Goal: Task Accomplishment & Management: Use online tool/utility

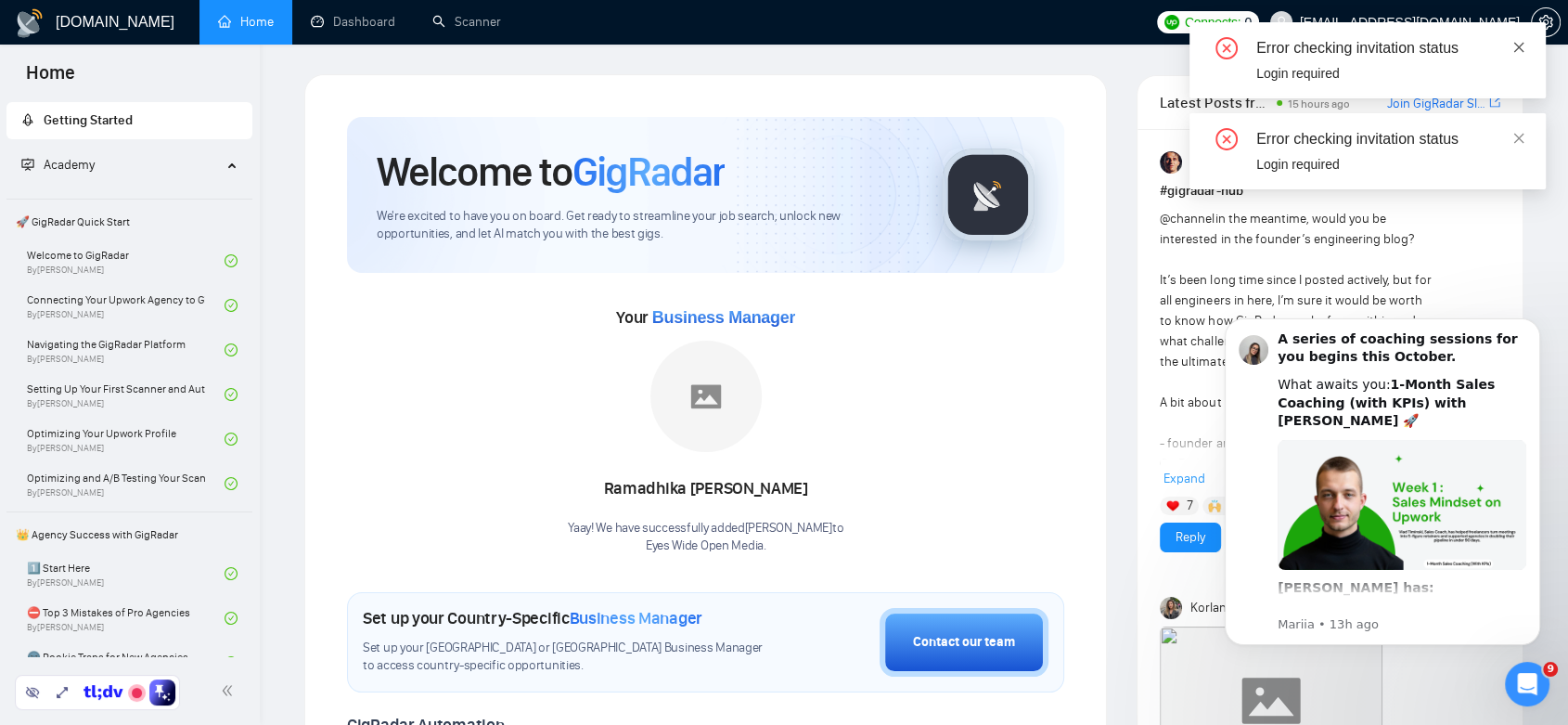
click at [1522, 43] on icon "close" at bounding box center [1519, 47] width 11 height 11
click at [1512, 50] on icon "close" at bounding box center [1519, 48] width 13 height 13
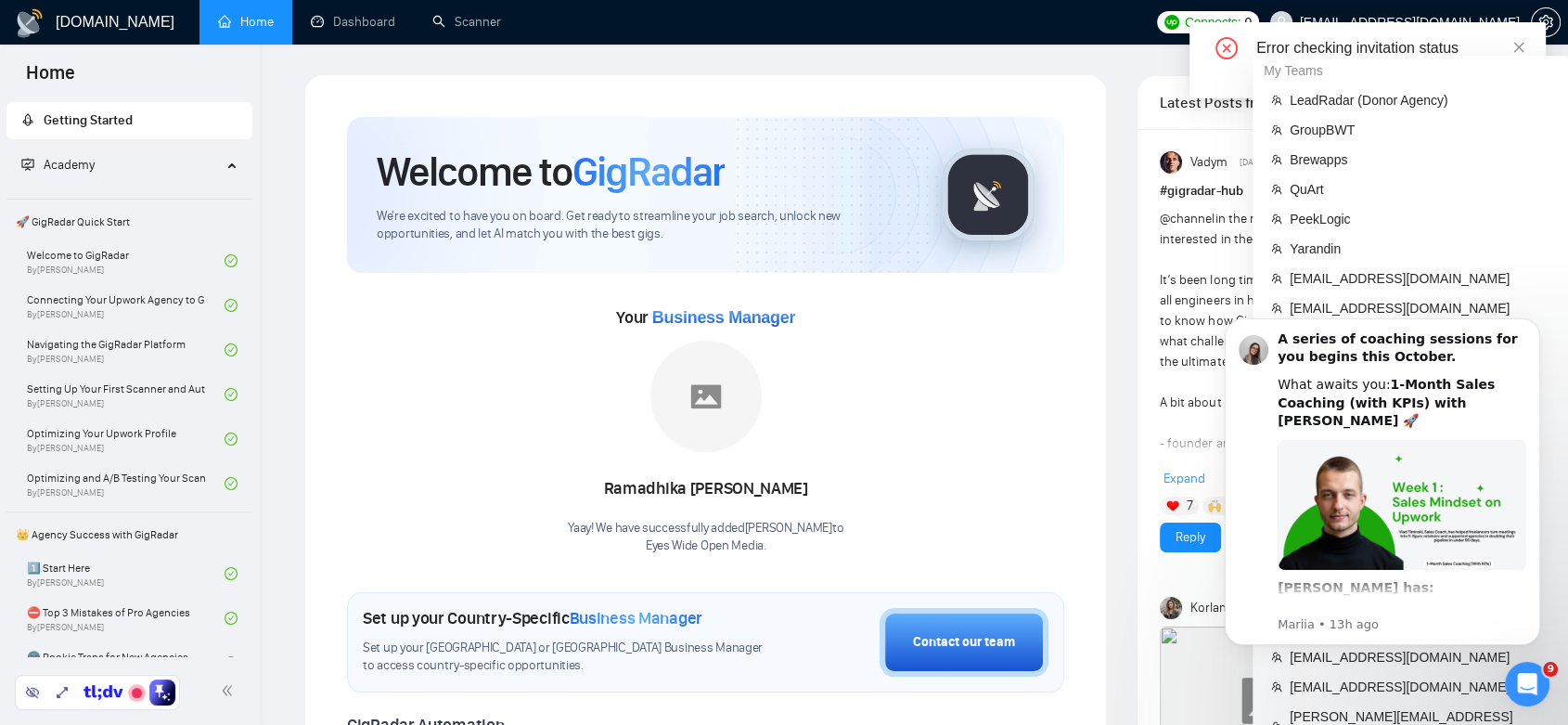
drag, startPoint x: 1507, startPoint y: 37, endPoint x: 1487, endPoint y: 129, distance: 94.1
click at [1507, 38] on div "Error checking invitation status" at bounding box center [1390, 48] width 267 height 22
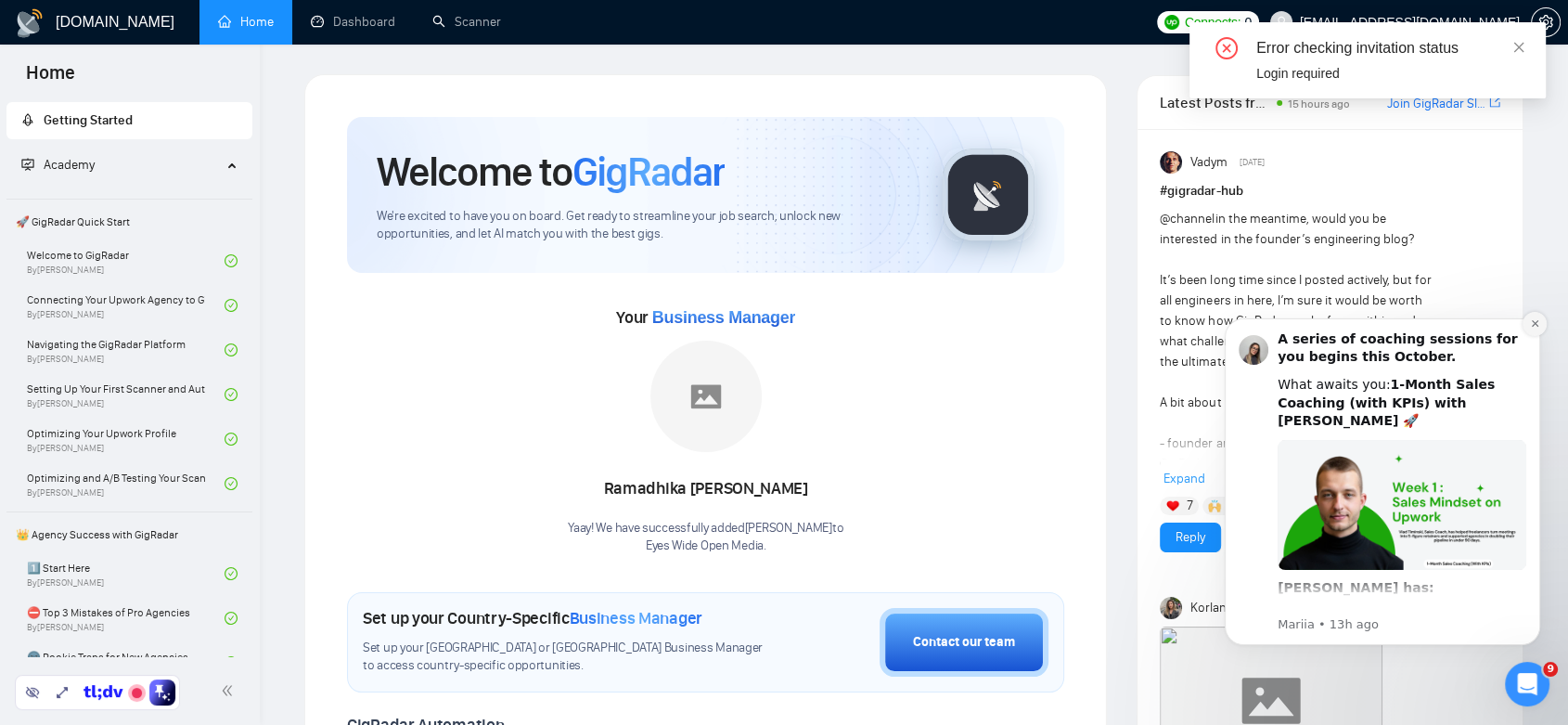
click at [1535, 327] on icon "Dismiss notification" at bounding box center [1534, 323] width 11 height 11
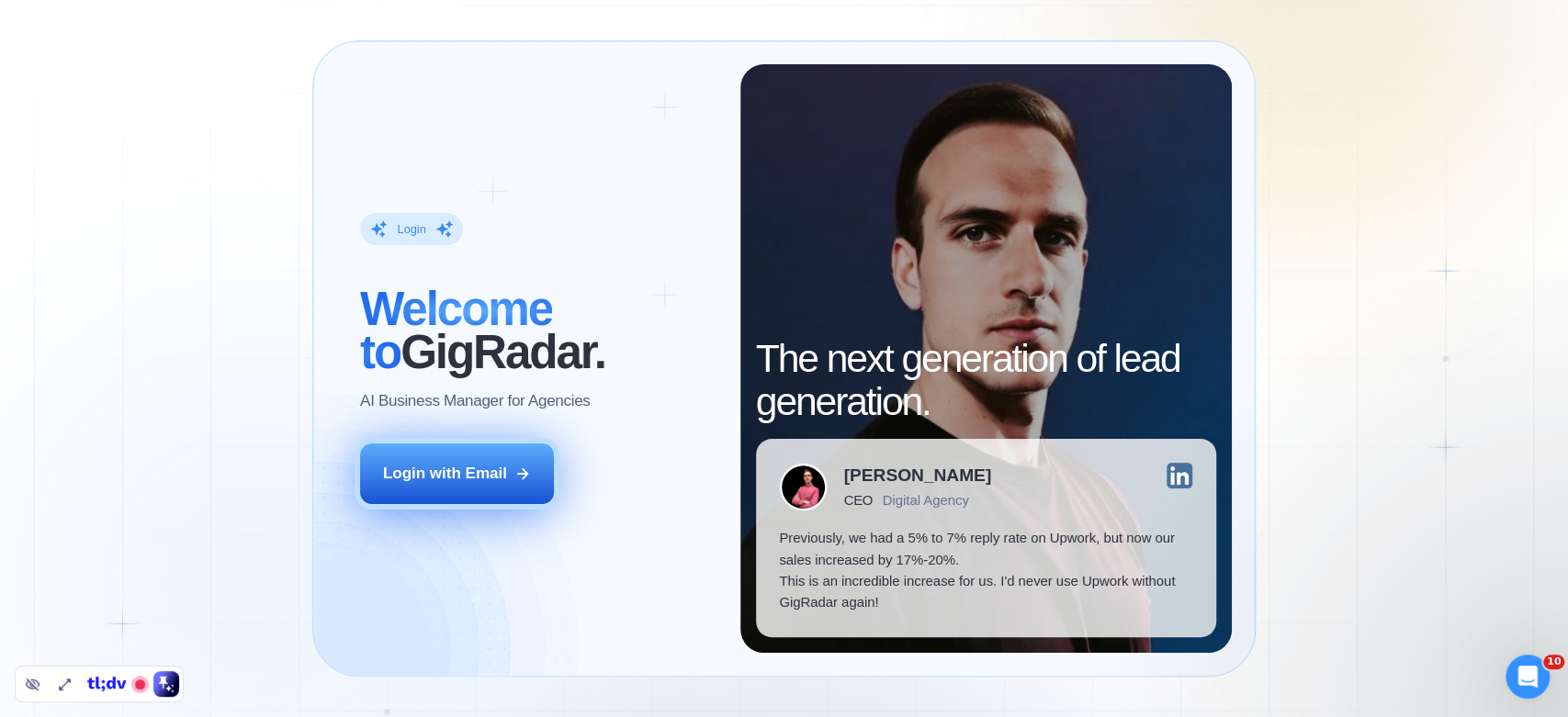
click at [423, 470] on div "Login with Email" at bounding box center [445, 473] width 124 height 21
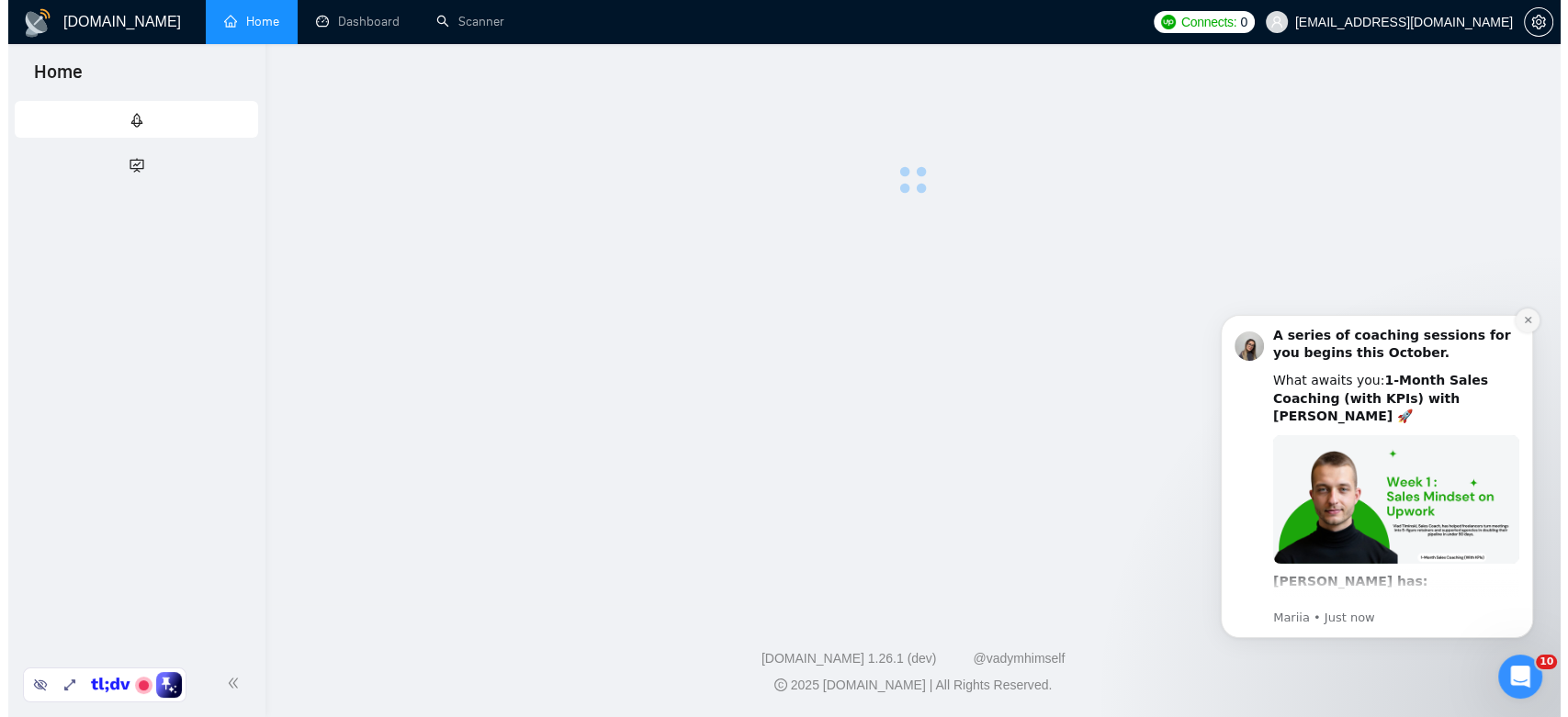
click at [1542, 324] on body "A series of coaching sessions for you begins this October. What awaits you: 1-M…" at bounding box center [1375, 500] width 353 height 401
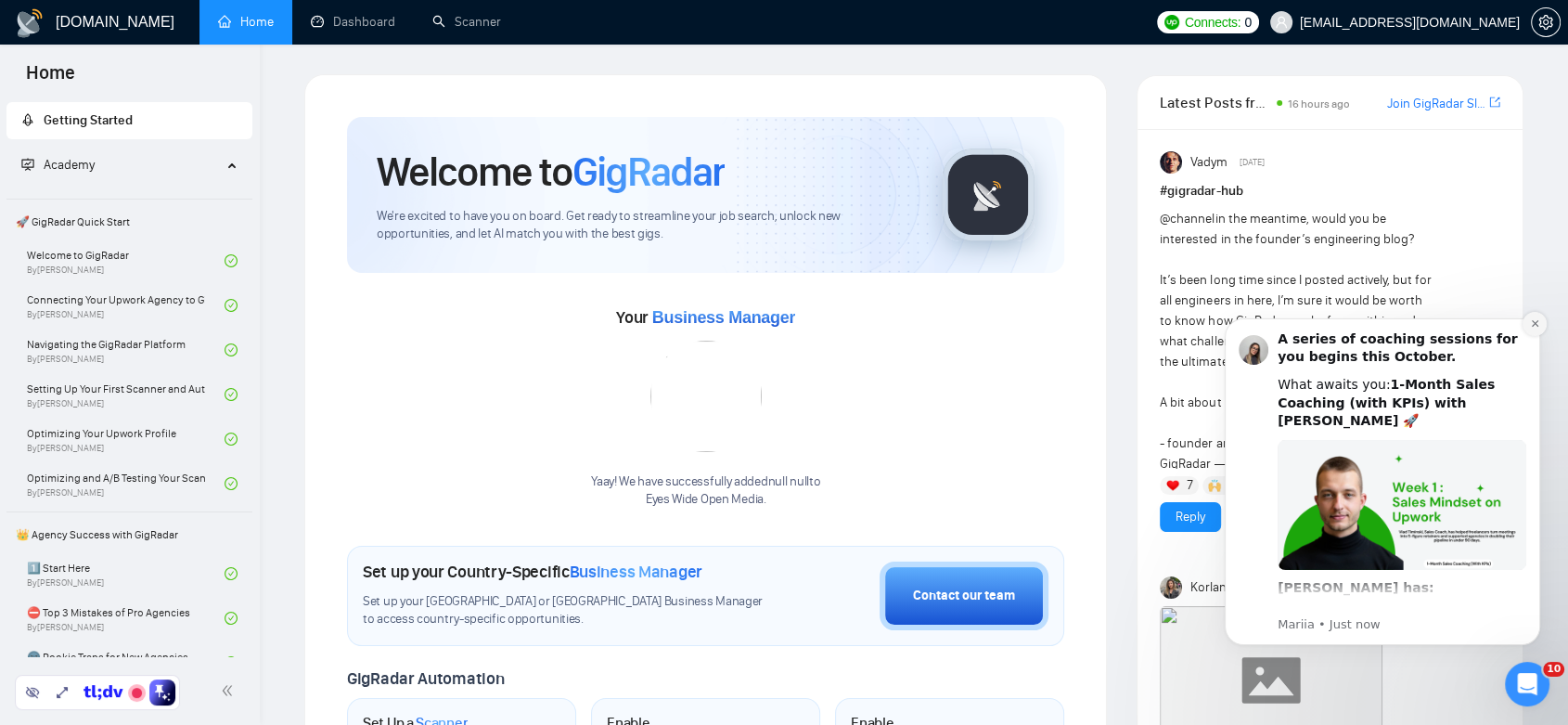
click at [1533, 327] on icon "Dismiss notification" at bounding box center [1534, 323] width 11 height 11
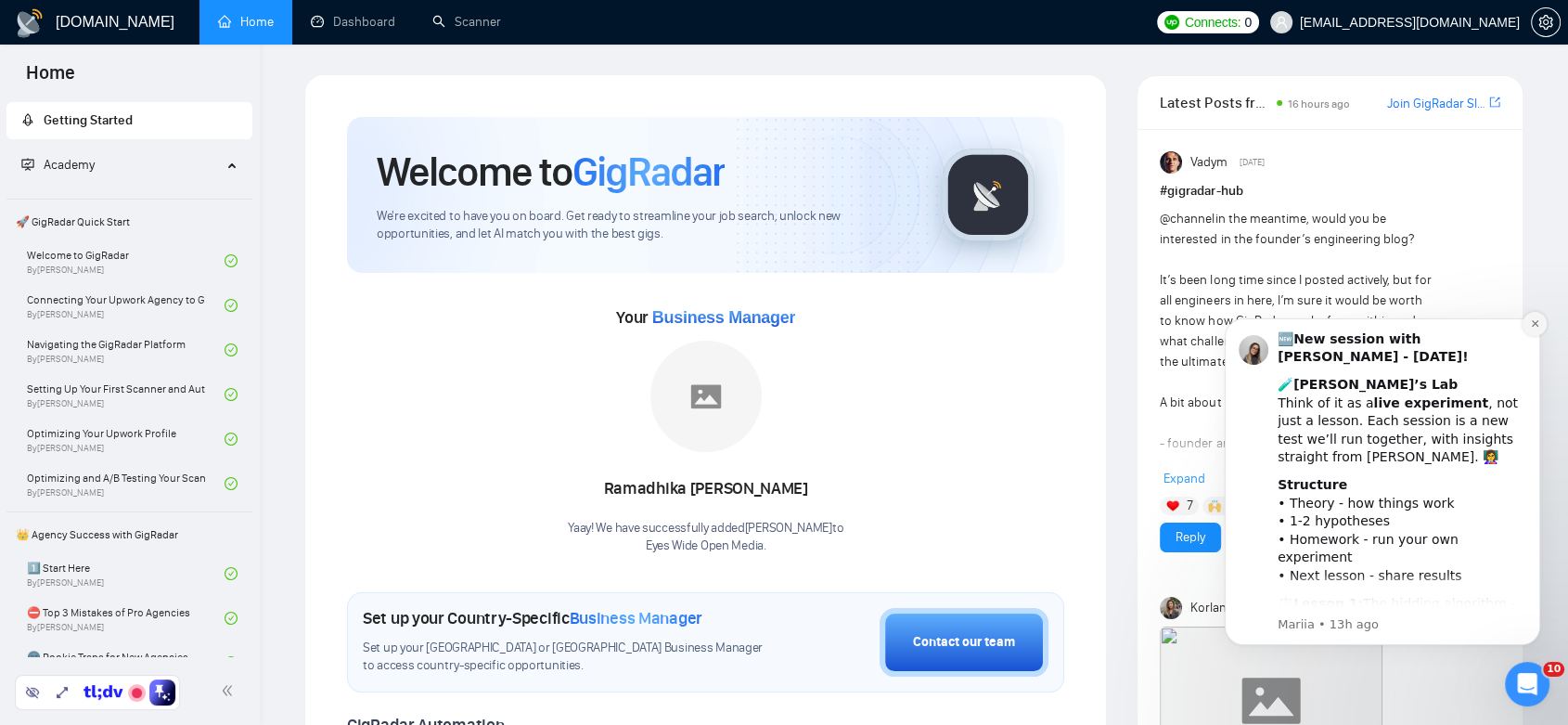
click at [1529, 317] on button "Dismiss notification" at bounding box center [1534, 323] width 24 height 24
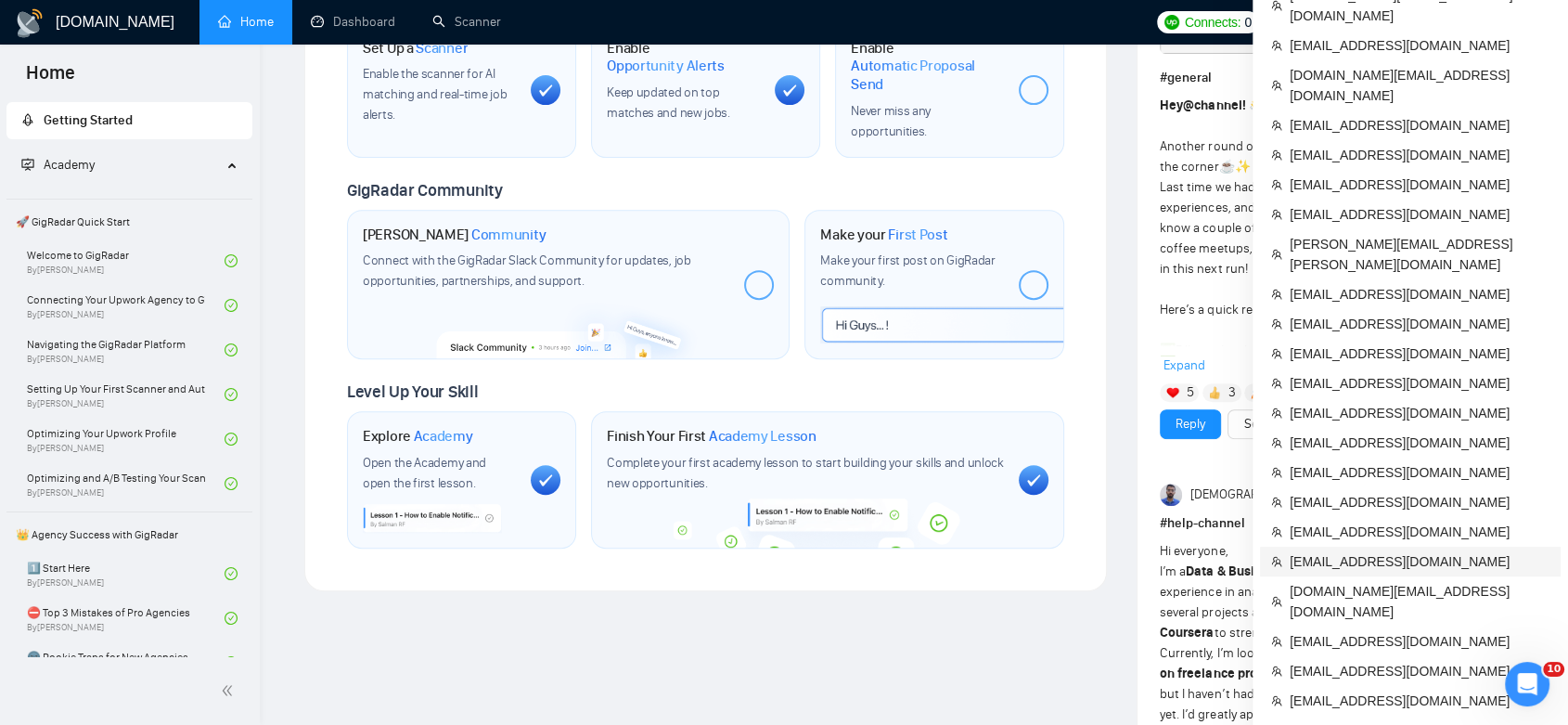
scroll to position [619, 0]
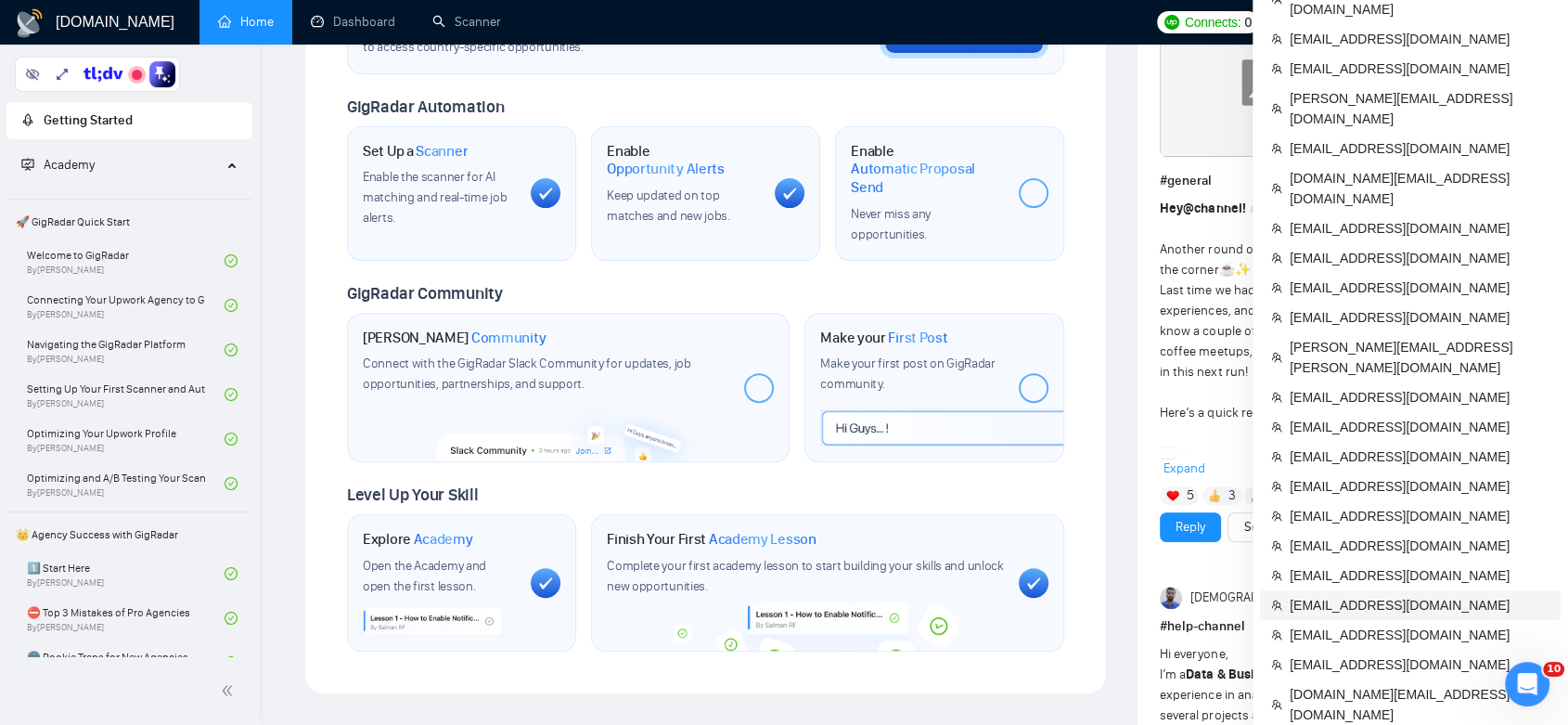
click at [1411, 596] on span "[EMAIL_ADDRESS][DOMAIN_NAME]" at bounding box center [1419, 605] width 260 height 20
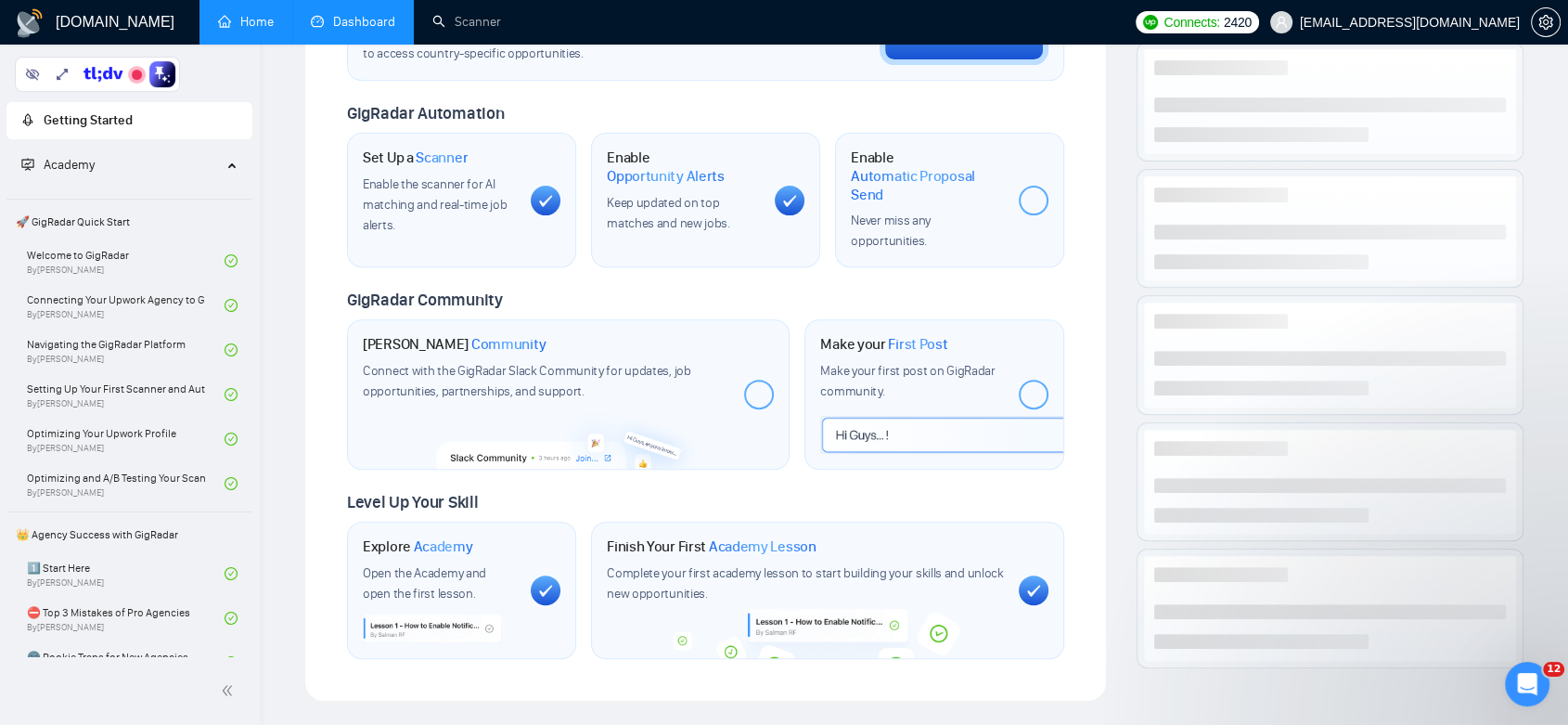
click at [395, 28] on link "Dashboard" at bounding box center [353, 22] width 84 height 15
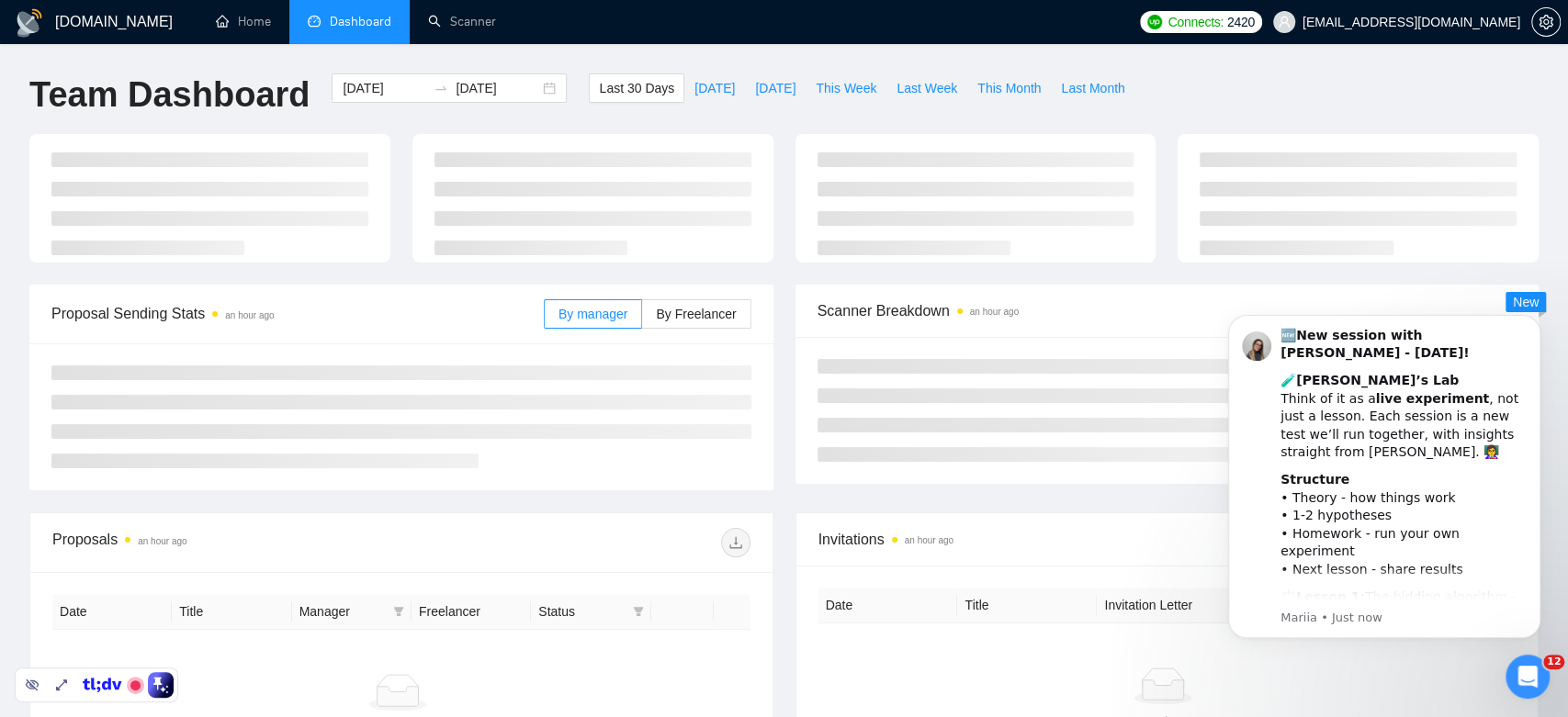
type input "[DATE]"
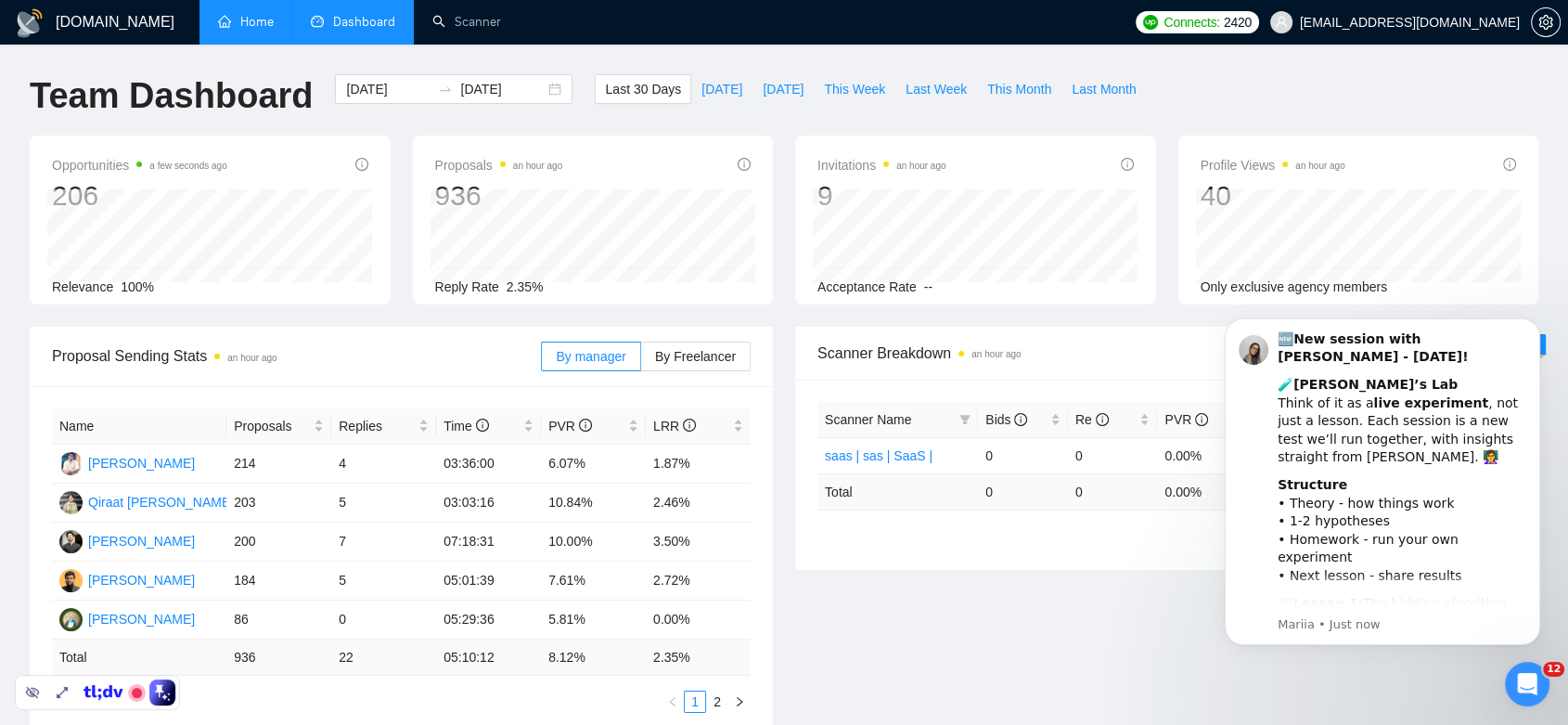
click at [269, 14] on link "Home" at bounding box center [246, 22] width 56 height 15
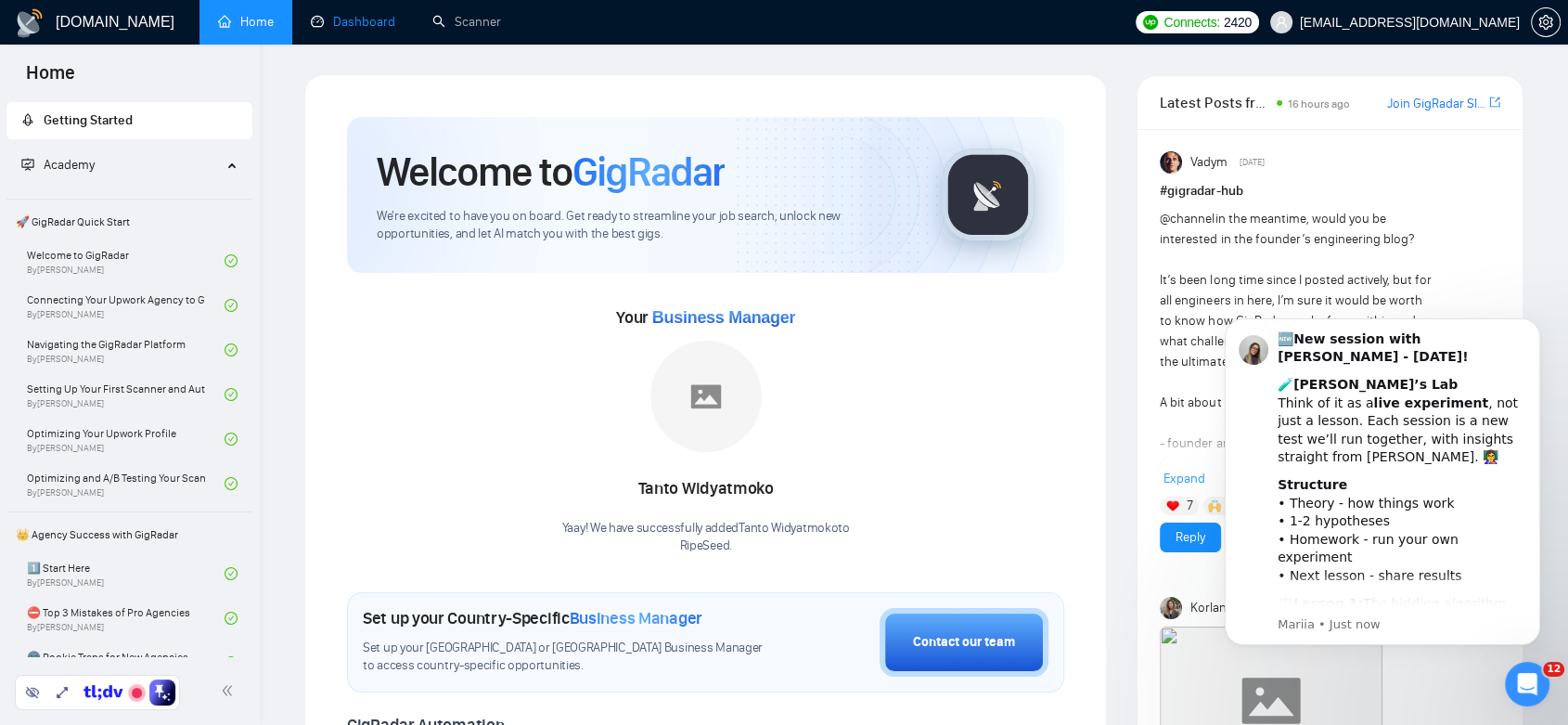
click at [381, 14] on link "Dashboard" at bounding box center [353, 22] width 84 height 15
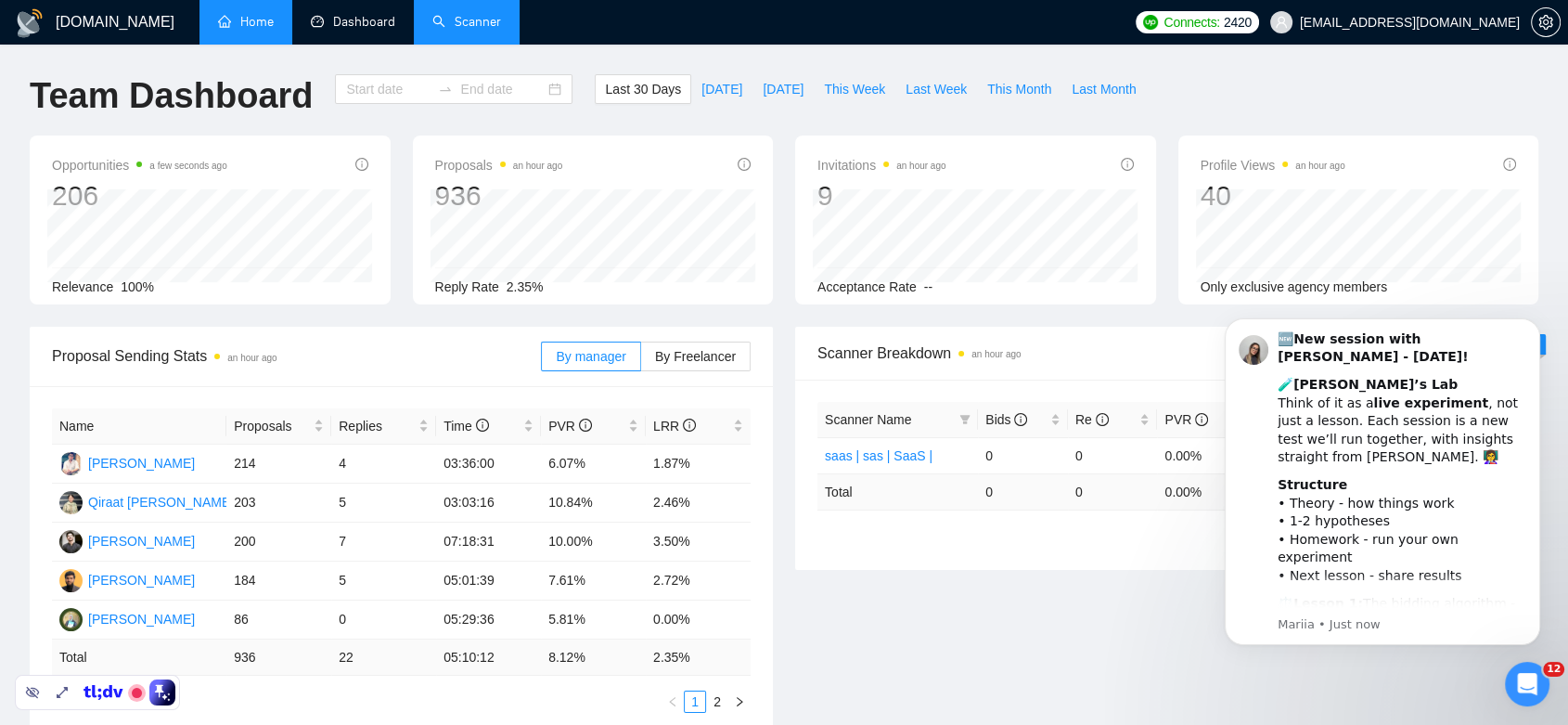
click at [479, 15] on link "Scanner" at bounding box center [467, 22] width 69 height 15
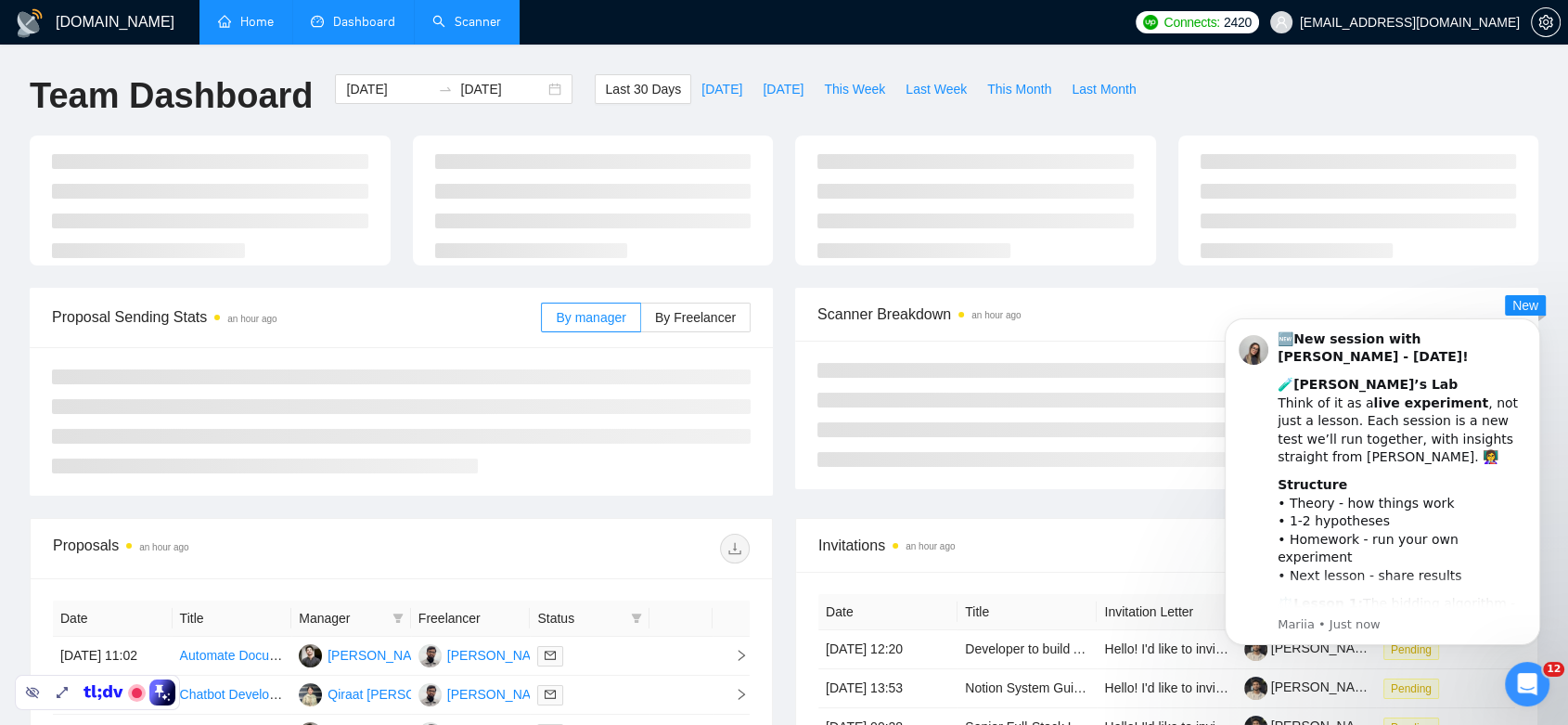
type input "[DATE]"
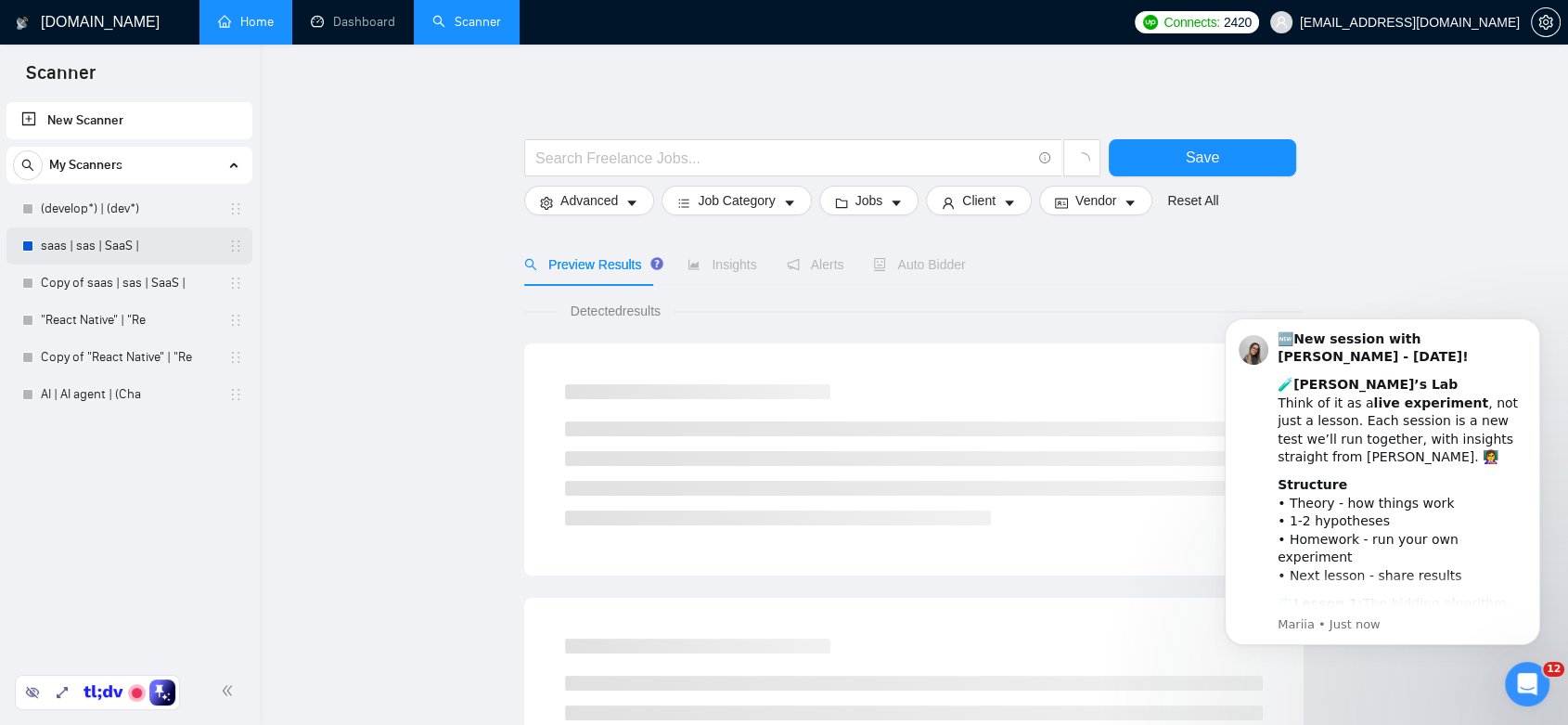
click at [97, 240] on link "saas | sas | SaaS |" at bounding box center [129, 246] width 176 height 37
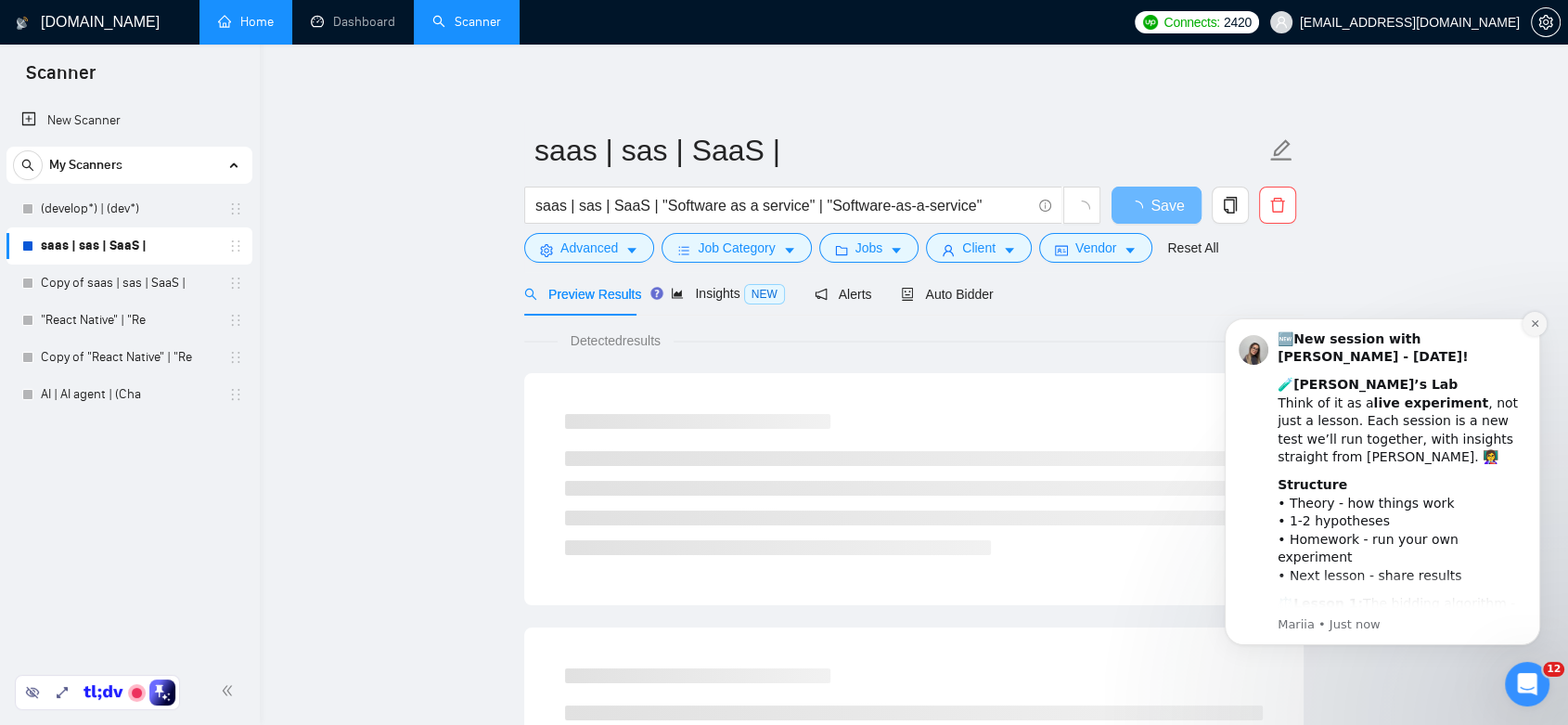
click at [1530, 325] on icon "Dismiss notification" at bounding box center [1534, 323] width 11 height 11
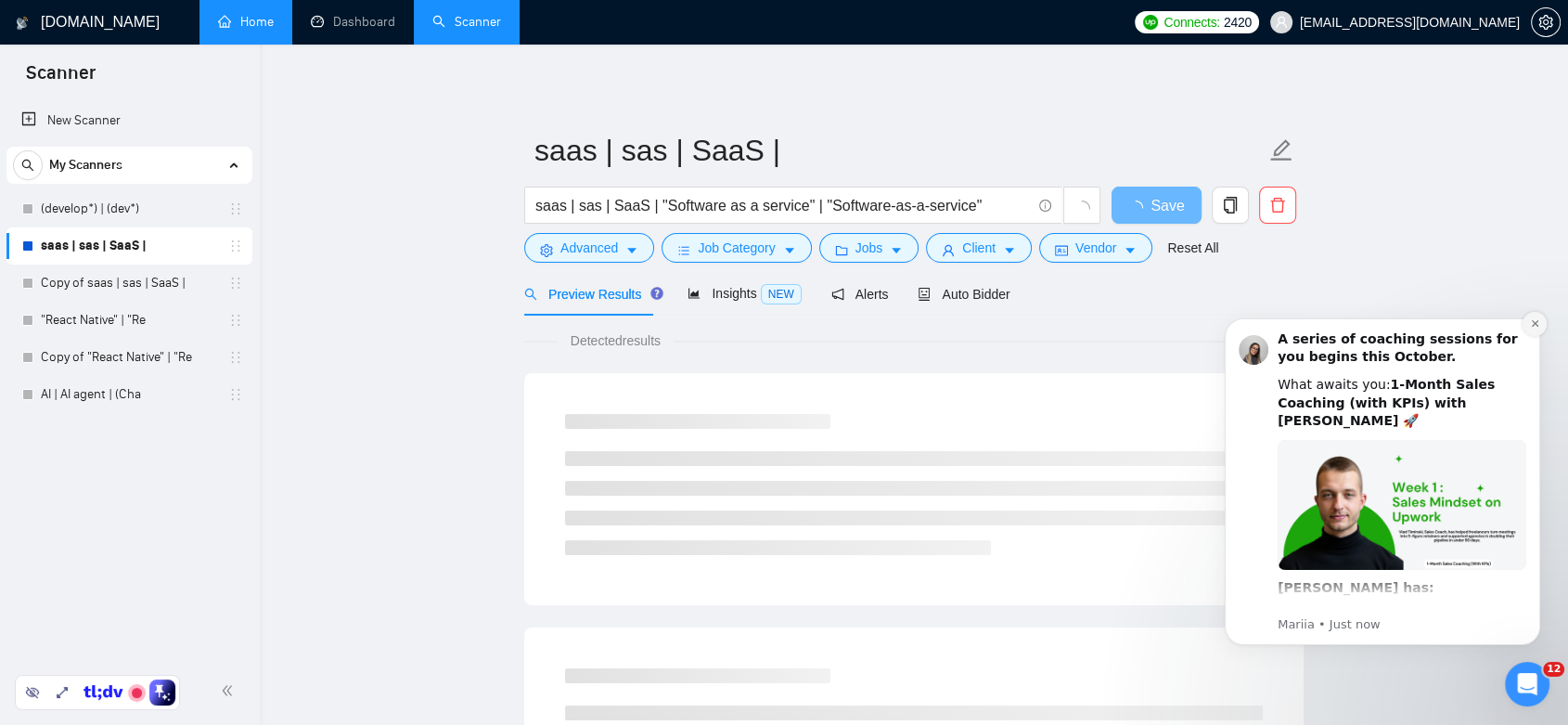
click at [1530, 324] on icon "Dismiss notification" at bounding box center [1534, 323] width 11 height 11
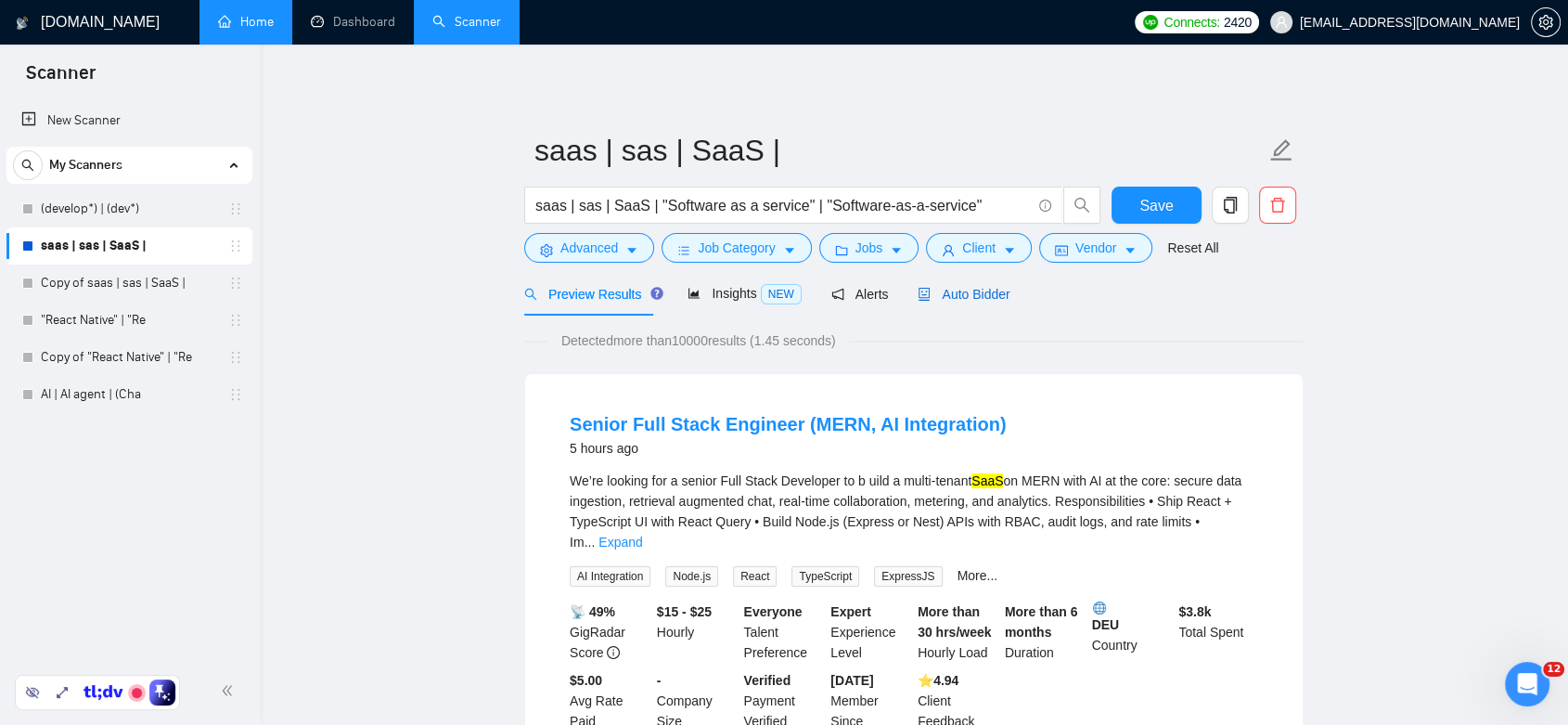
click at [973, 296] on span "Auto Bidder" at bounding box center [963, 293] width 92 height 14
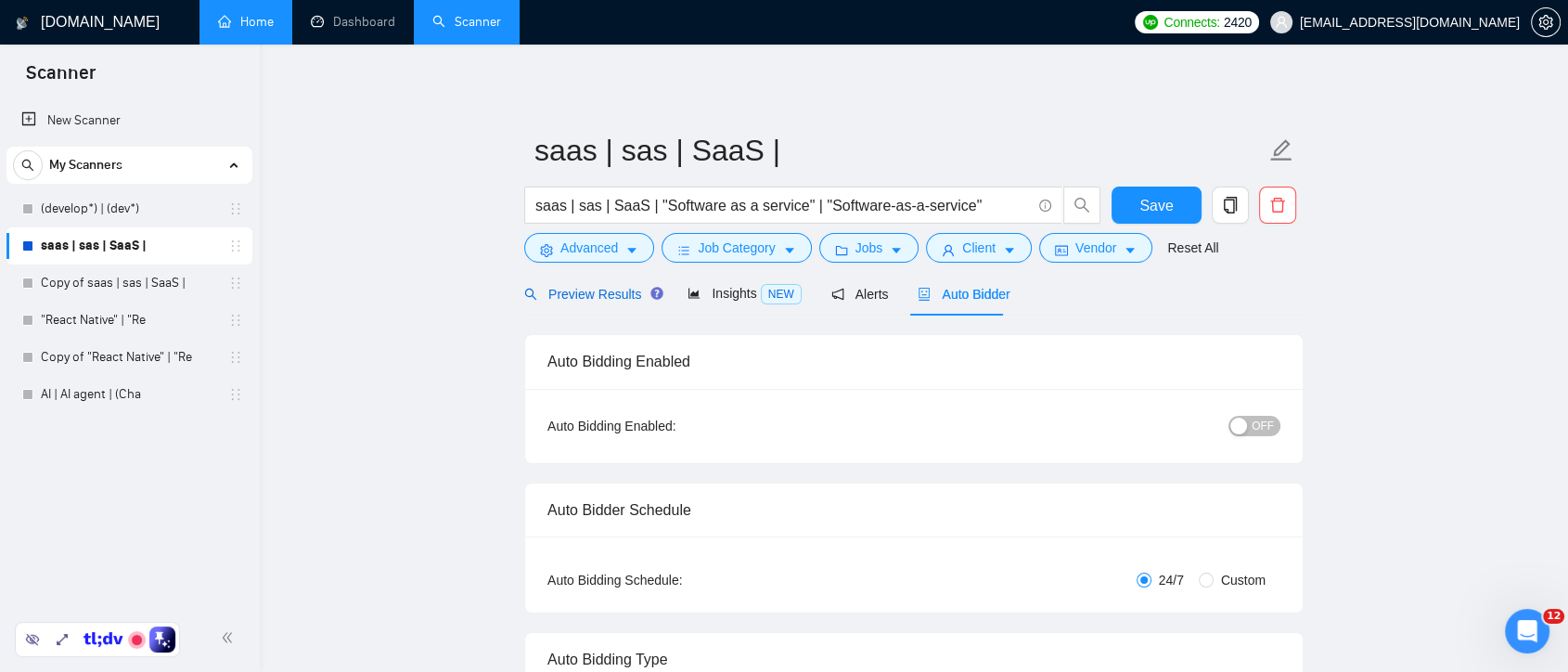
click at [607, 293] on span "Preview Results" at bounding box center [590, 293] width 133 height 14
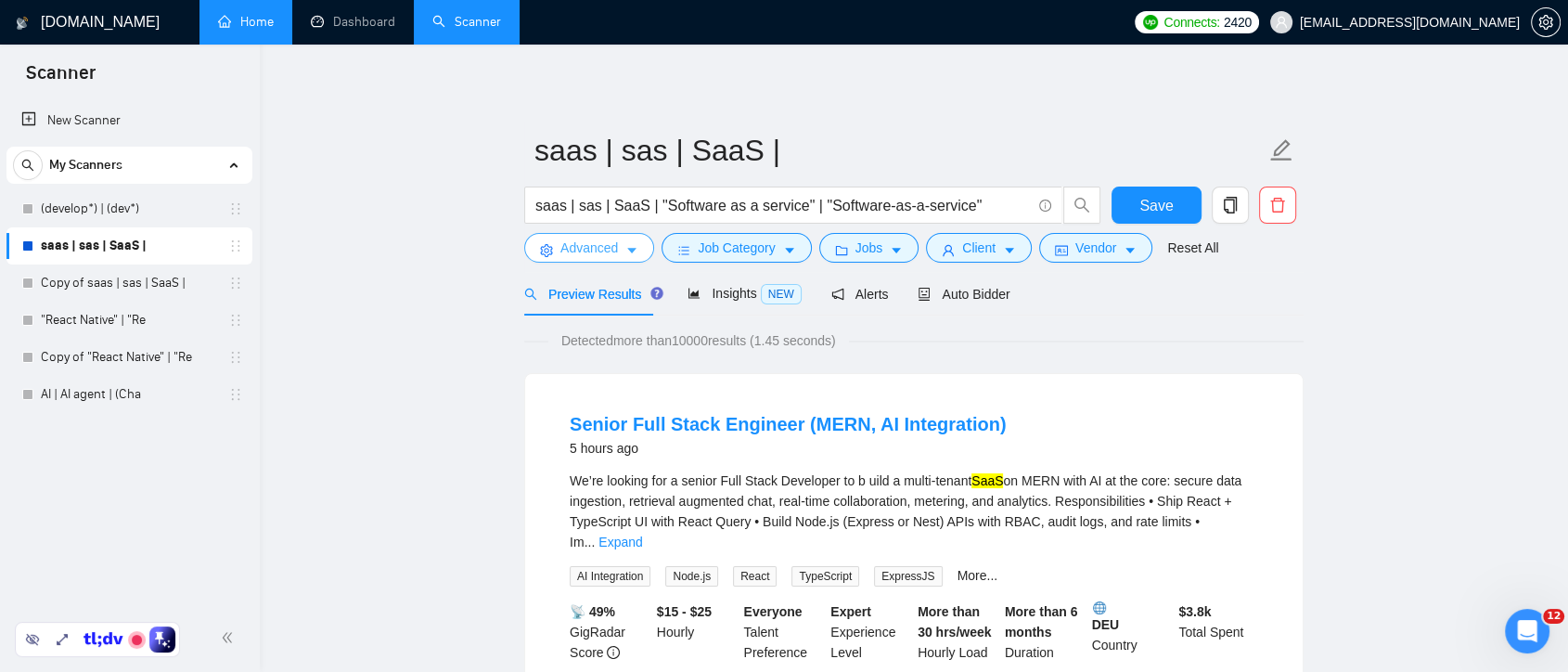
click at [638, 255] on button "Advanced" at bounding box center [589, 247] width 130 height 30
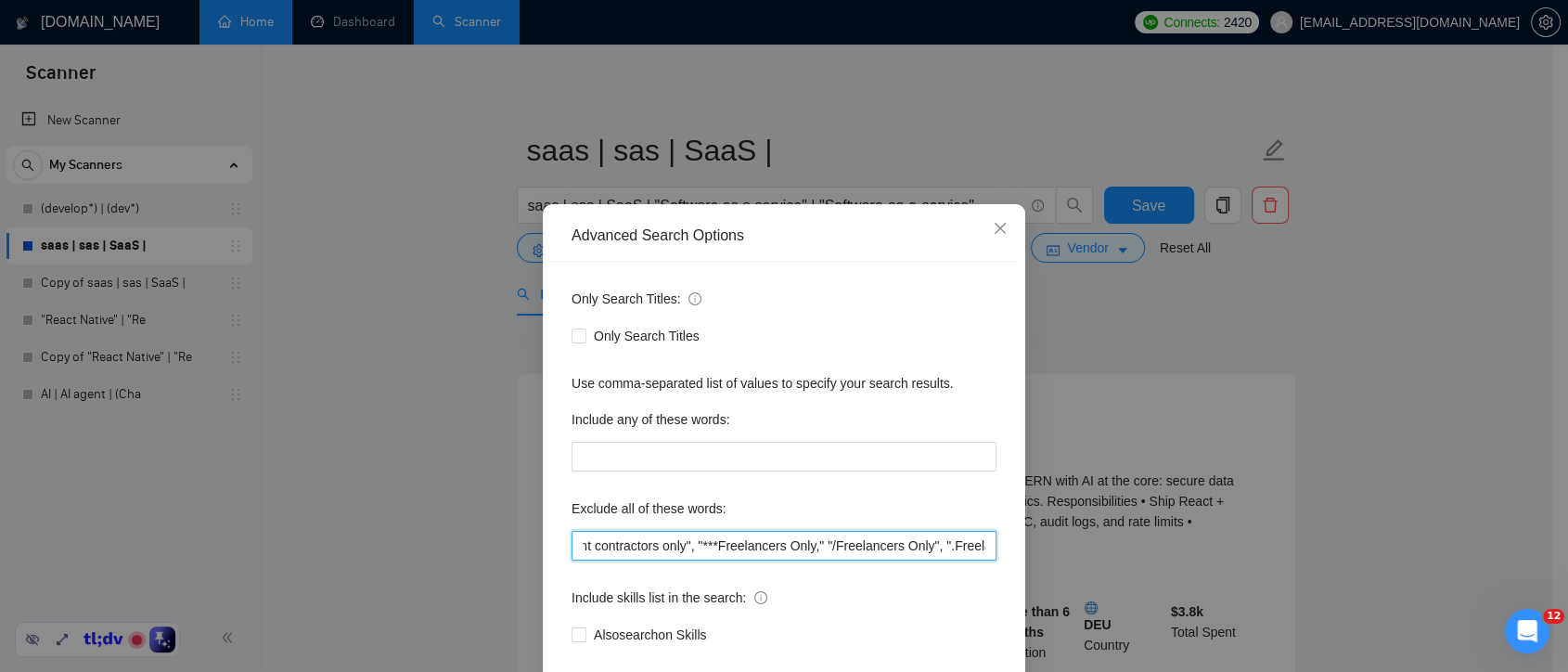
scroll to position [0, 514]
drag, startPoint x: 657, startPoint y: 544, endPoint x: 992, endPoint y: 543, distance: 335.0
click at [992, 543] on div "Only Search Titles: Only Search Titles Use comma-separated list of values to sp…" at bounding box center [784, 477] width 470 height 432
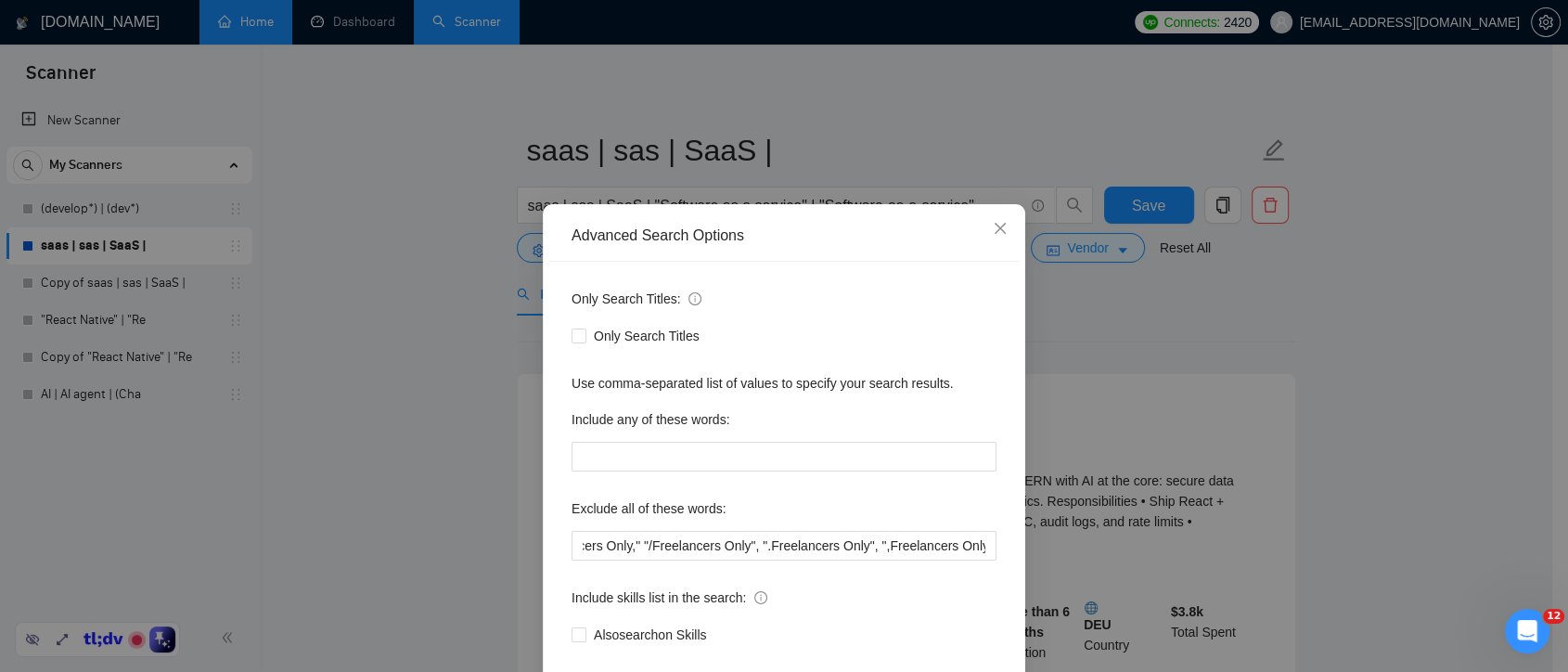
click at [1111, 343] on div "Advanced Search Options Only Search Titles: Only Search Titles Use comma-separa…" at bounding box center [784, 336] width 1568 height 672
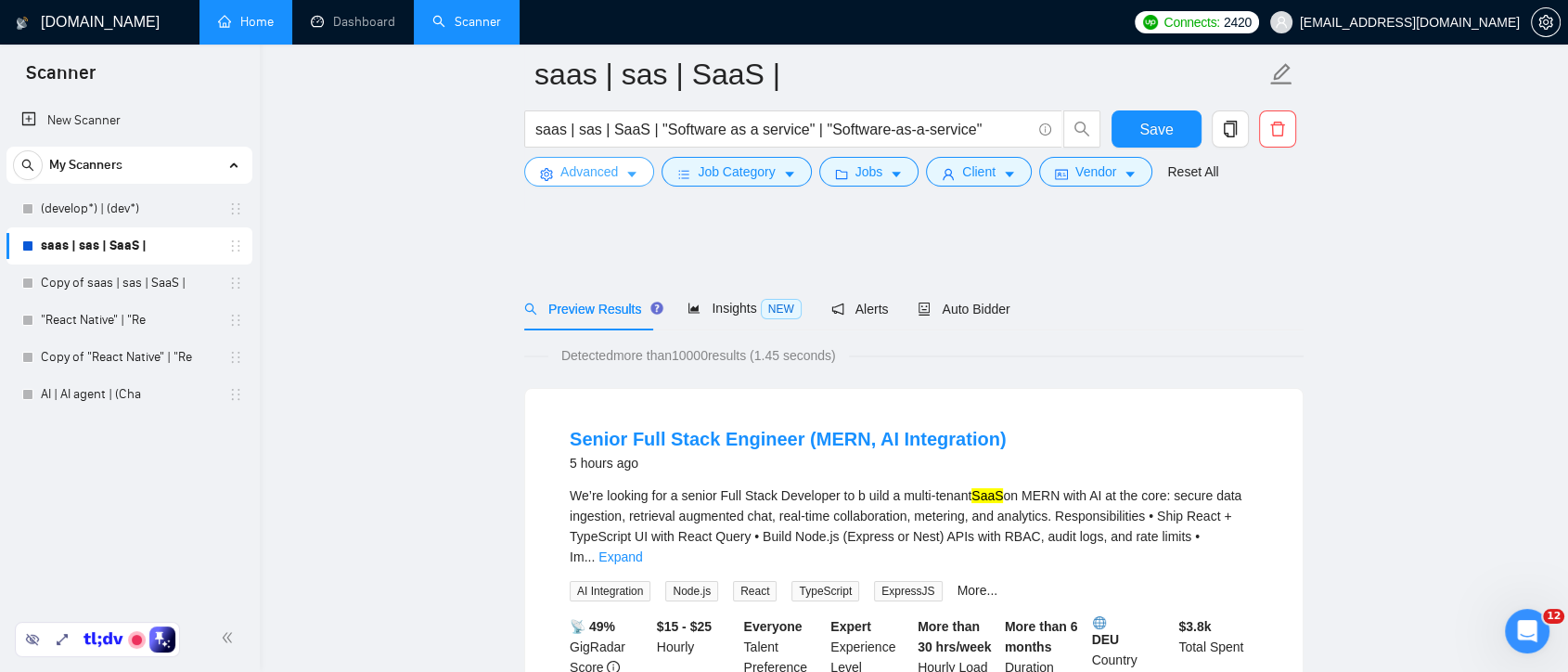
scroll to position [103, 0]
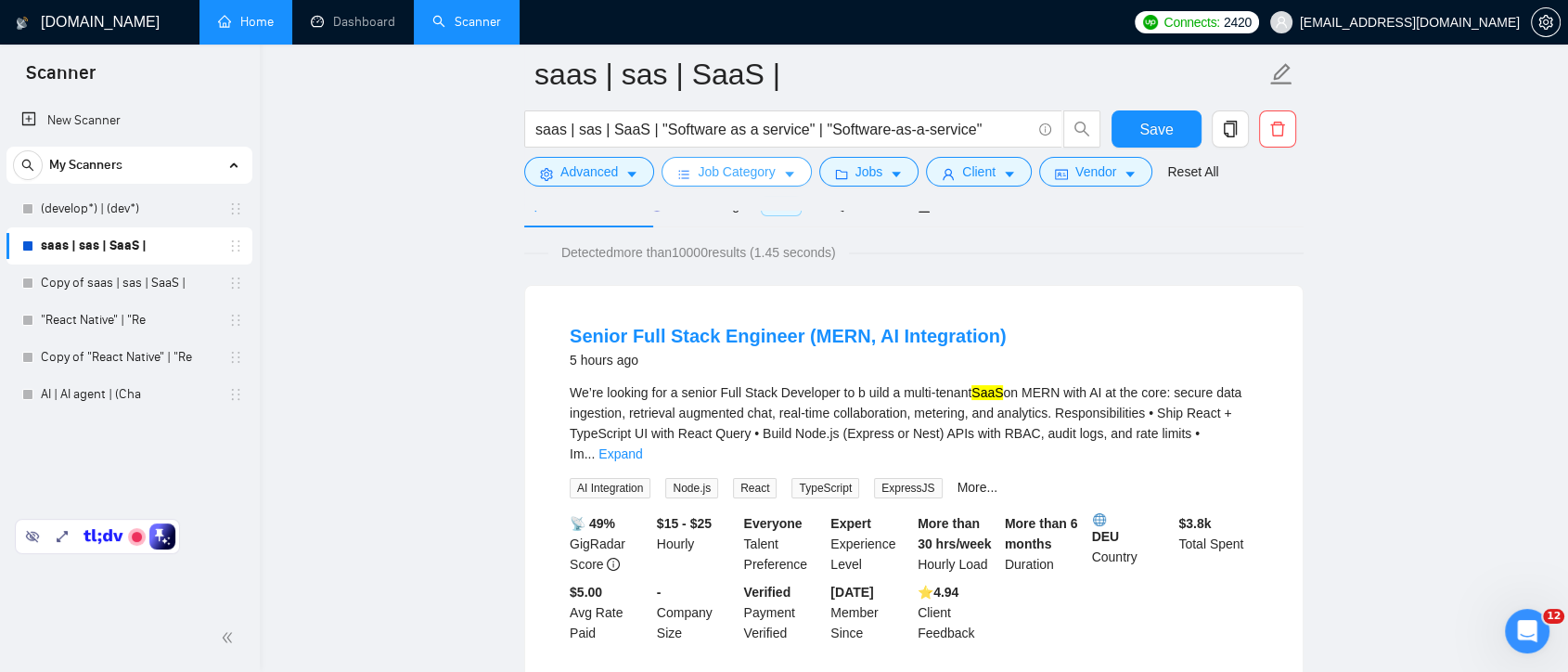
click at [766, 167] on span "Job Category" at bounding box center [736, 171] width 77 height 20
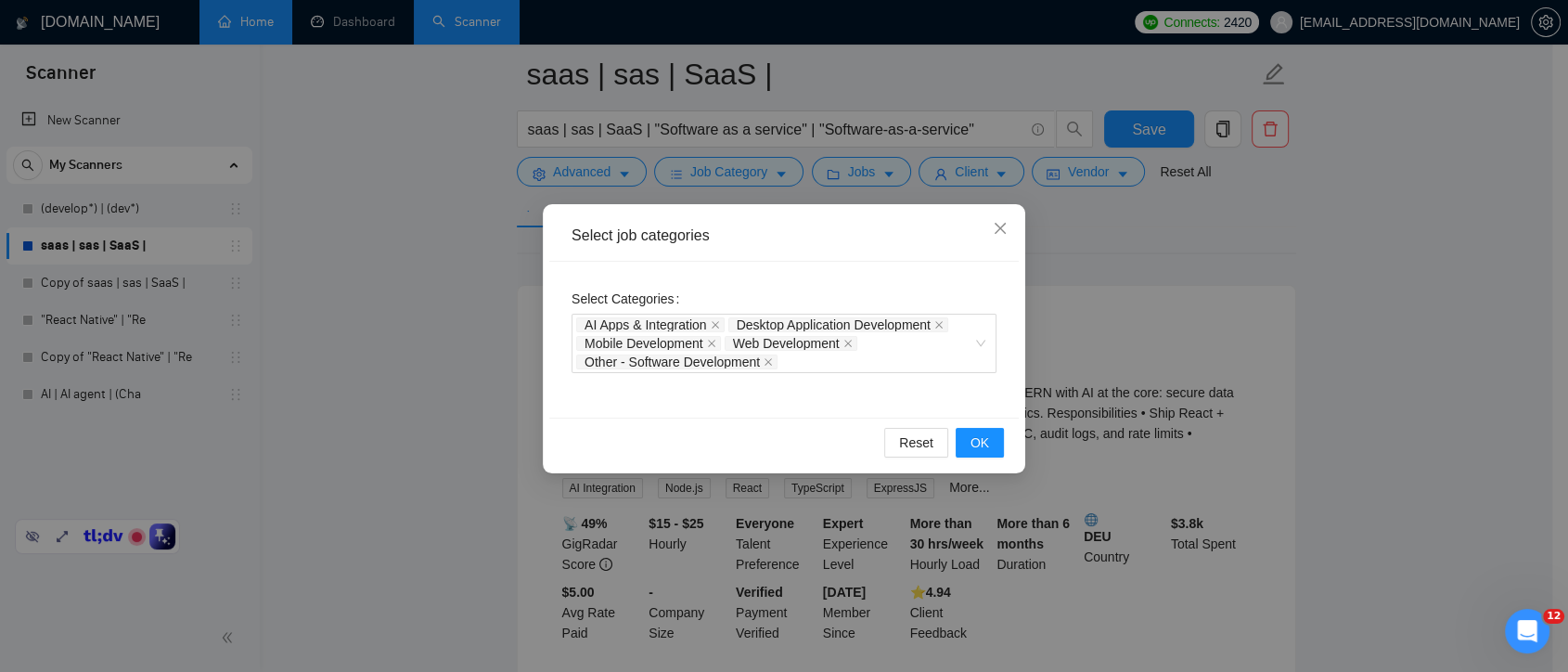
click at [1178, 274] on div "Select job categories Select Categories AI Apps & Integration Desktop Applicati…" at bounding box center [784, 336] width 1568 height 672
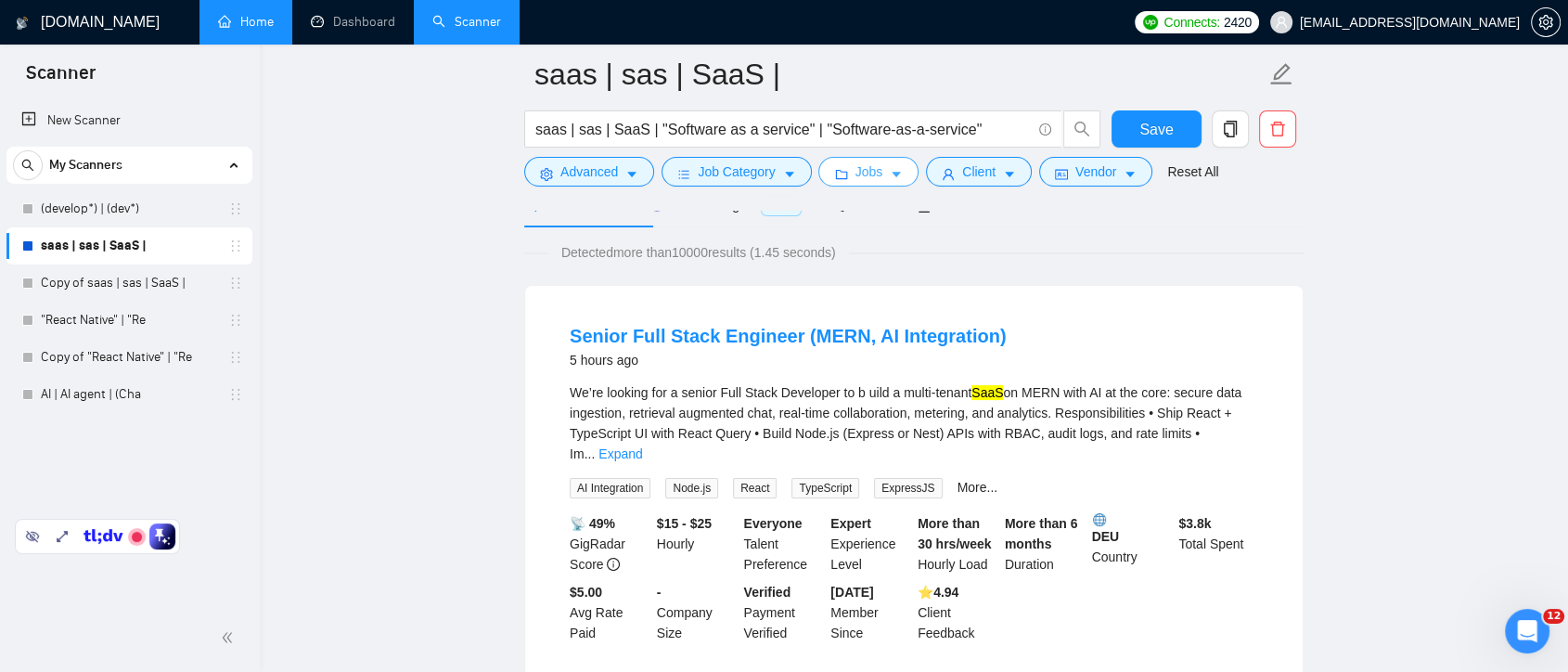
click at [889, 169] on icon "caret-down" at bounding box center [896, 174] width 13 height 13
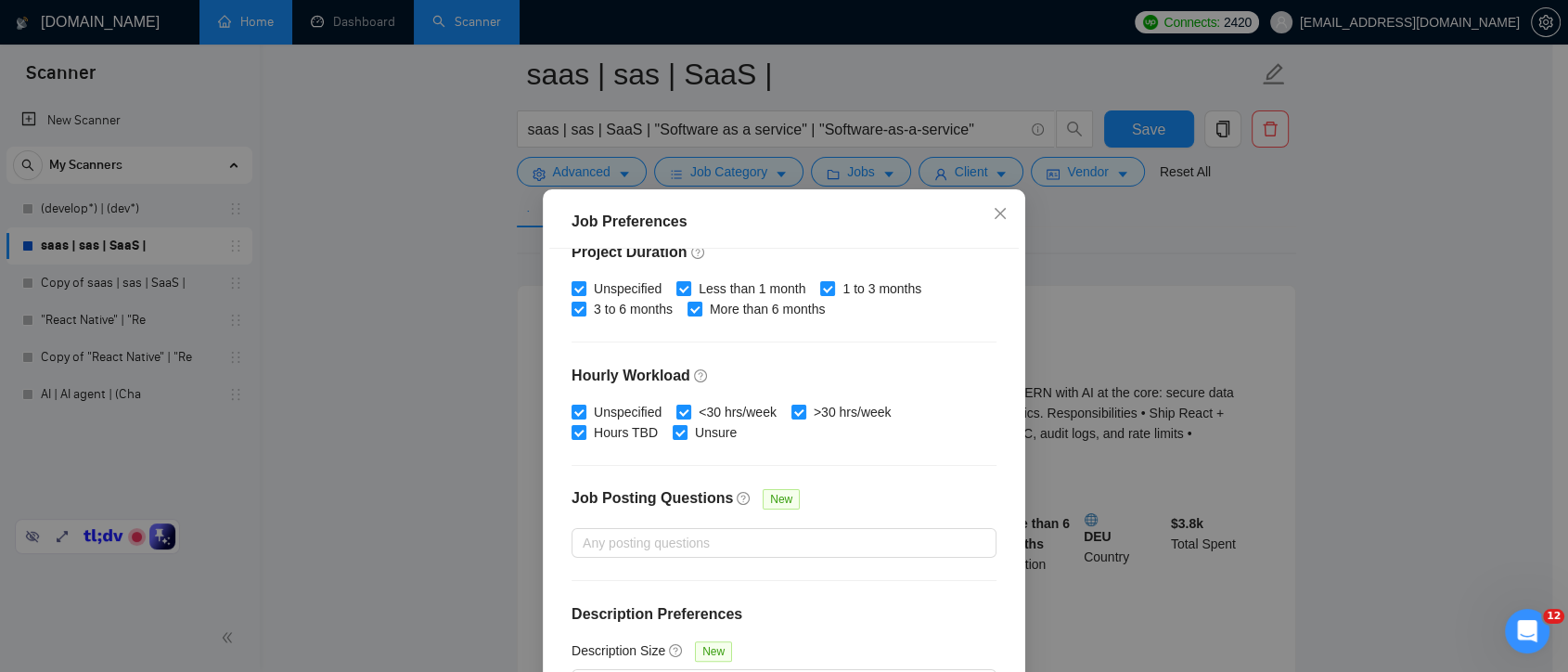
scroll to position [128, 0]
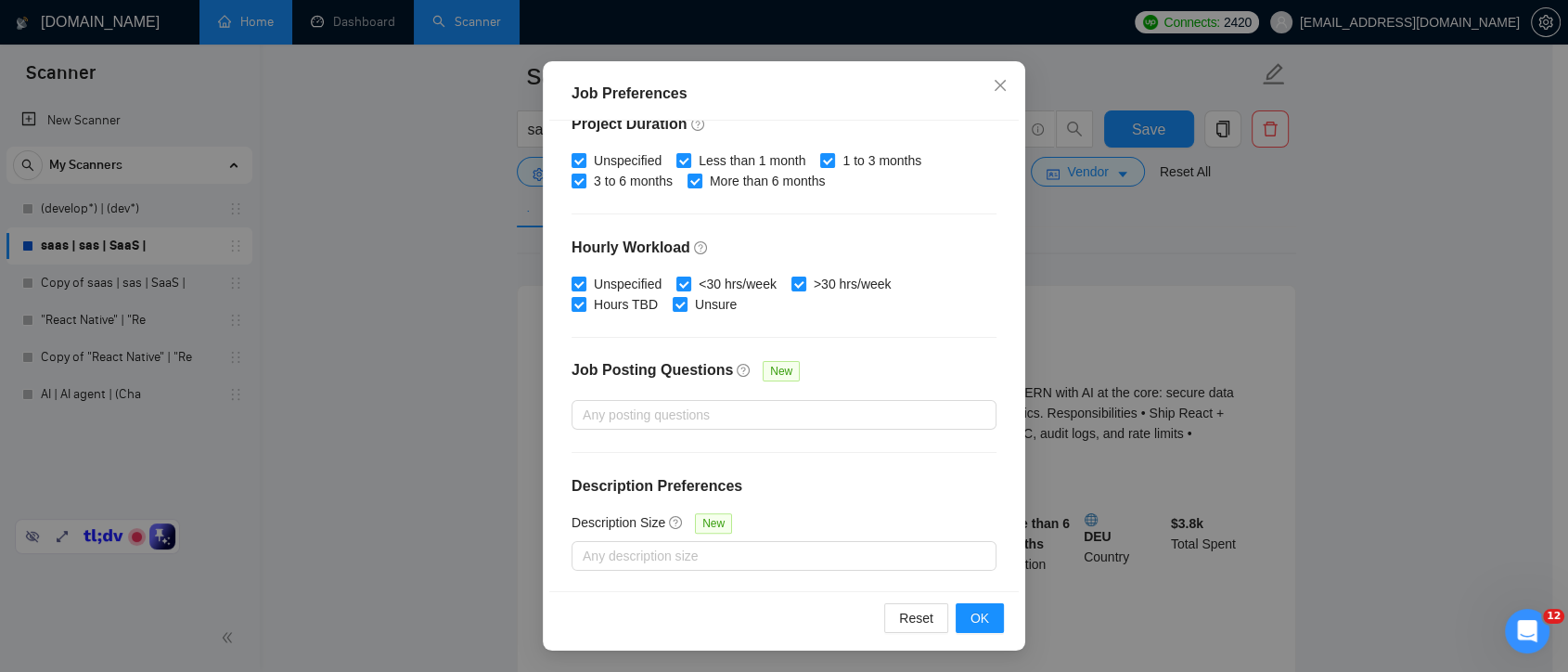
click at [1154, 252] on div "Job Preferences Budget Project Type All Fixed Price Hourly Rate Fixed Price Bud…" at bounding box center [784, 336] width 1568 height 672
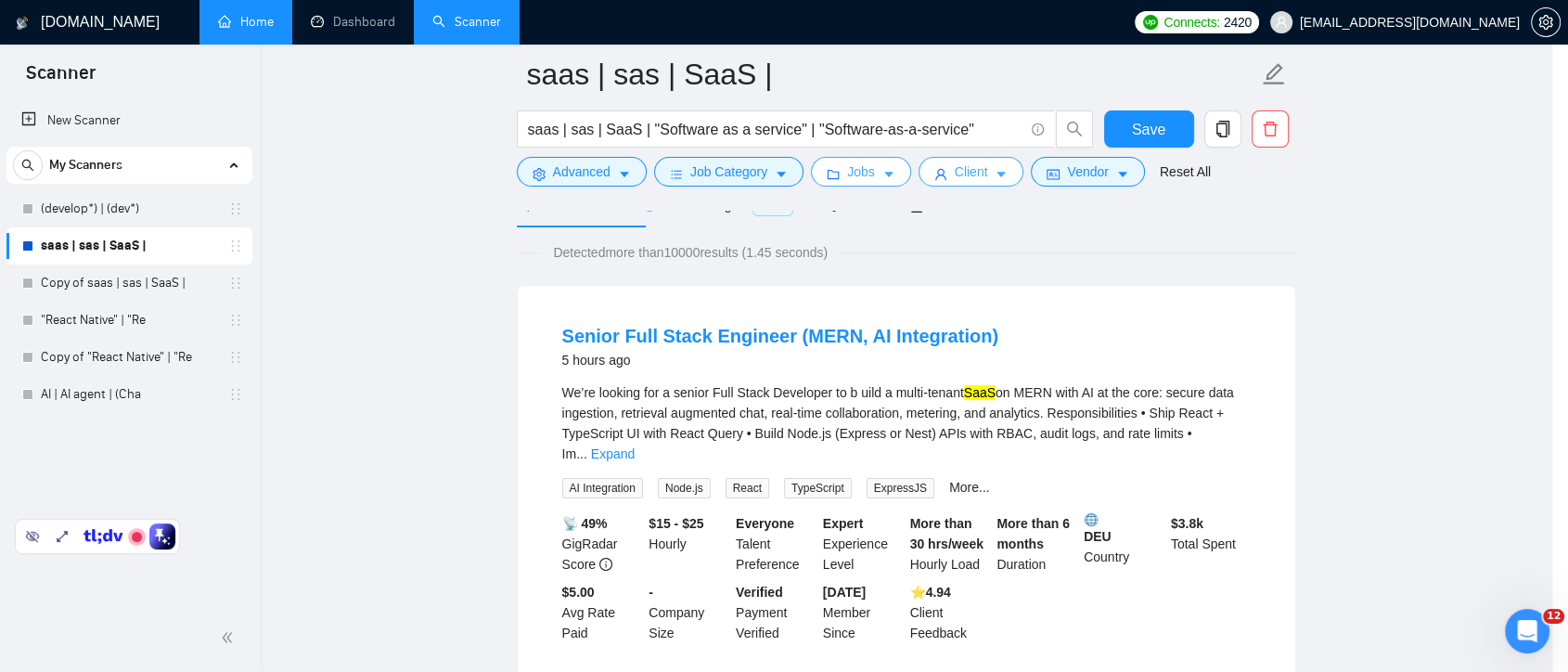
scroll to position [0, 0]
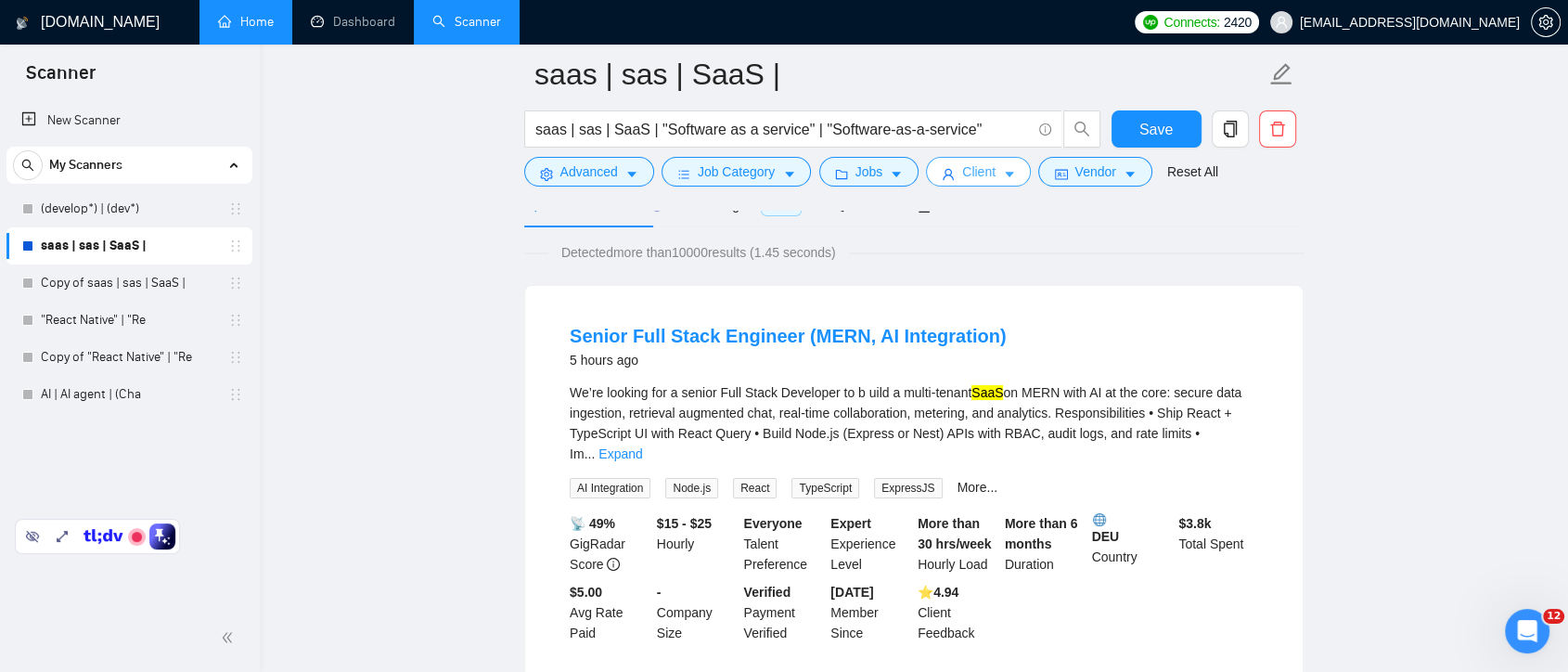
click at [984, 176] on span "Client" at bounding box center [979, 171] width 34 height 20
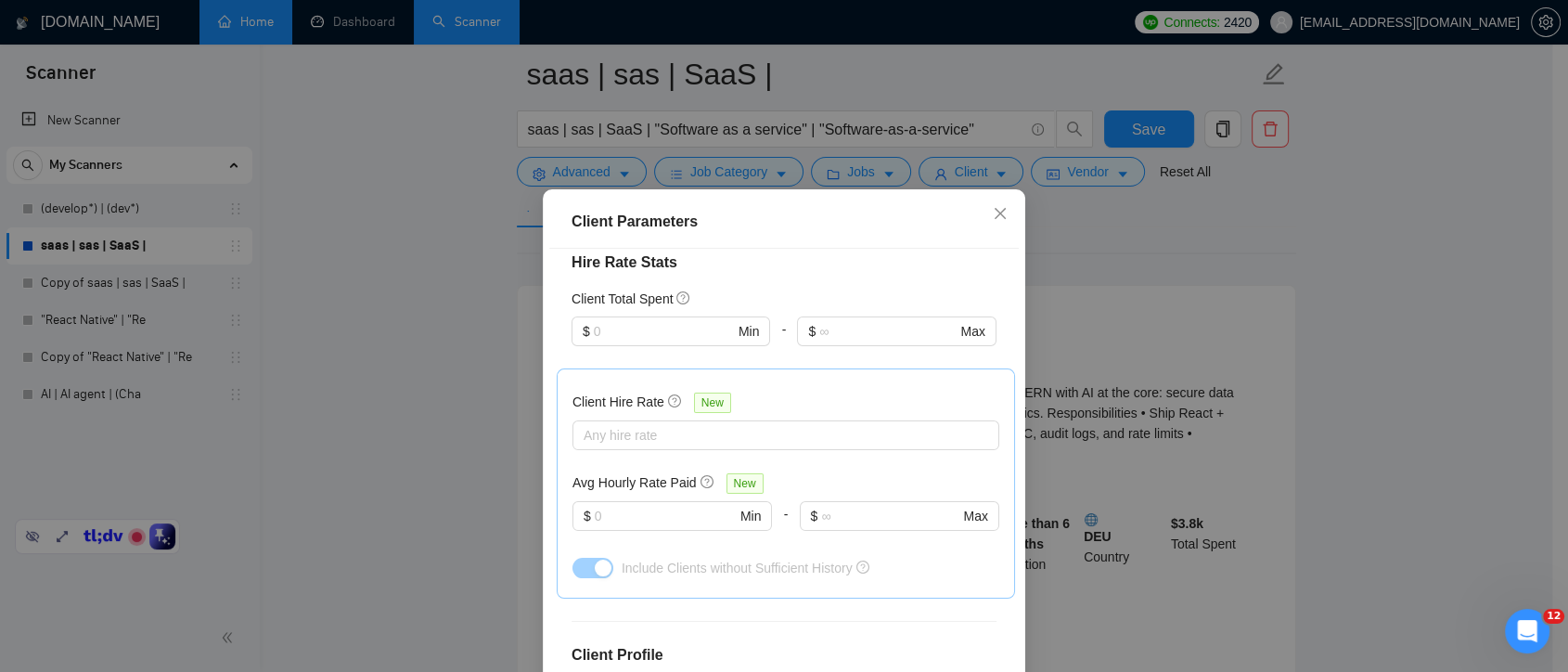
scroll to position [709, 0]
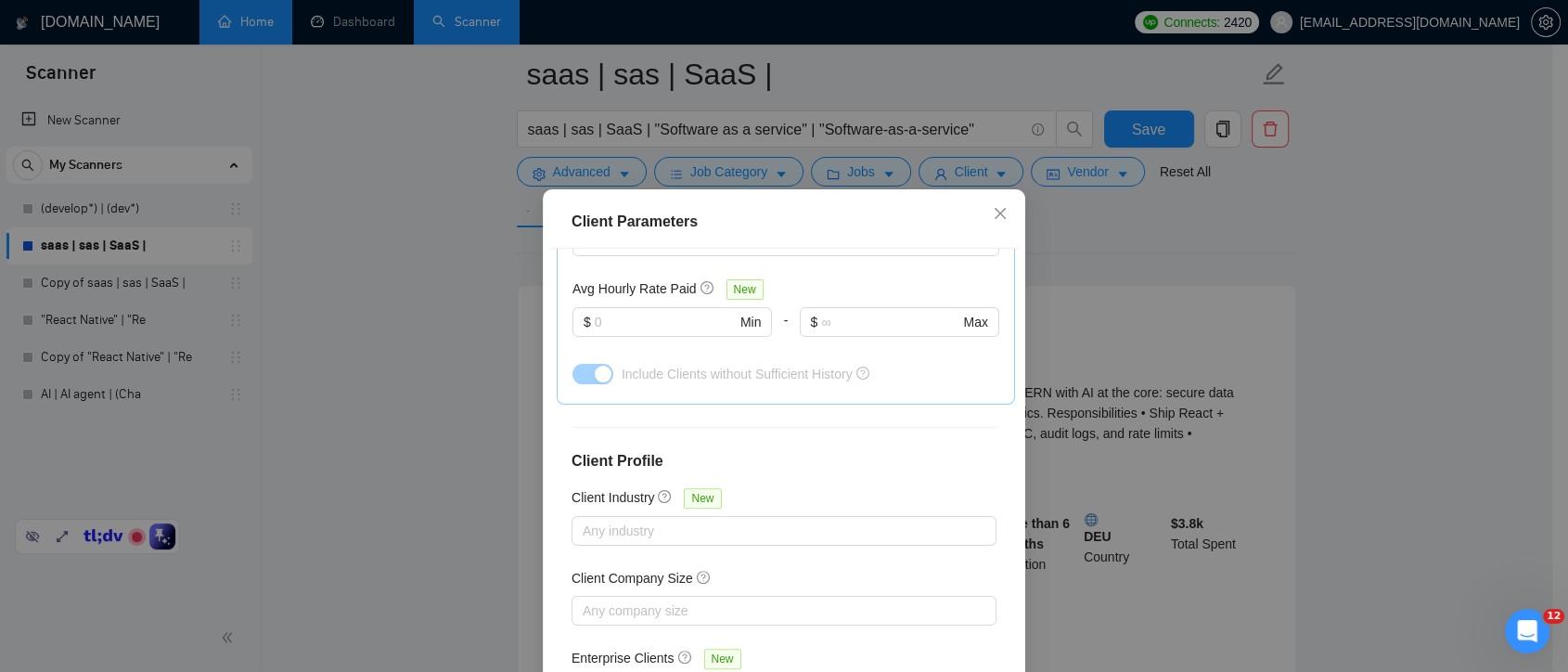
click at [1195, 271] on div "Client Parameters Client Location Include Client Countries Select Exclude Clien…" at bounding box center [784, 336] width 1568 height 672
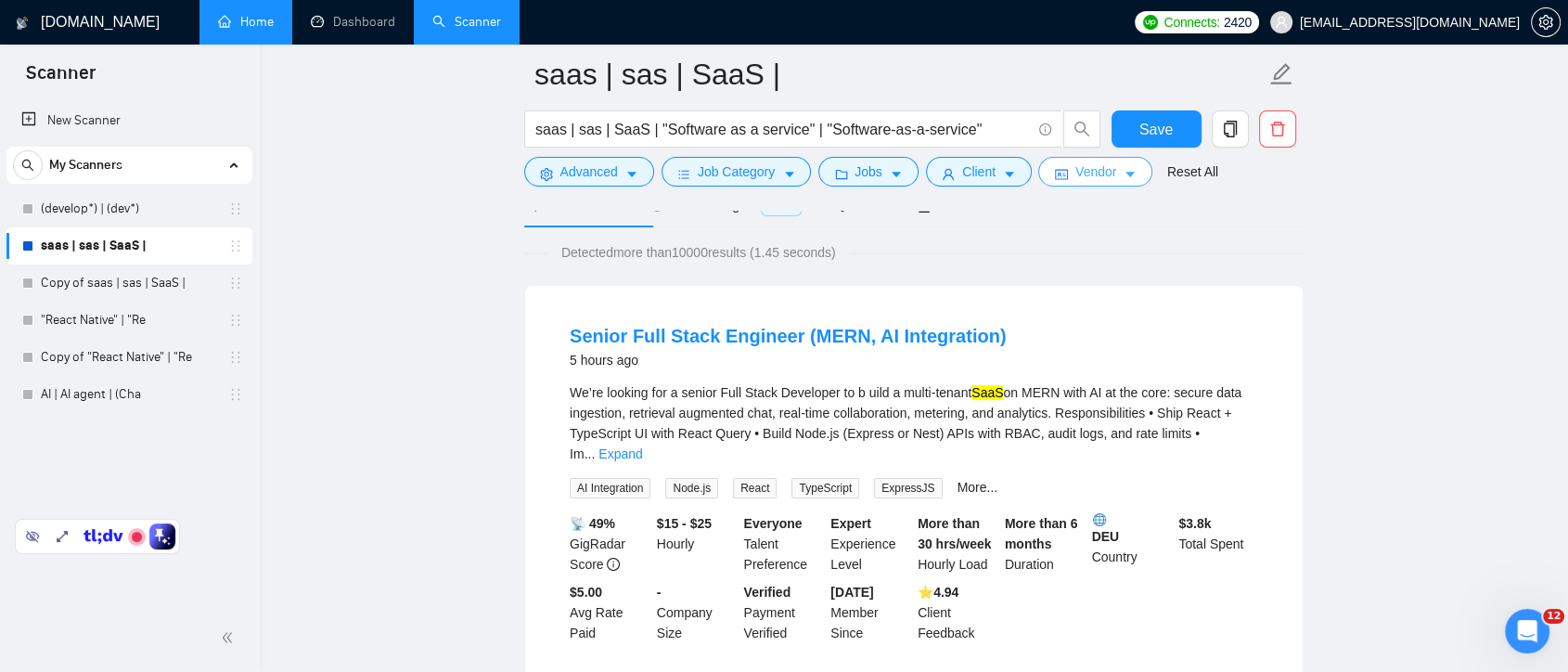
click at [1092, 176] on span "Vendor" at bounding box center [1095, 171] width 41 height 20
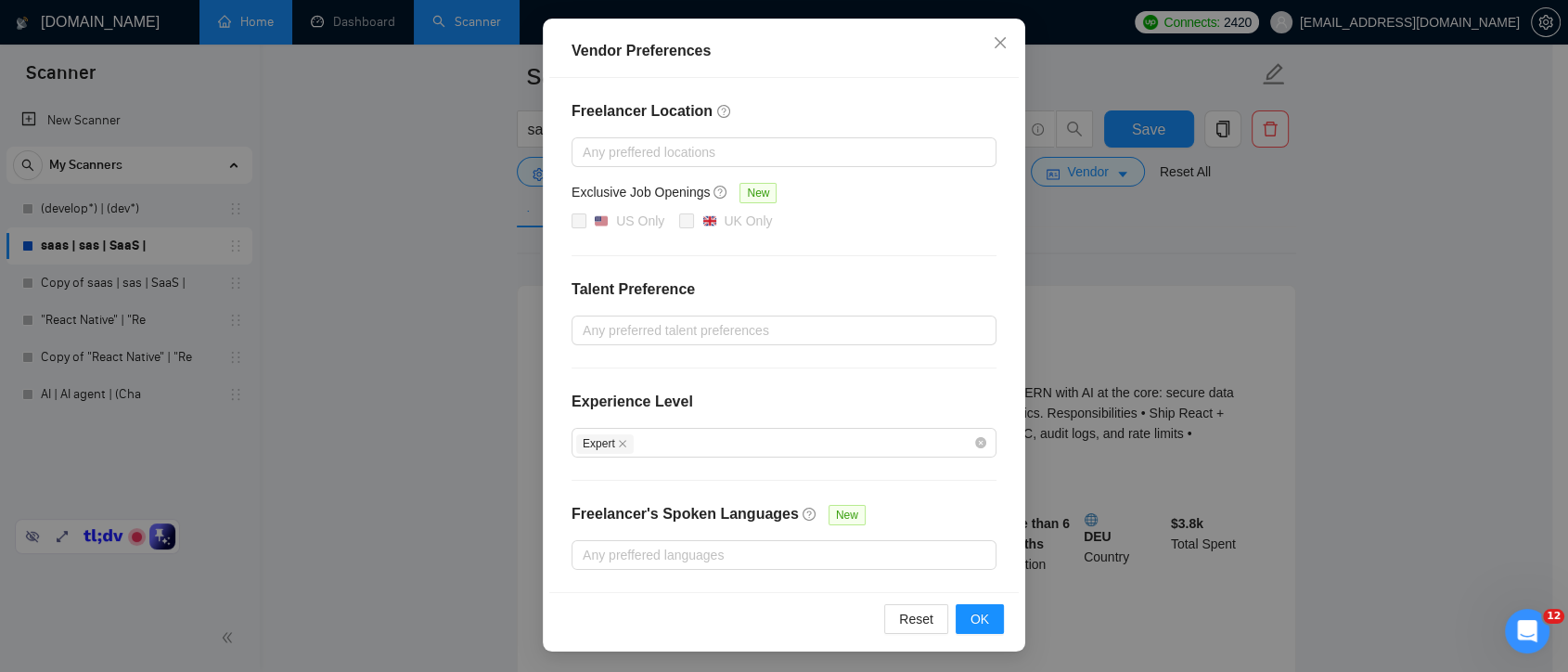
scroll to position [309, 0]
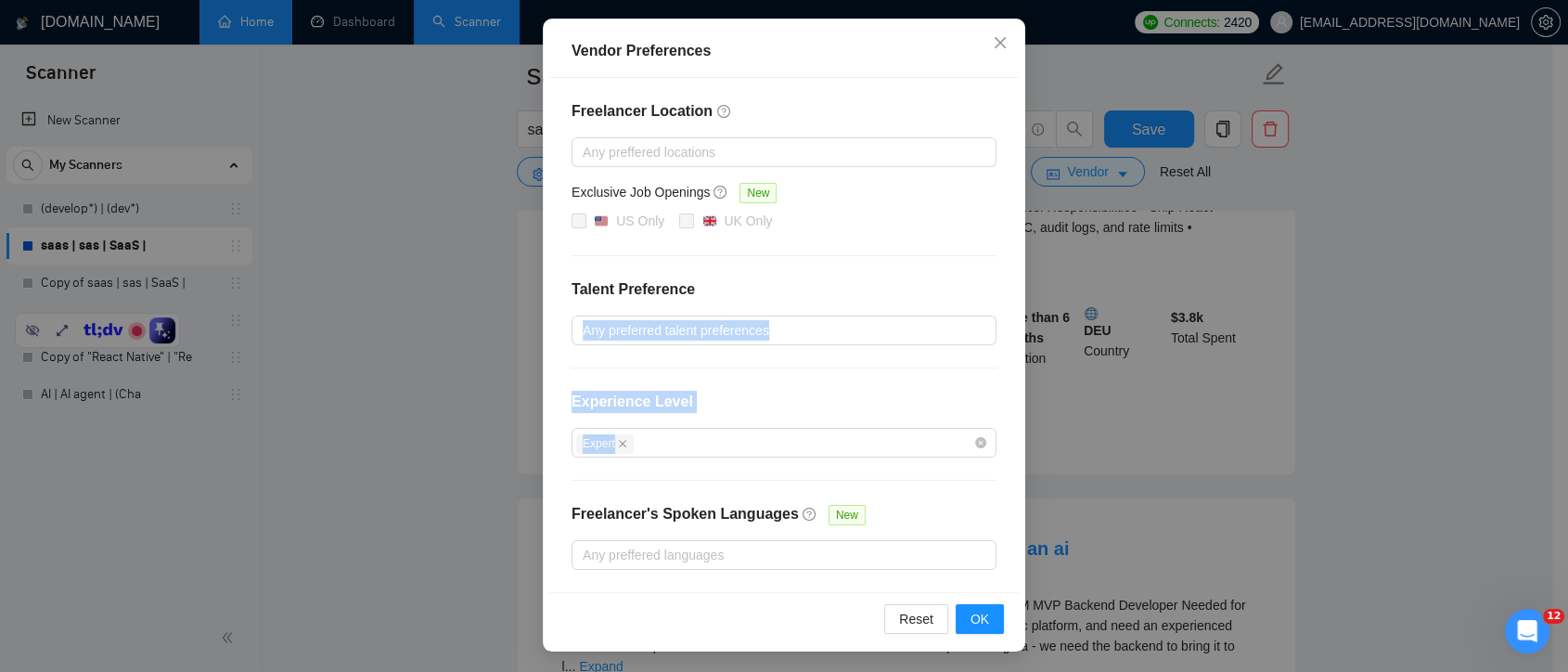
drag, startPoint x: 58, startPoint y: 333, endPoint x: 86, endPoint y: 458, distance: 128.1
click at [86, 458] on div "Vendor Preferences Freelancer Location Any preffered locations Exclusive Job Op…" at bounding box center [784, 336] width 1568 height 672
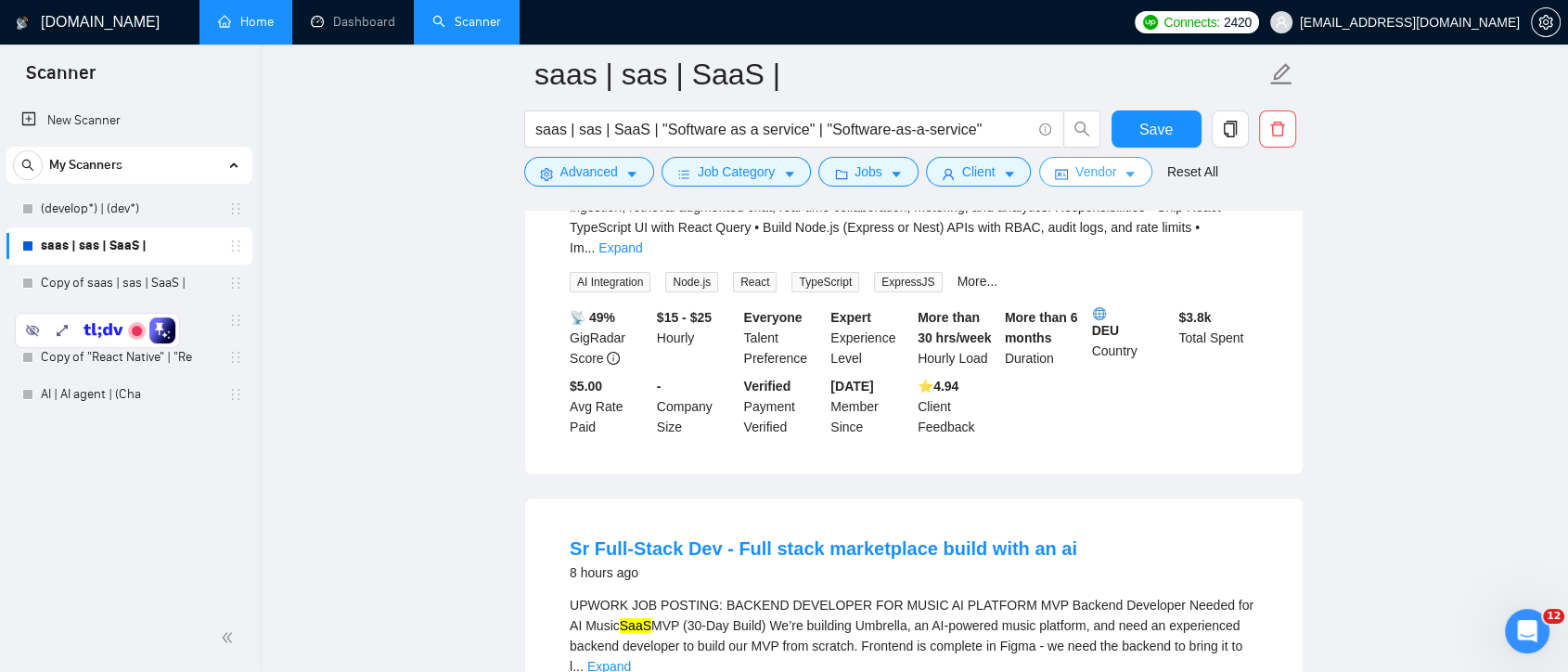
scroll to position [0, 0]
drag, startPoint x: 79, startPoint y: 333, endPoint x: 200, endPoint y: 684, distance: 371.3
click at [200, 363] on html "Scanner New Scanner My Scanners (develop*) | (dev*) saas | sas | SaaS | Copy of…" at bounding box center [784, 27] width 1568 height 672
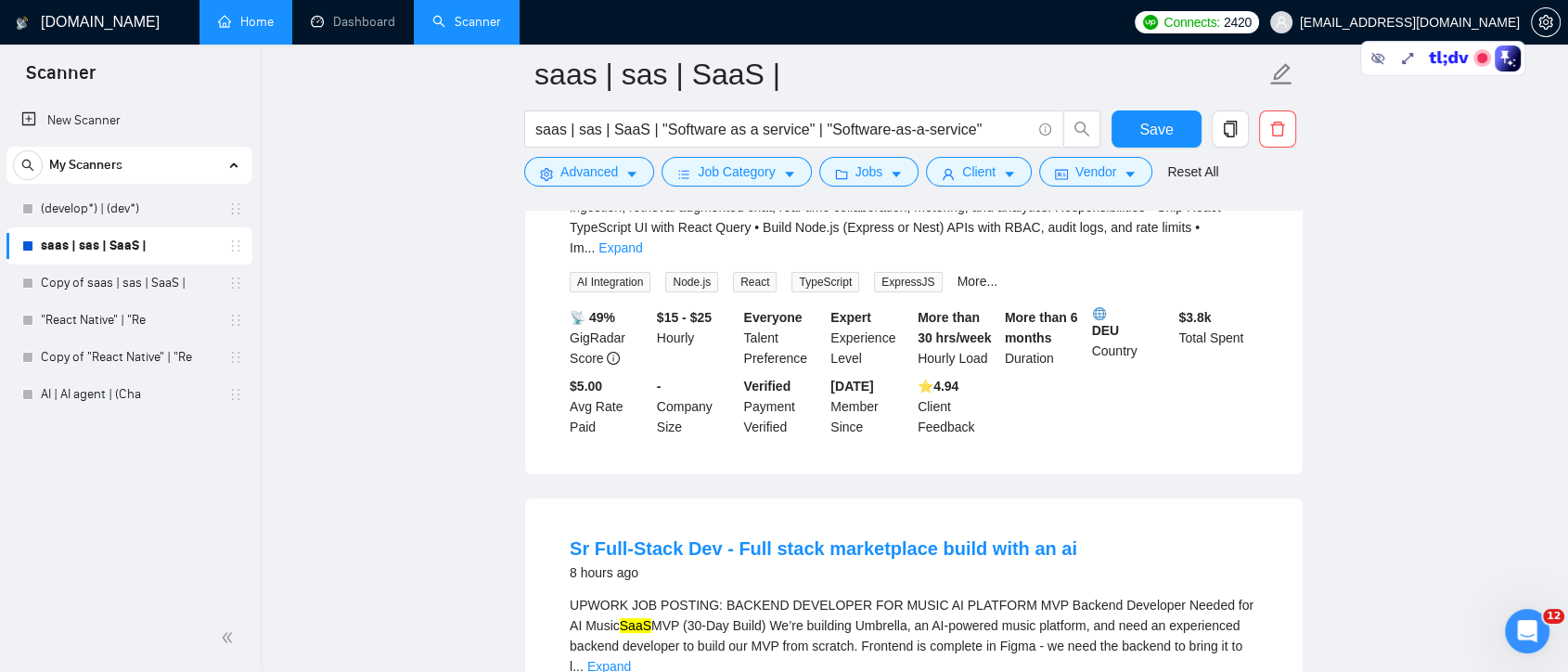
drag, startPoint x: 200, startPoint y: 333, endPoint x: 1424, endPoint y: 369, distance: 1224.5
click at [1424, 363] on body "Scanner New Scanner My Scanners (develop*) | (dev*) saas | sas | SaaS | Copy of…" at bounding box center [784, 27] width 1568 height 672
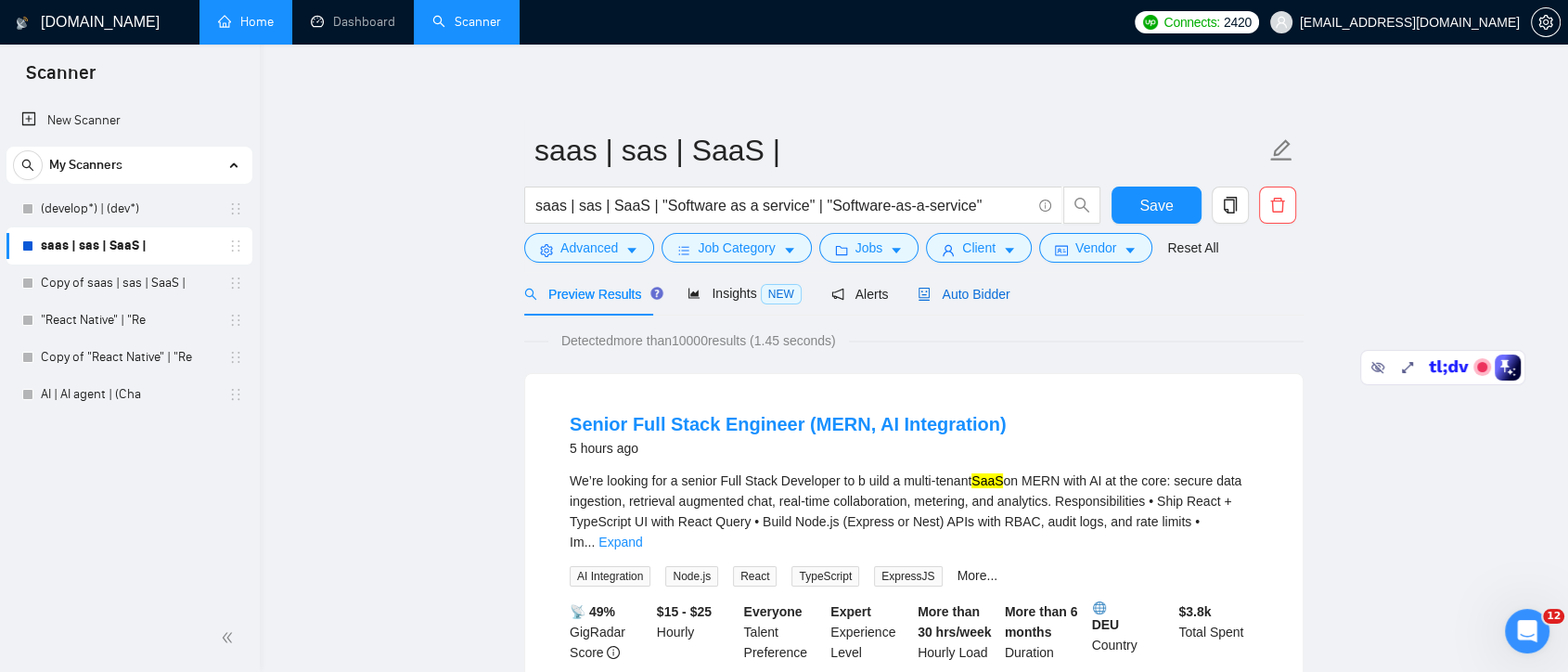
click at [950, 298] on span "Auto Bidder" at bounding box center [963, 293] width 92 height 14
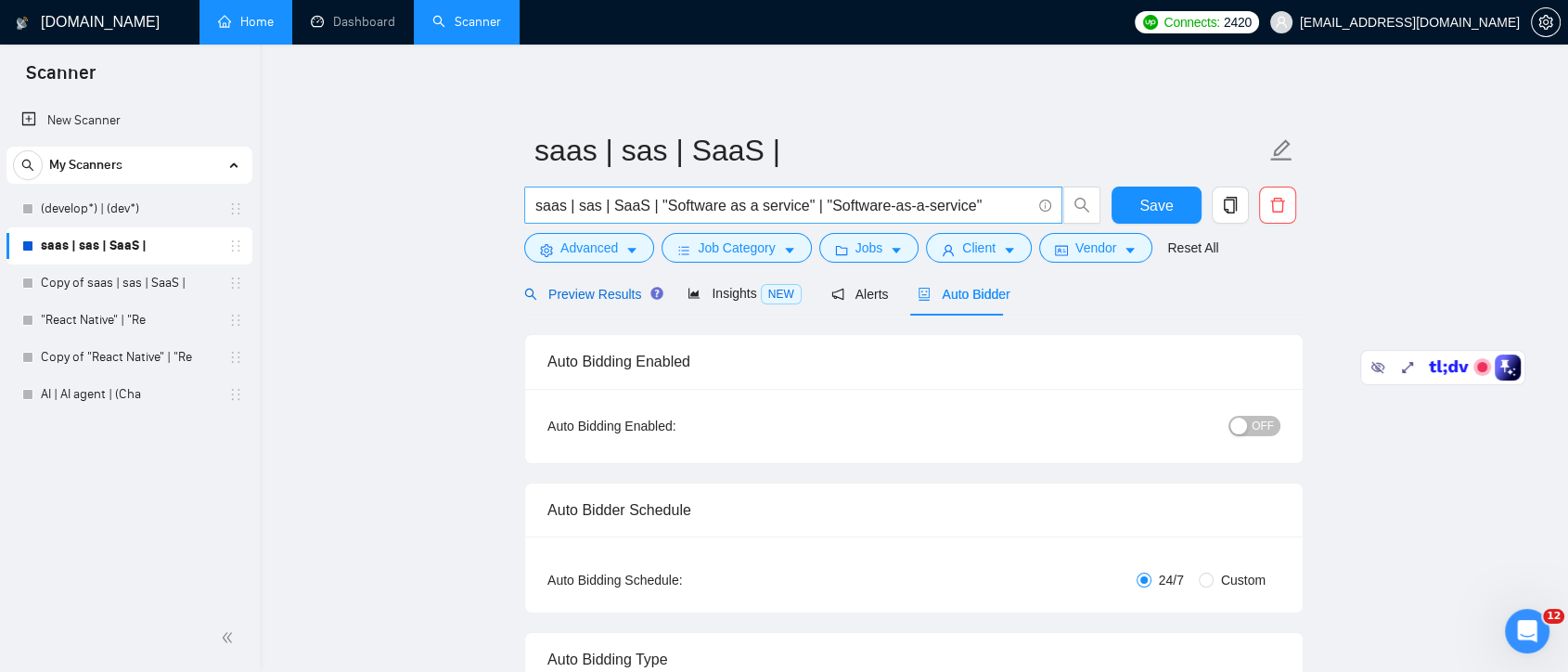
click at [611, 290] on span "Preview Results" at bounding box center [590, 293] width 133 height 14
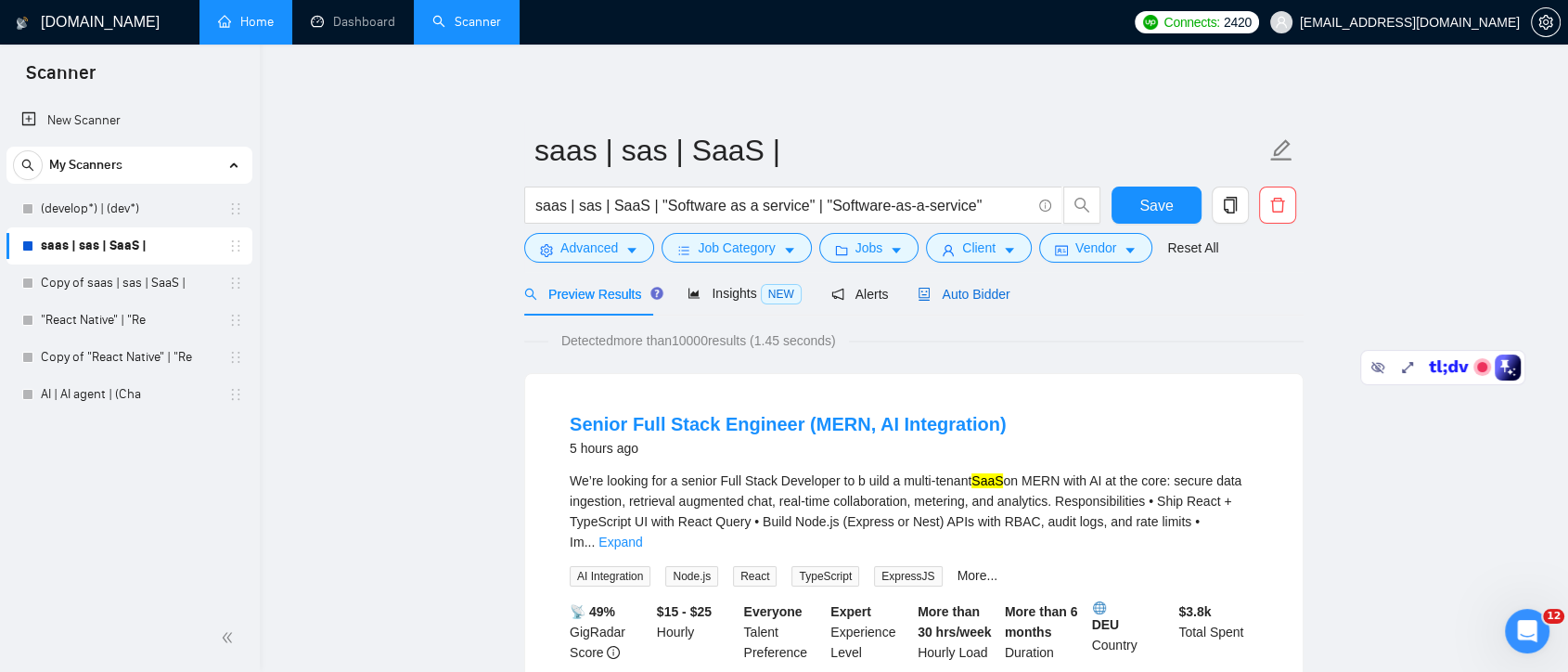
click at [934, 301] on span "Auto Bidder" at bounding box center [963, 293] width 92 height 14
click at [721, 290] on span "Insights NEW" at bounding box center [744, 292] width 113 height 14
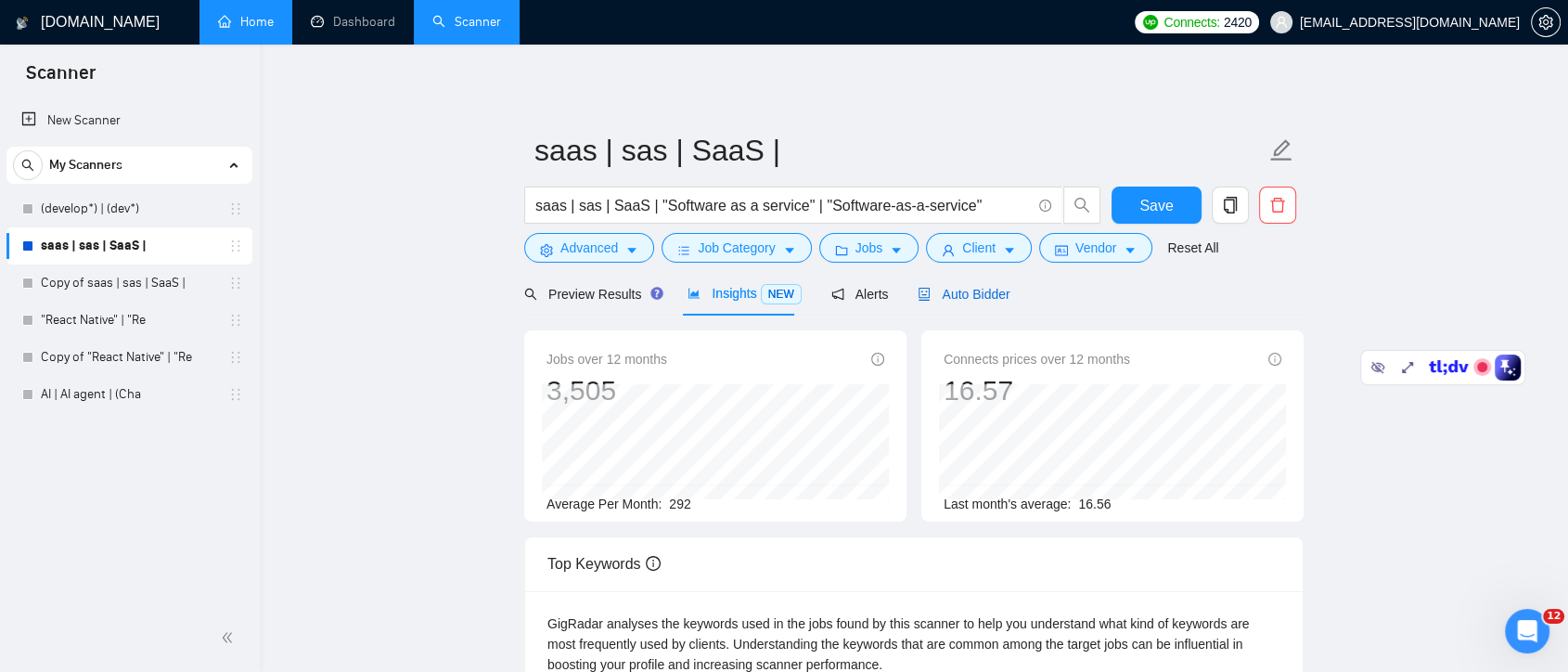
click at [935, 293] on span "Auto Bidder" at bounding box center [963, 293] width 92 height 14
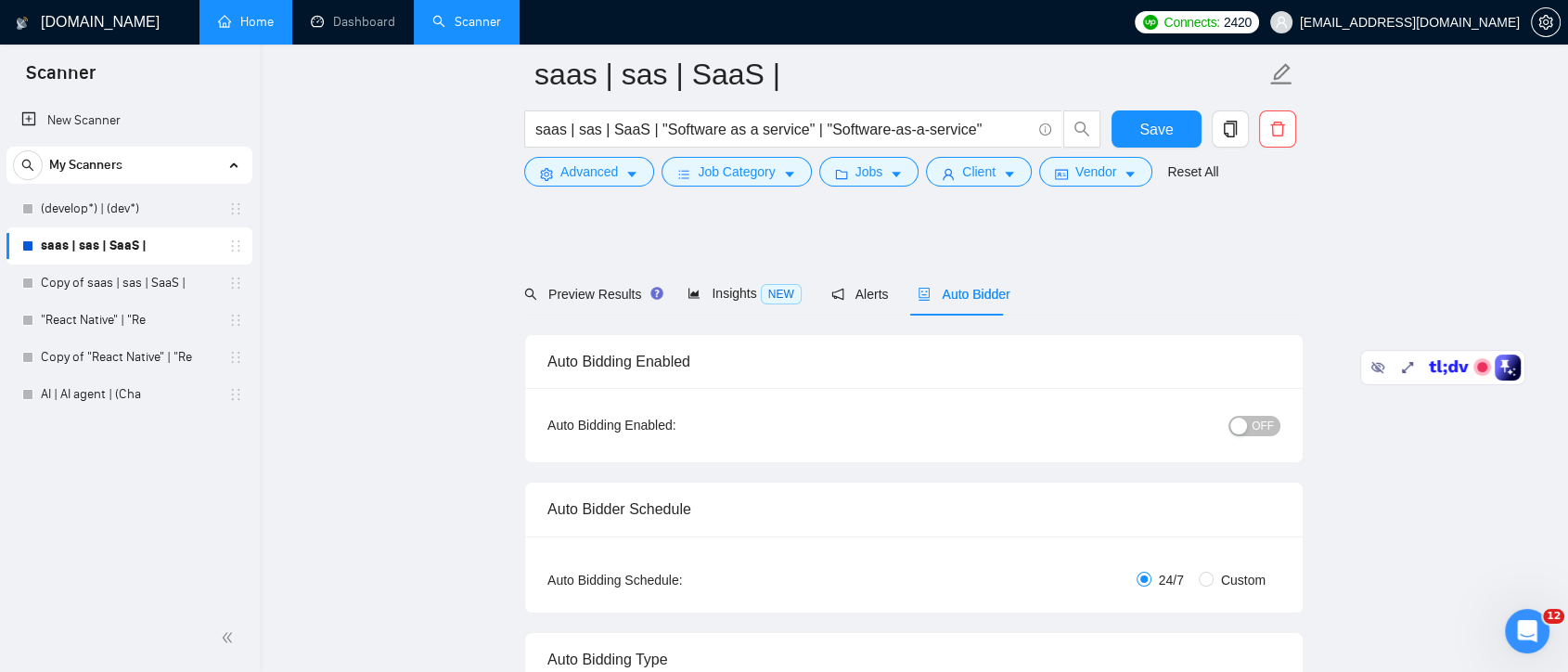
scroll to position [1031, 0]
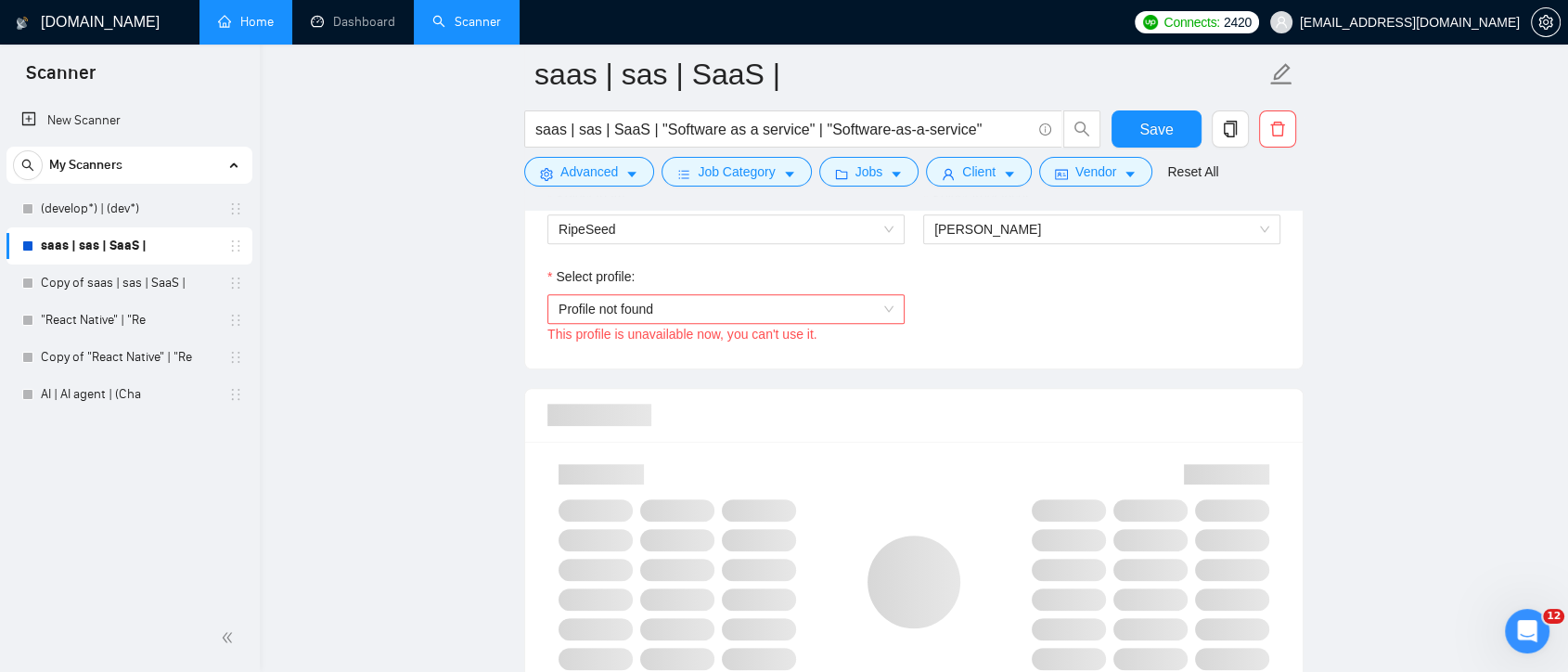
click at [867, 323] on span "Profile not found" at bounding box center [726, 309] width 334 height 28
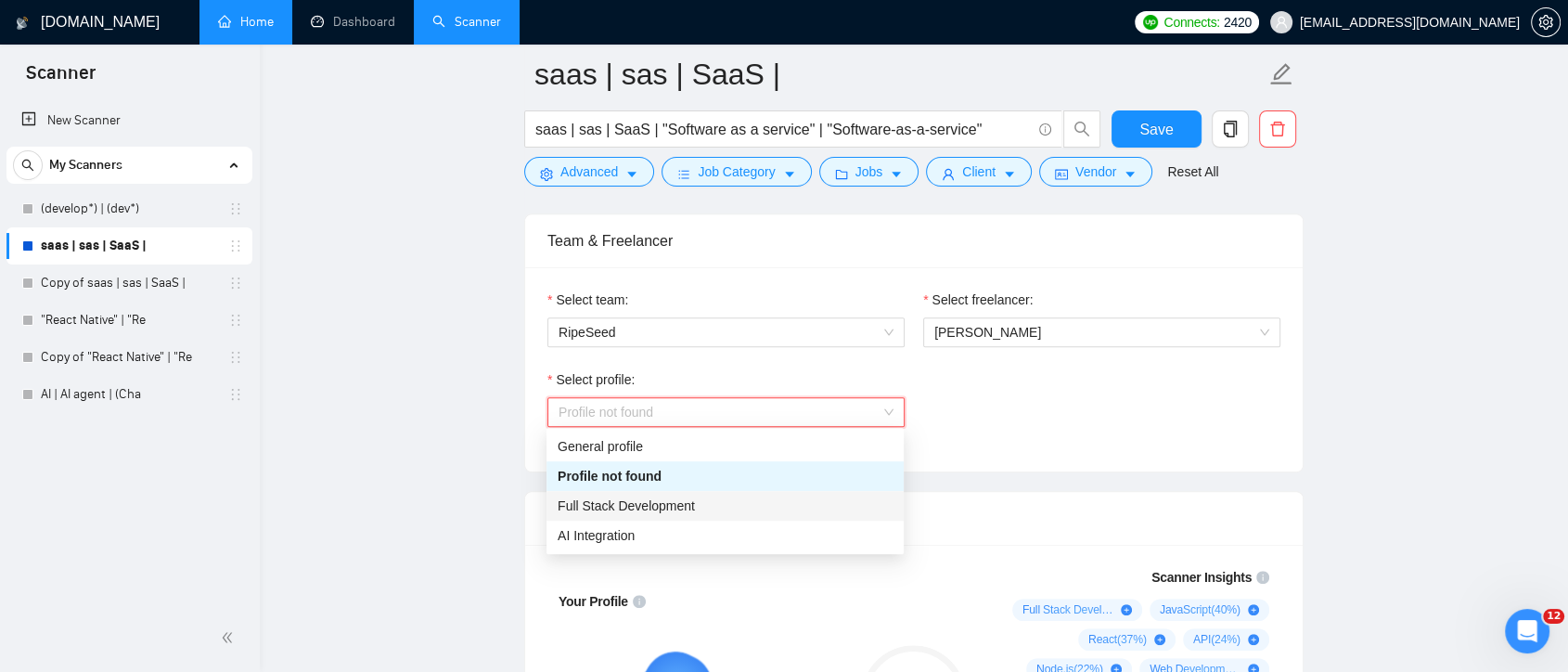
click at [815, 498] on div "Full Stack Development" at bounding box center [725, 505] width 334 height 20
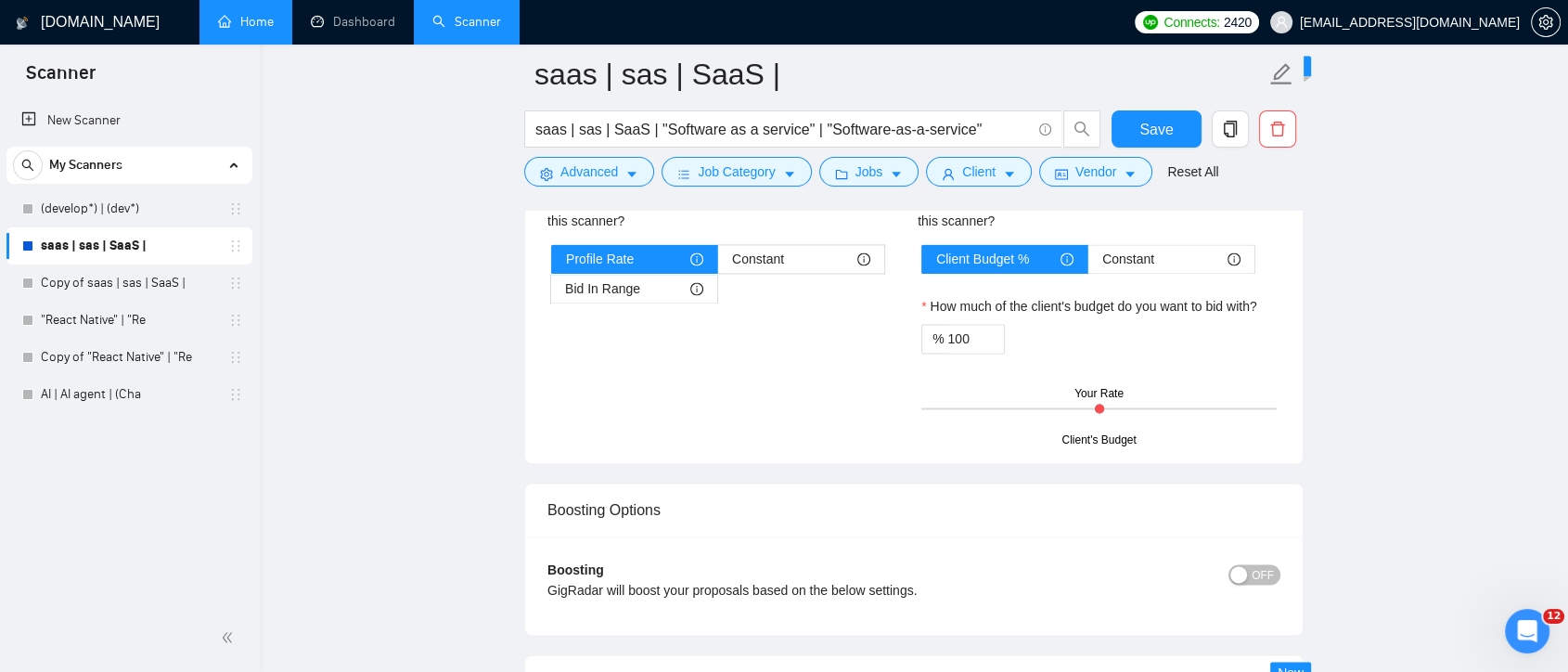
scroll to position [2577, 0]
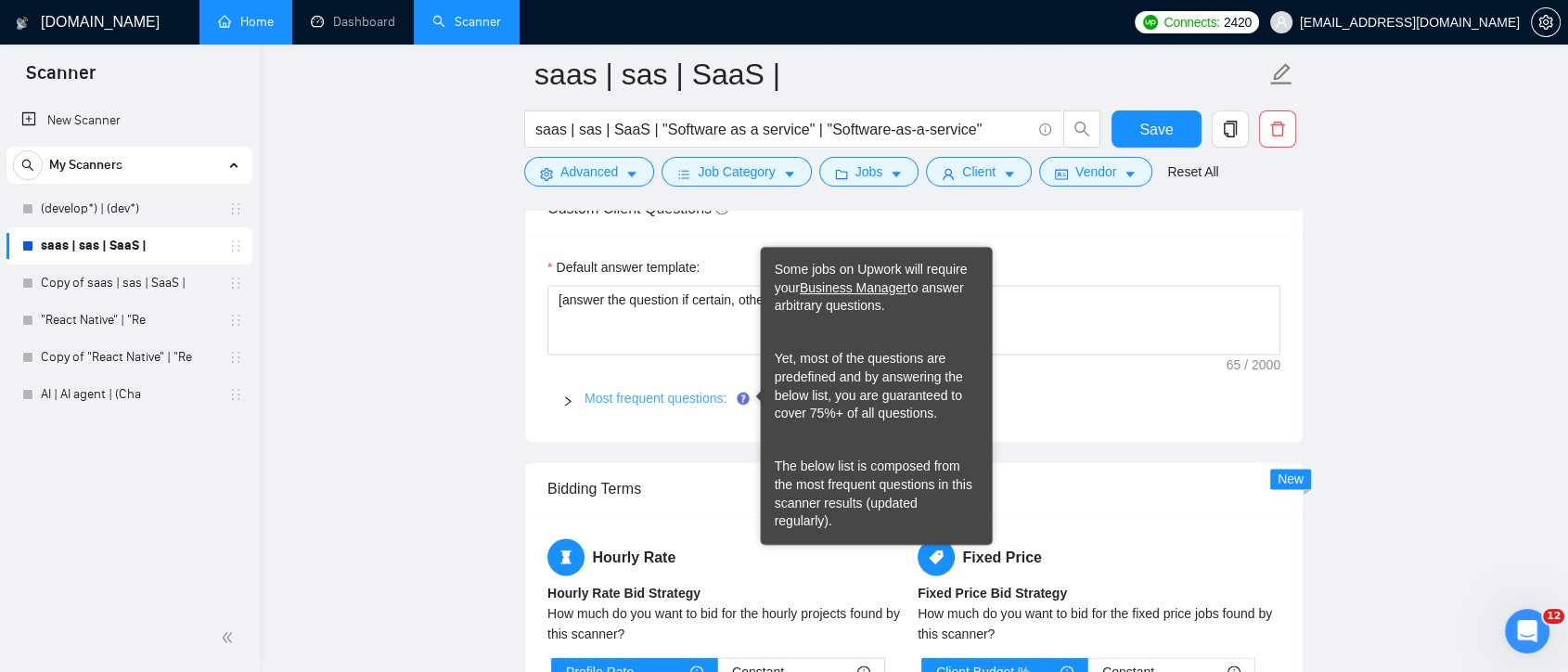
click at [715, 391] on link "Most frequent questions:" at bounding box center [656, 398] width 142 height 14
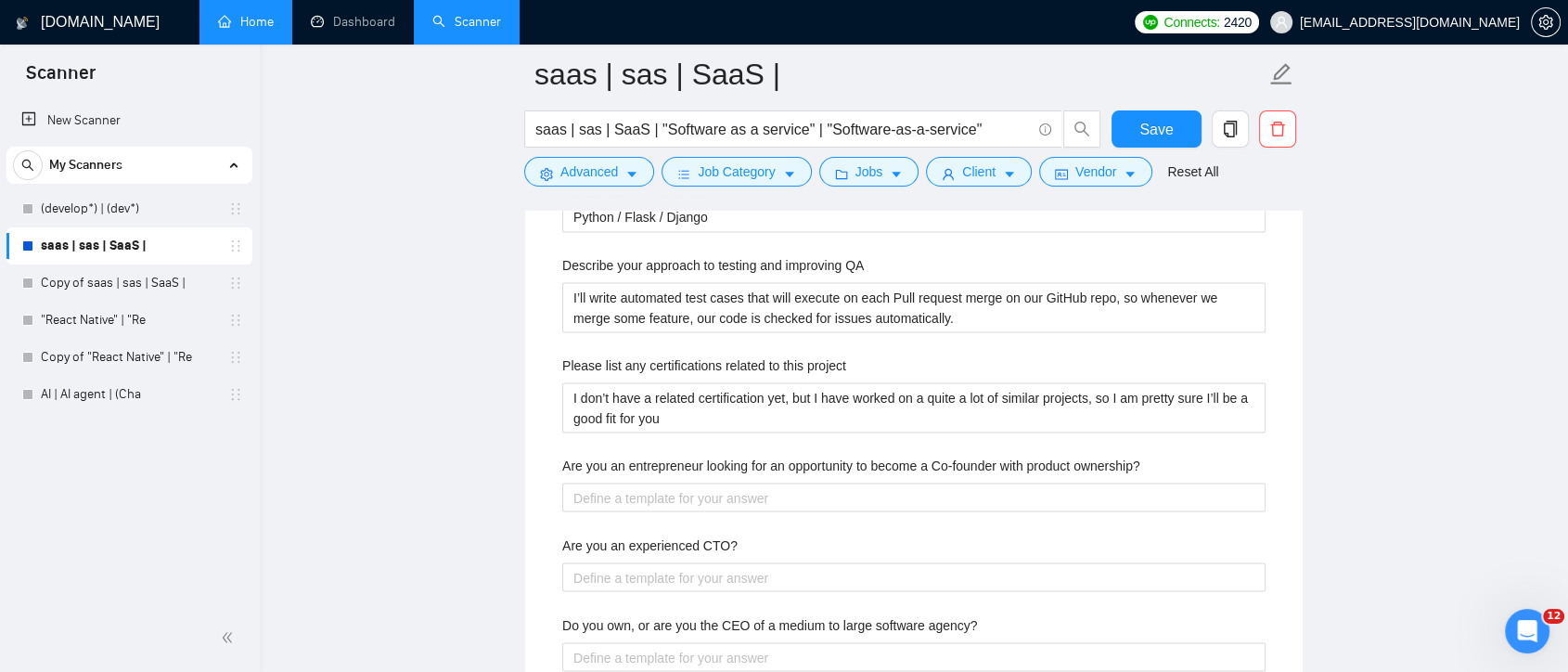
scroll to position [3402, 0]
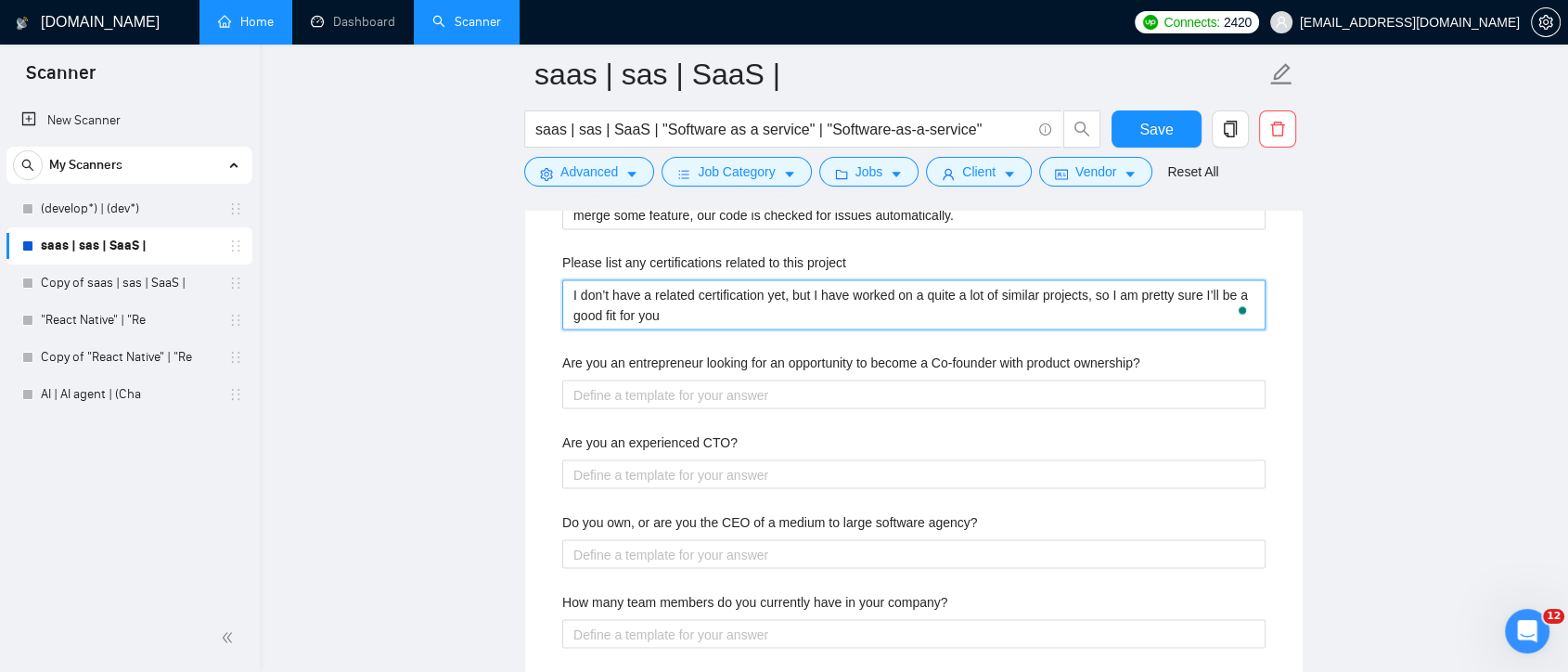
drag, startPoint x: 623, startPoint y: 300, endPoint x: 686, endPoint y: 314, distance: 64.5
click at [686, 314] on project "I don’t have a related certification yet, but I have worked on a quite a lot of…" at bounding box center [914, 304] width 703 height 50
click at [819, 311] on project "I don’t have a related certification yet, but I have worked on a quite a lot of…" at bounding box center [914, 304] width 703 height 50
drag, startPoint x: 609, startPoint y: 296, endPoint x: 562, endPoint y: 283, distance: 48.8
click at [560, 283] on div "Custom Client Questions Default answer template: [answer the question if certai…" at bounding box center [913, 70] width 779 height 1429
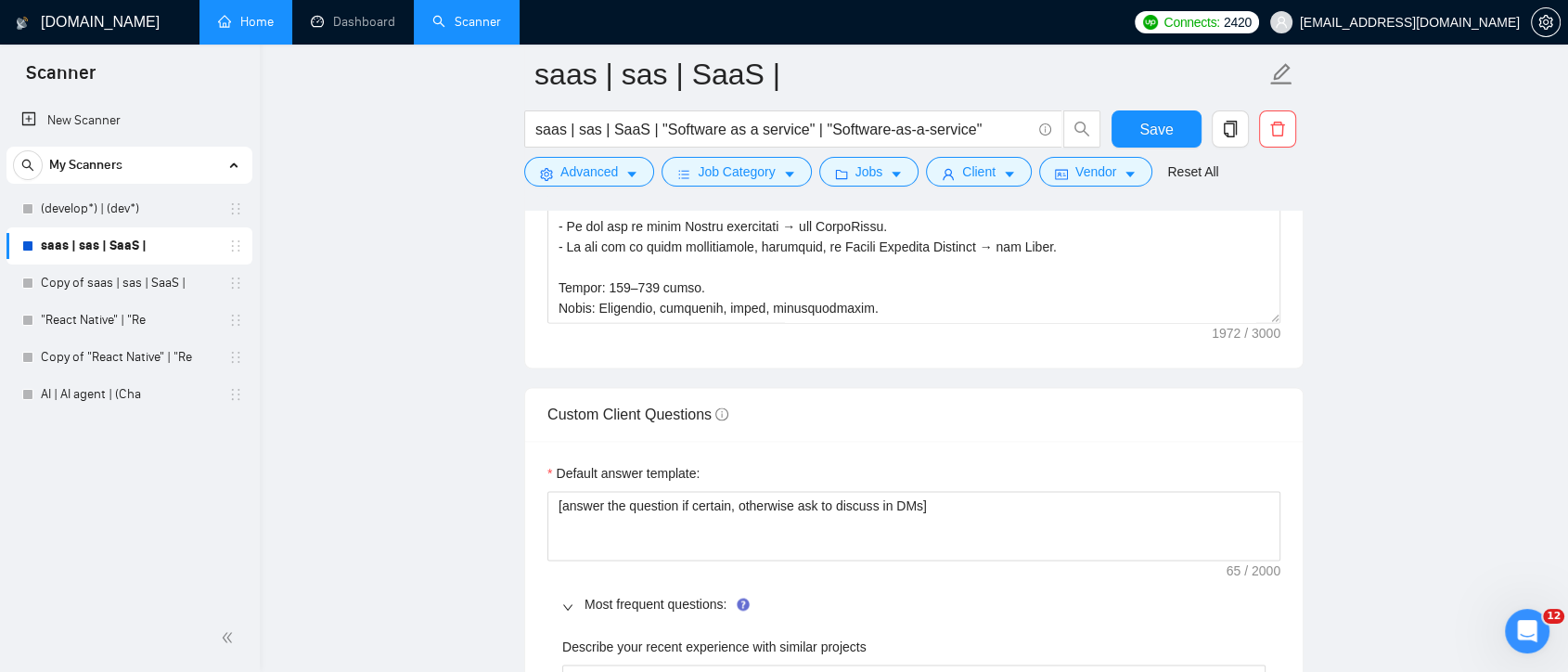
scroll to position [2474, 0]
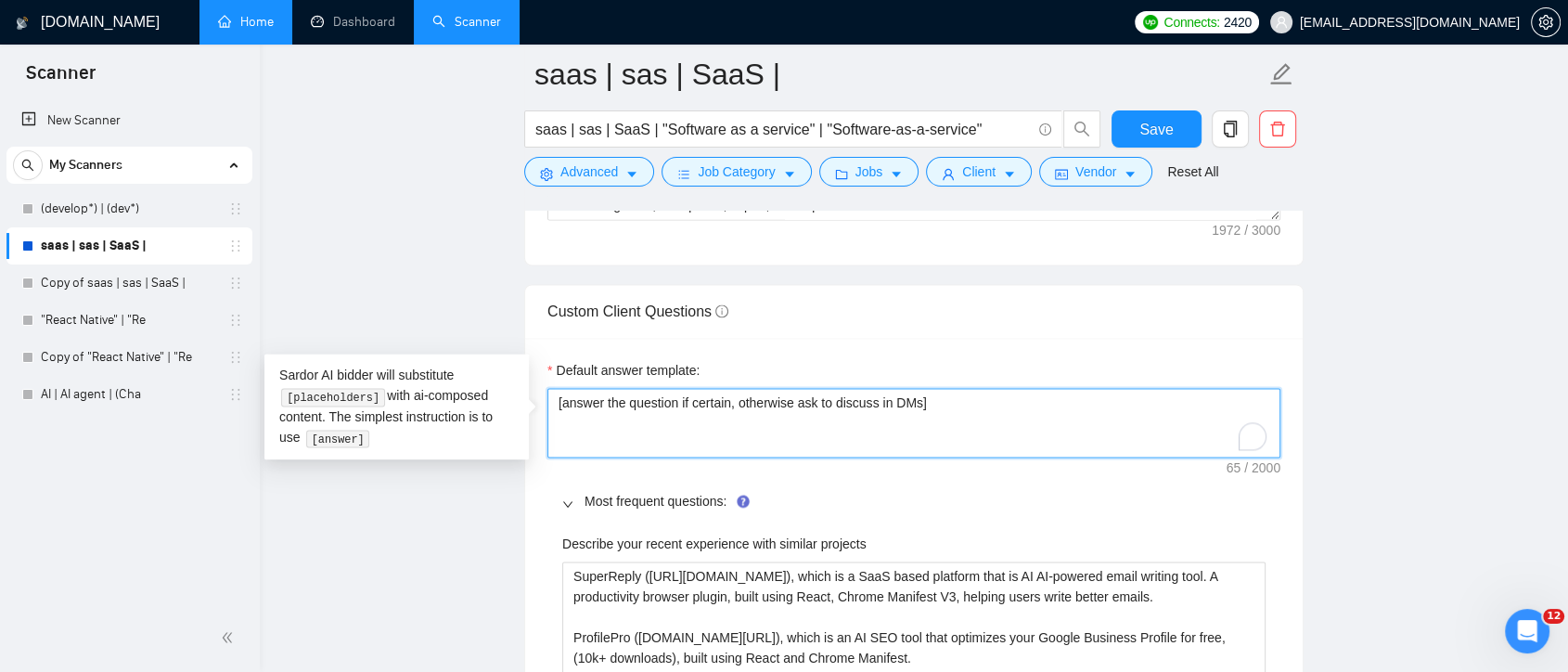
drag, startPoint x: 557, startPoint y: 399, endPoint x: 931, endPoint y: 398, distance: 374.0
click at [931, 398] on textarea "[answer the question if certain, otherwise ask to discuss in DMs]" at bounding box center [913, 424] width 733 height 71
click at [919, 400] on textarea "[answer the question if certain, otherwise ask to discuss in DMs]" at bounding box center [913, 424] width 733 height 71
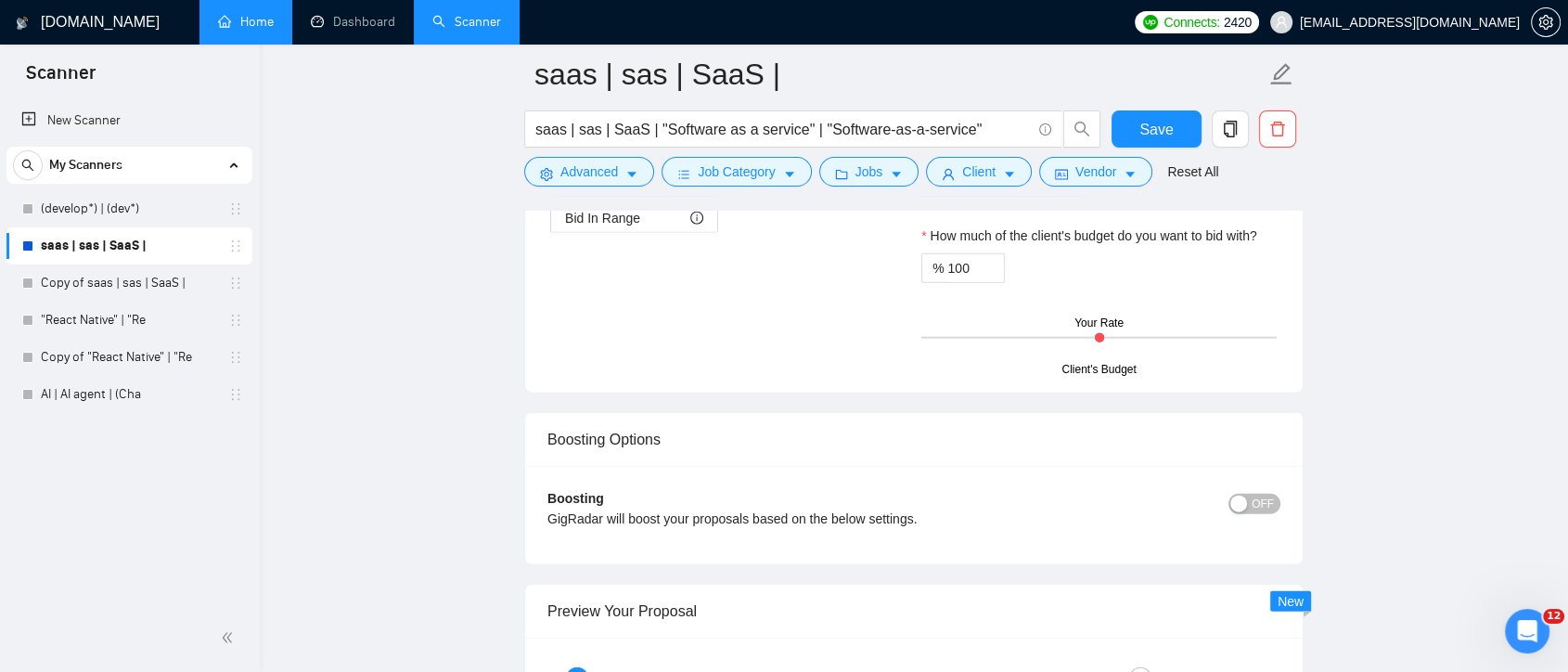
scroll to position [4536, 0]
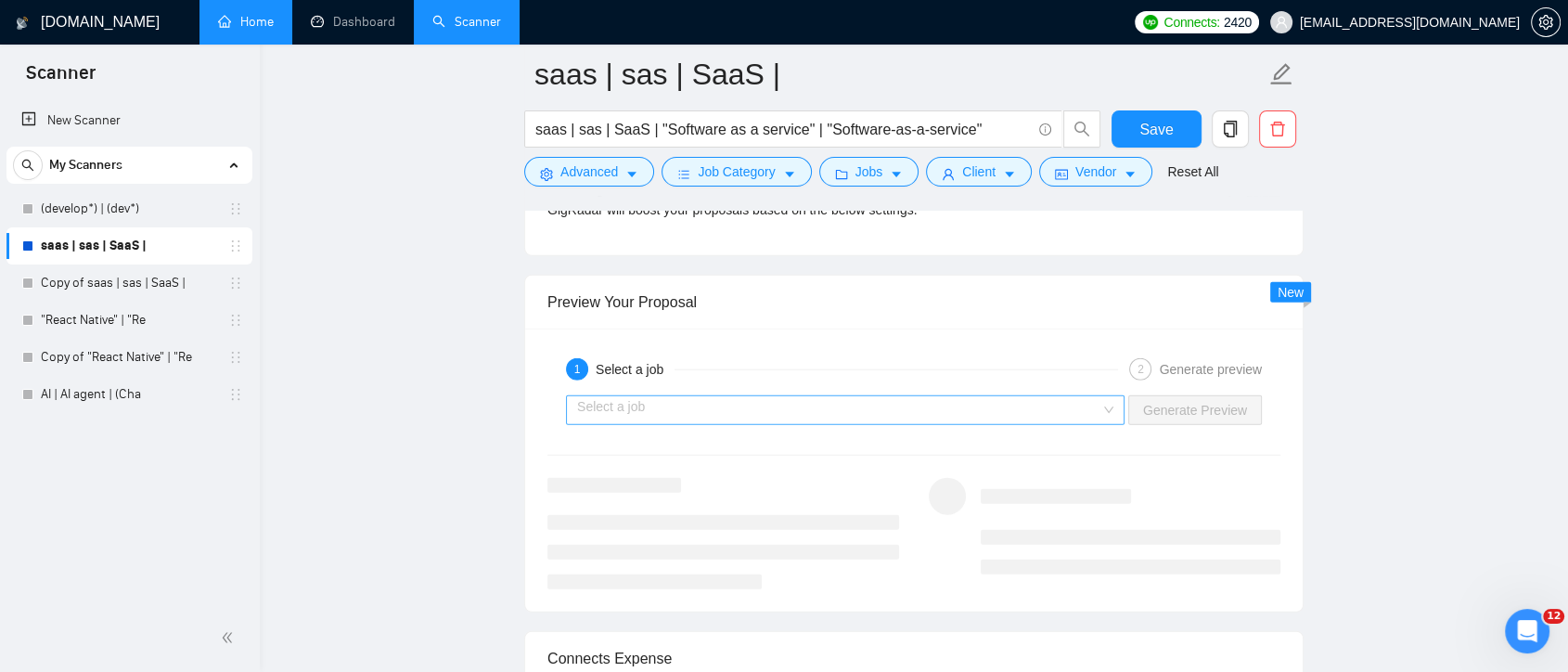
click at [1118, 405] on div "Select a job" at bounding box center [845, 409] width 559 height 30
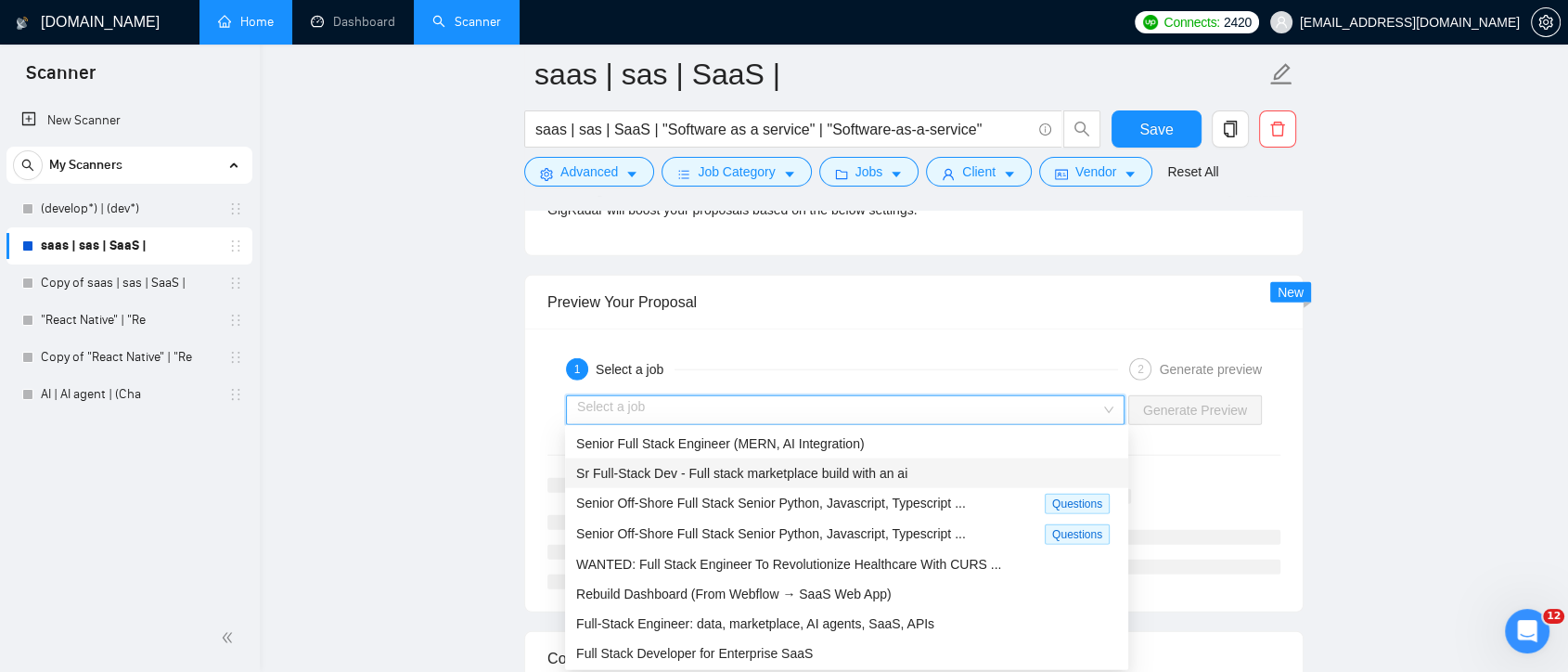
click at [748, 476] on span "Sr Full-Stack Dev - Full stack marketplace build with an ai" at bounding box center [742, 473] width 332 height 14
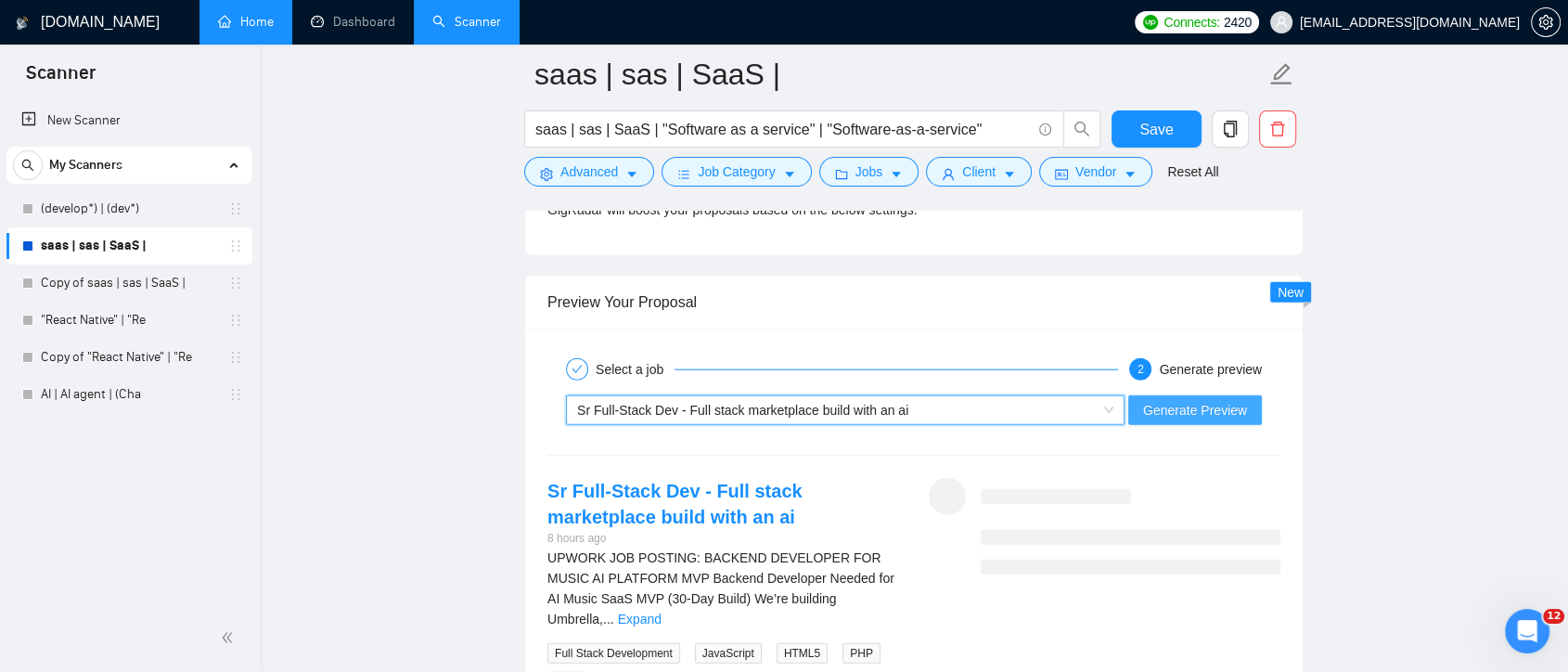
click at [1195, 414] on span "Generate Preview" at bounding box center [1195, 409] width 104 height 20
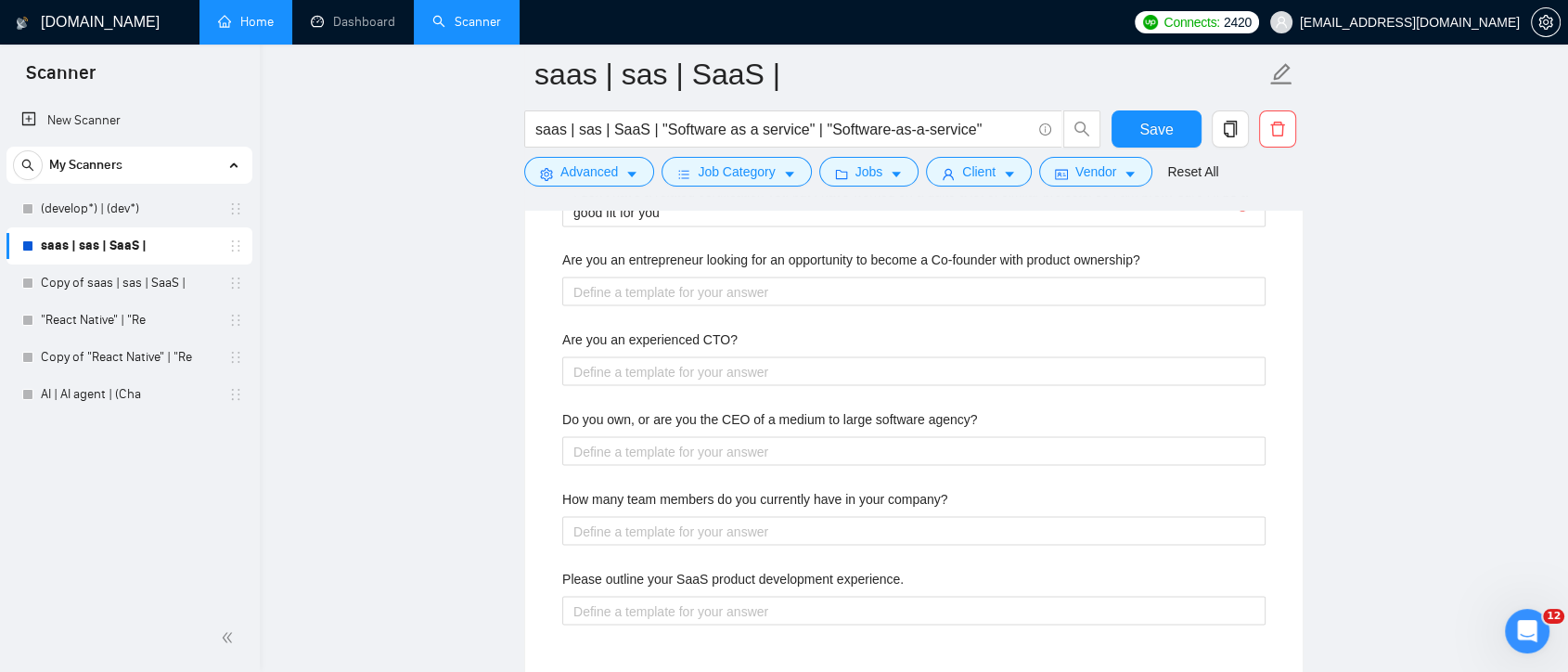
scroll to position [2990, 0]
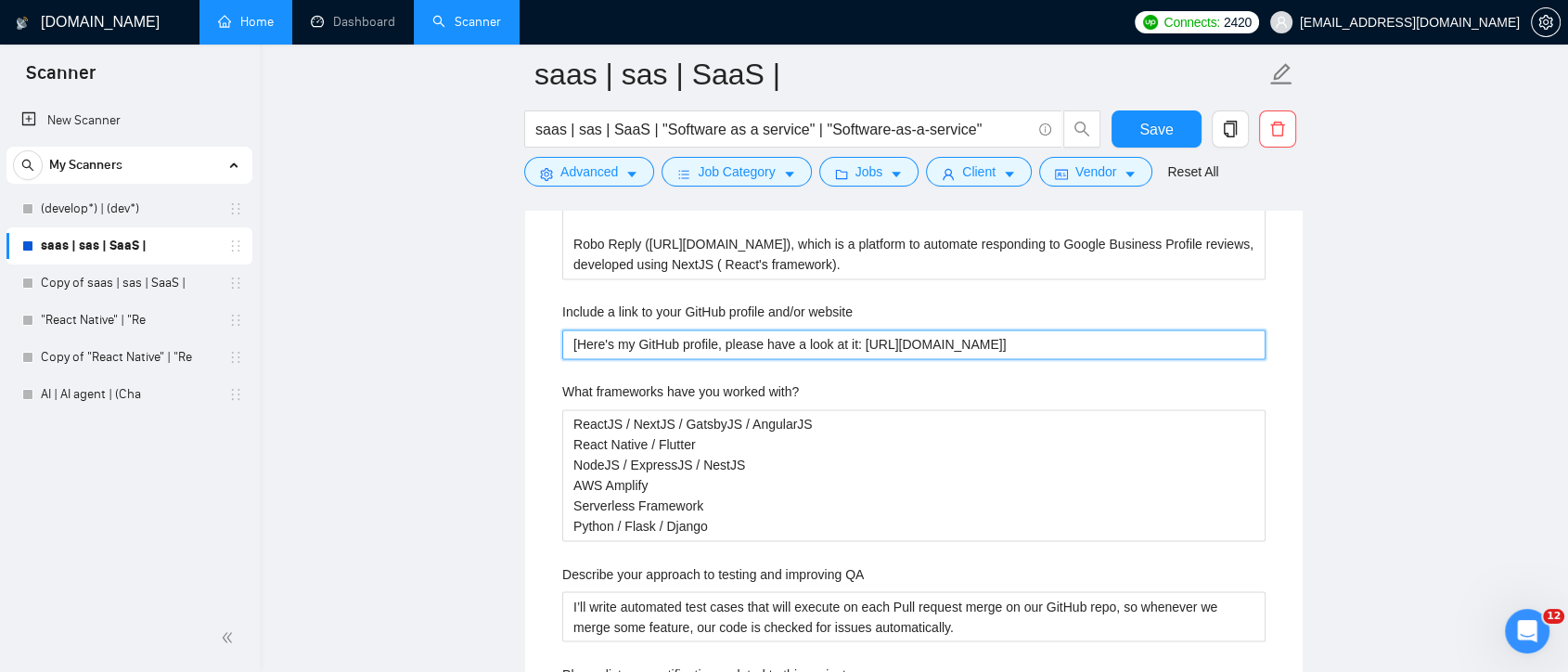
click at [575, 341] on website "[Here's my GitHub profile, please have a look at it: [URL][DOMAIN_NAME]]" at bounding box center [914, 344] width 703 height 30
click at [576, 345] on website "[Here's my GitHub profile, please have a look at it: [URL][DOMAIN_NAME]]" at bounding box center [914, 344] width 703 height 30
drag, startPoint x: 576, startPoint y: 346, endPoint x: 1060, endPoint y: 345, distance: 484.0
click at [1060, 345] on website "[Here's my GitHub profile, please have a look at it: [URL][DOMAIN_NAME]]" at bounding box center [914, 344] width 703 height 30
click at [1062, 343] on website "[Here's my GitHub profile, please have a look at it: [URL][DOMAIN_NAME]]" at bounding box center [914, 344] width 703 height 30
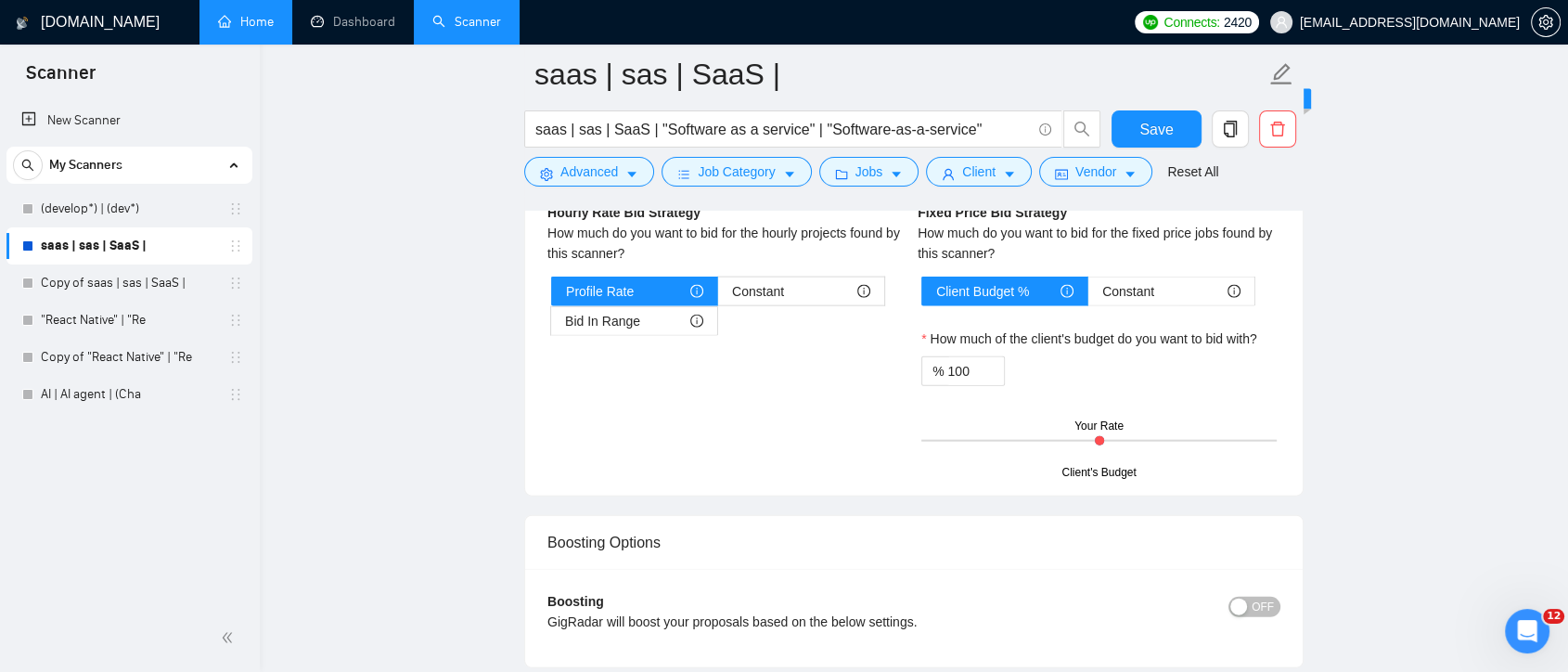
scroll to position [4641, 0]
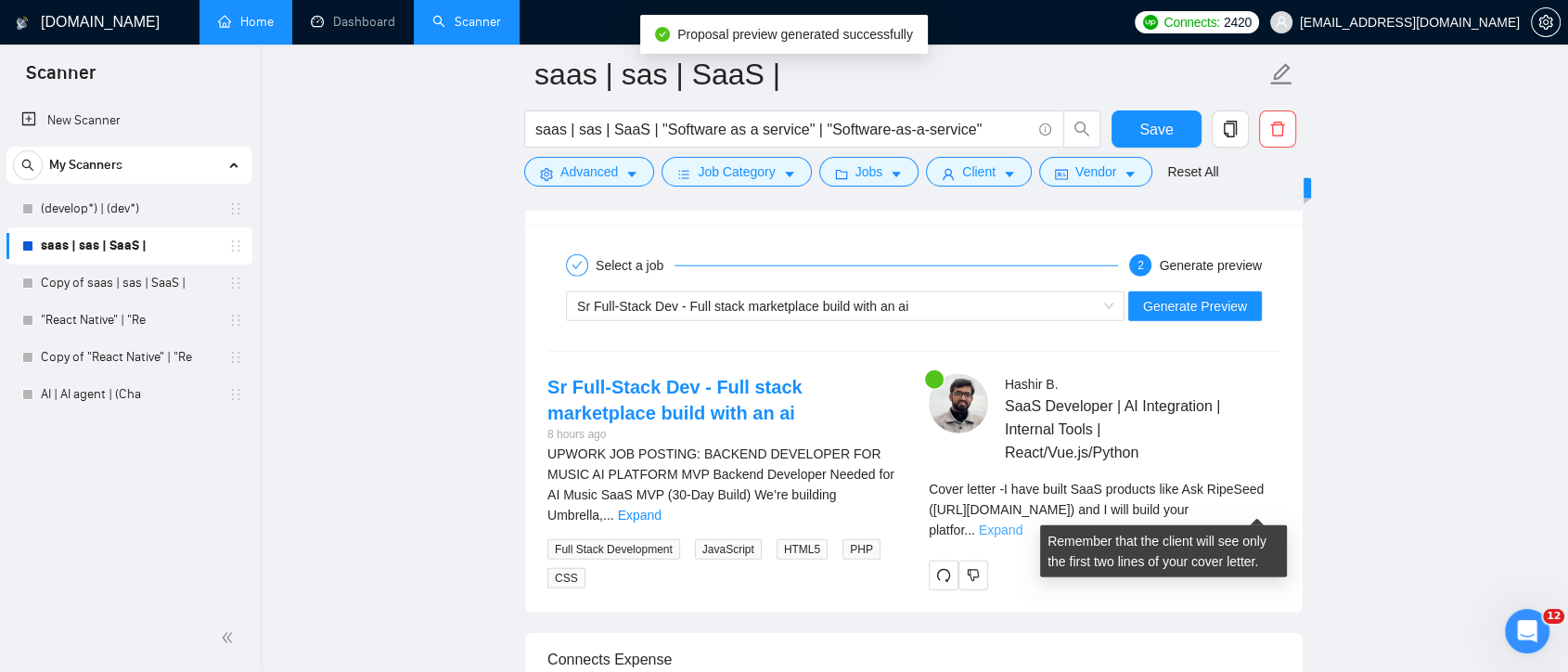
click at [1023, 522] on link "Expand" at bounding box center [1001, 529] width 44 height 14
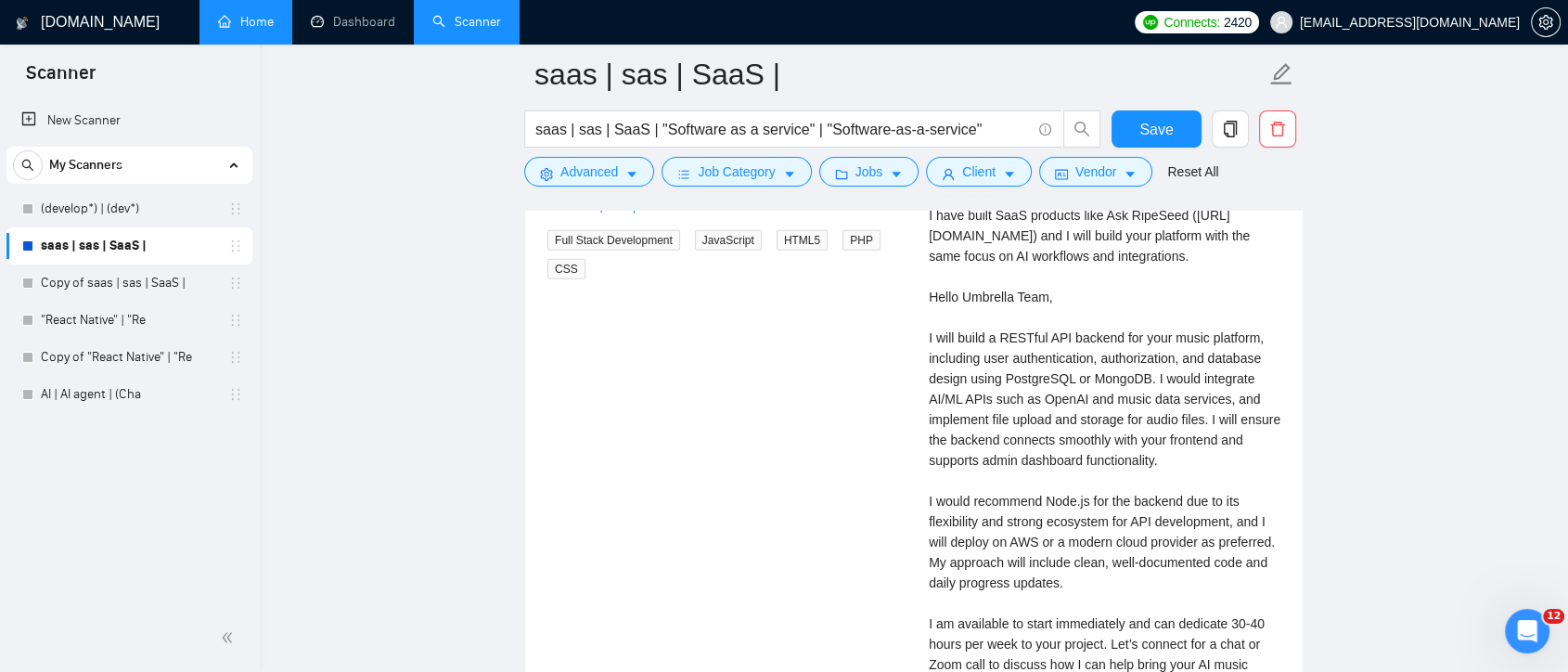
scroll to position [4846, 0]
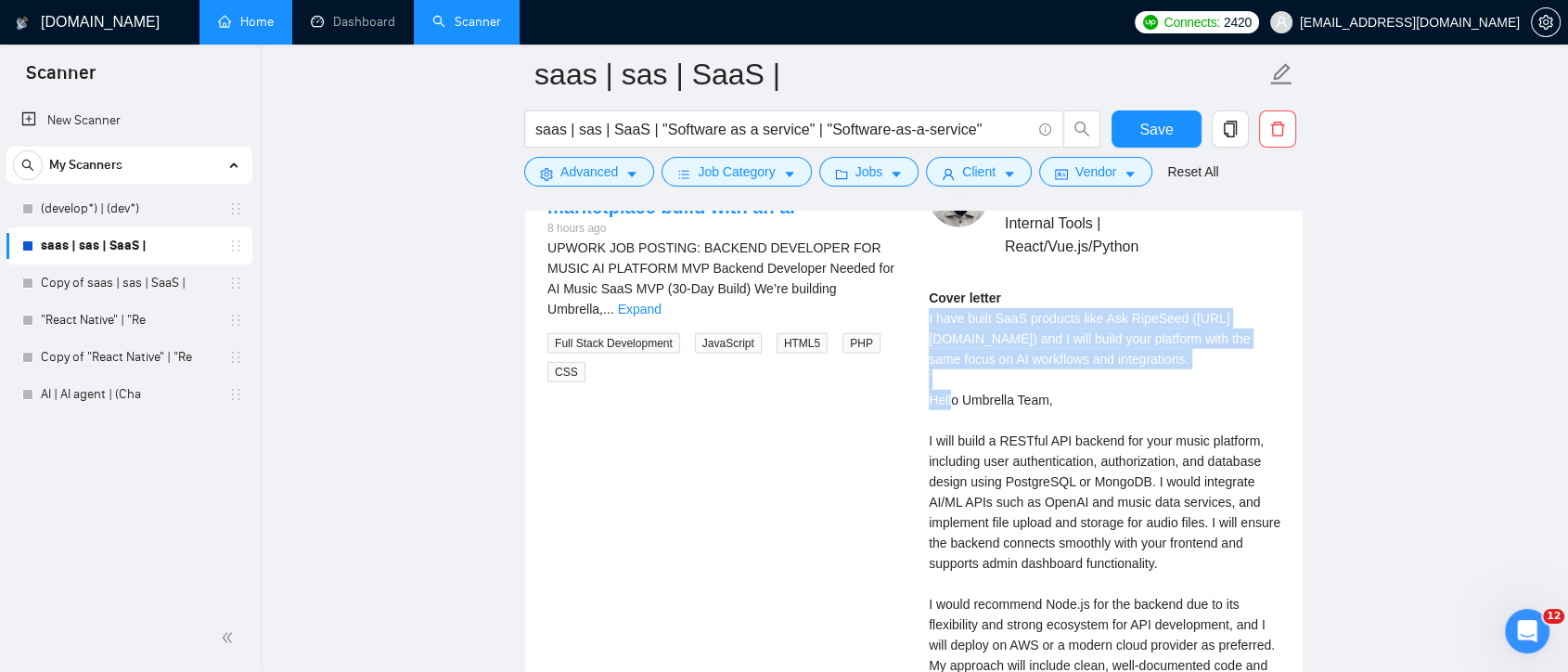
drag, startPoint x: 928, startPoint y: 313, endPoint x: 1212, endPoint y: 363, distance: 288.4
click at [1212, 363] on div "[PERSON_NAME] SaaS Developer | AI Integration | Internal Tools | React/Vue.js/P…" at bounding box center [1105, 508] width 381 height 681
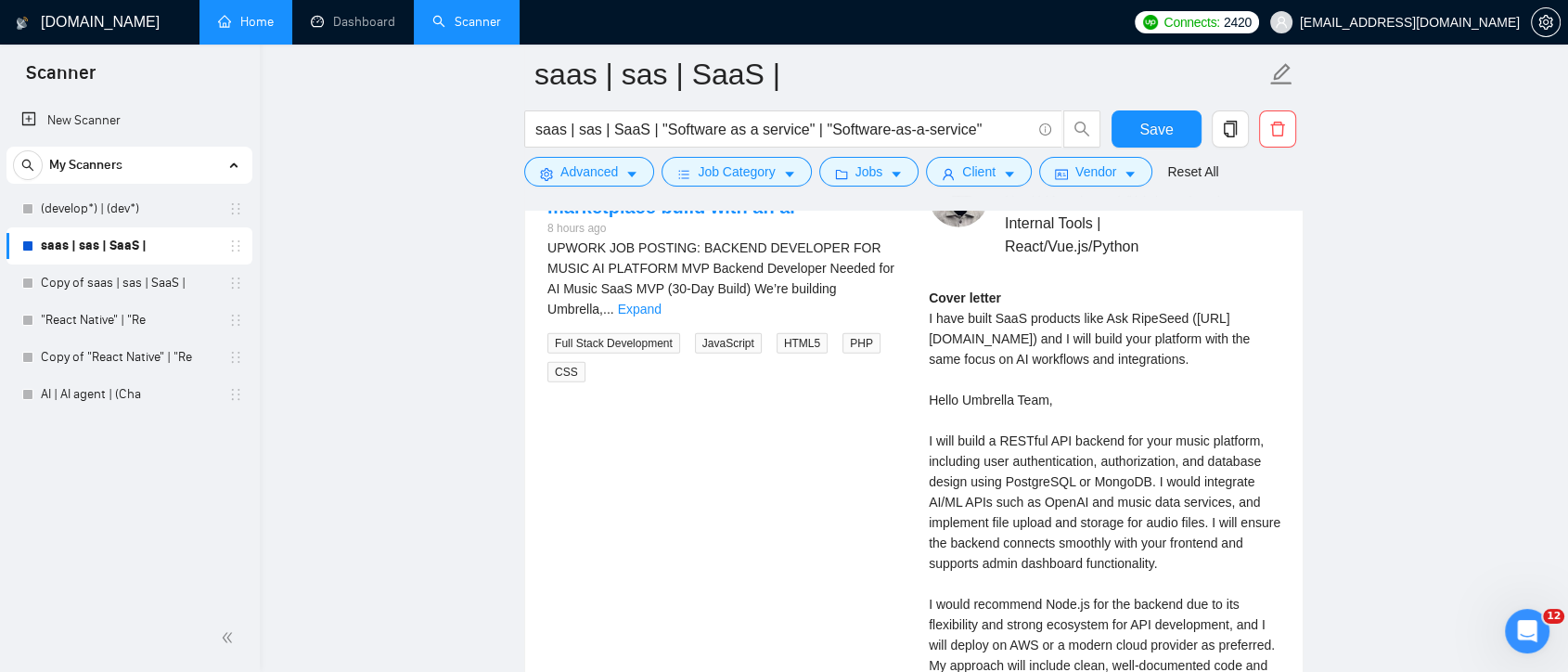
click at [1118, 400] on div "Cover letter" at bounding box center [1104, 543] width 352 height 510
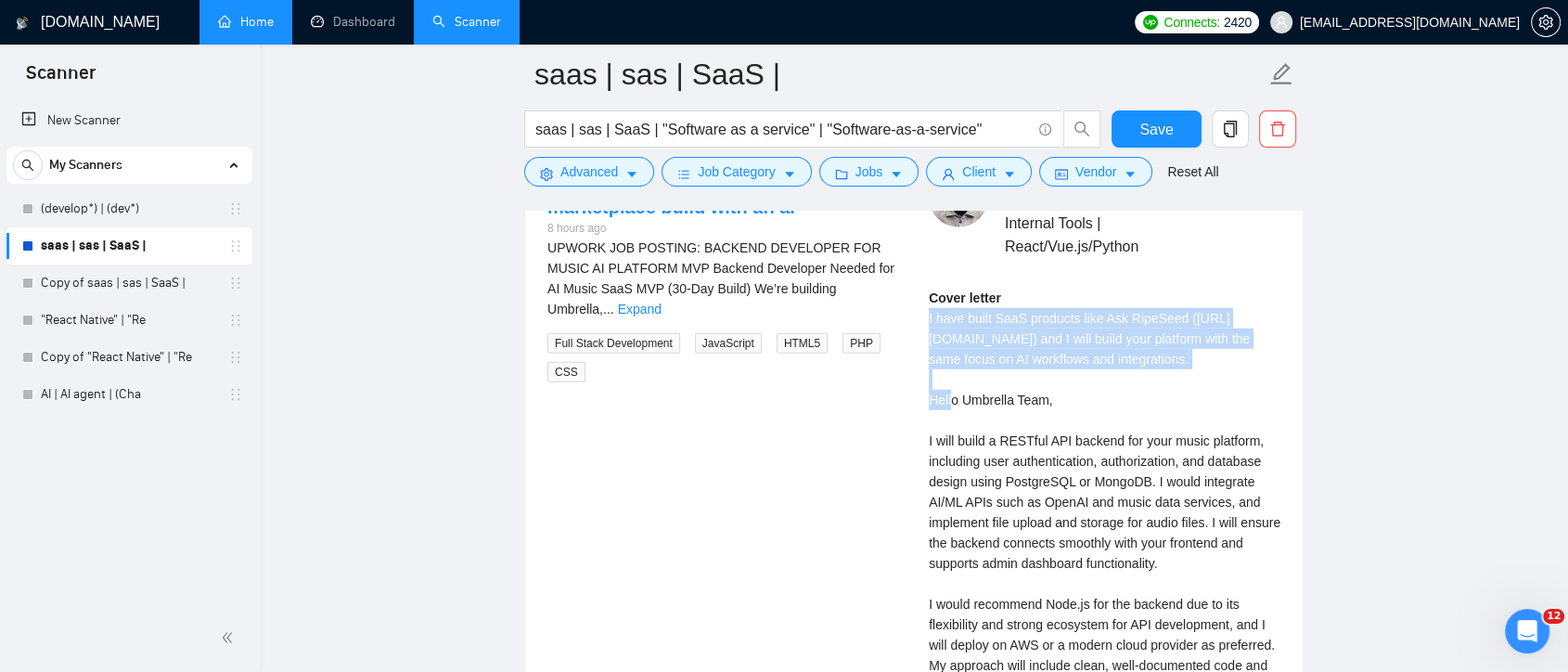
drag, startPoint x: 928, startPoint y: 315, endPoint x: 1227, endPoint y: 360, distance: 302.4
click at [1227, 360] on div "[PERSON_NAME] SaaS Developer | AI Integration | Internal Tools | React/Vue.js/P…" at bounding box center [1105, 508] width 381 height 681
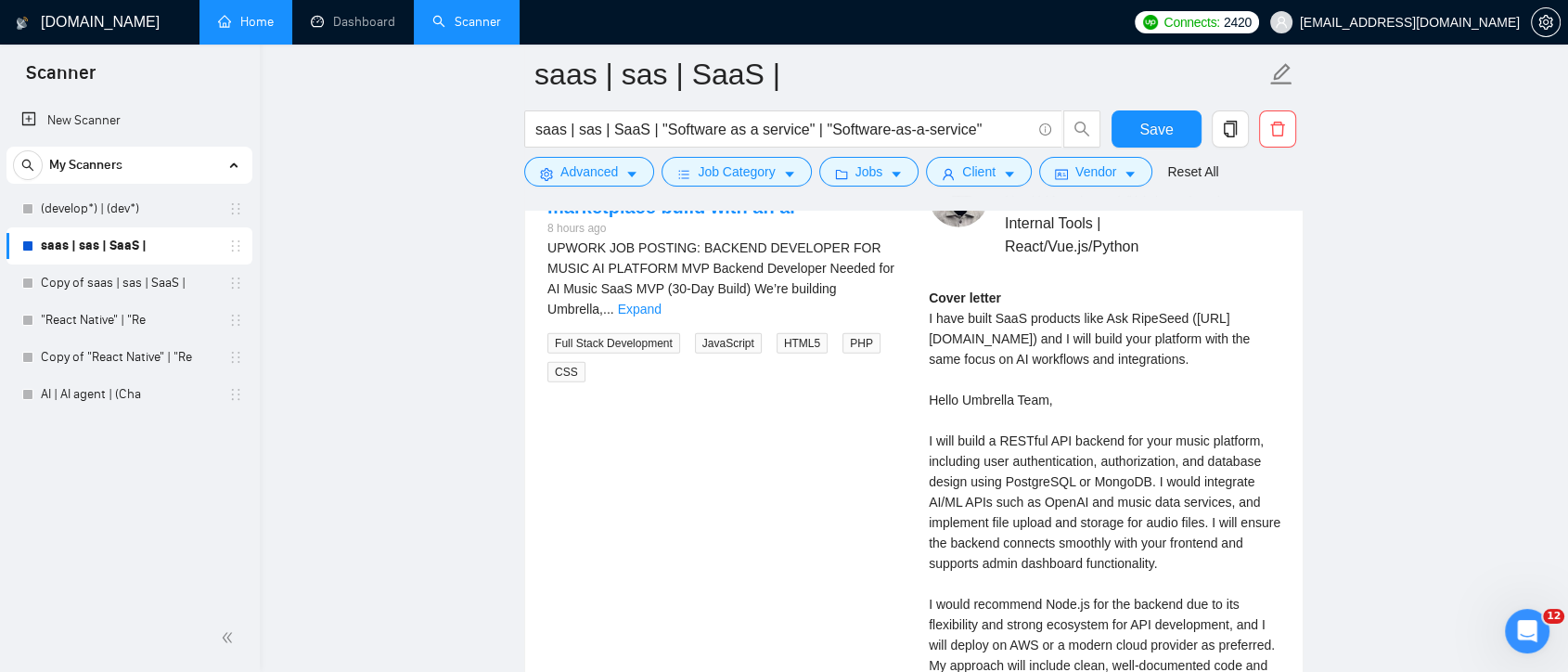
click at [1101, 385] on div "Cover letter" at bounding box center [1104, 543] width 352 height 510
drag, startPoint x: 928, startPoint y: 396, endPoint x: 1080, endPoint y: 406, distance: 152.3
click at [1080, 406] on div "[PERSON_NAME] SaaS Developer | AI Integration | Internal Tools | React/Vue.js/P…" at bounding box center [1105, 508] width 381 height 681
click at [1080, 406] on div "Cover letter" at bounding box center [1104, 543] width 352 height 510
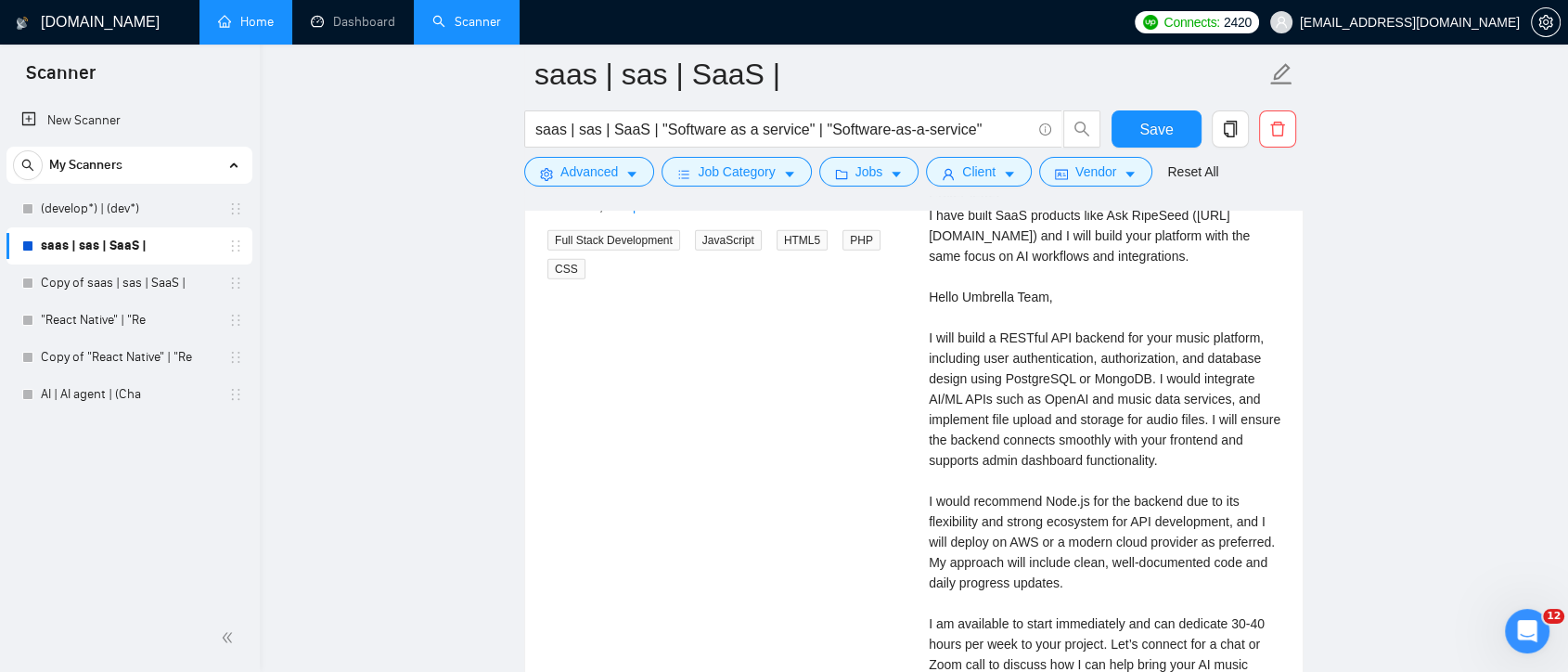
scroll to position [4641, 0]
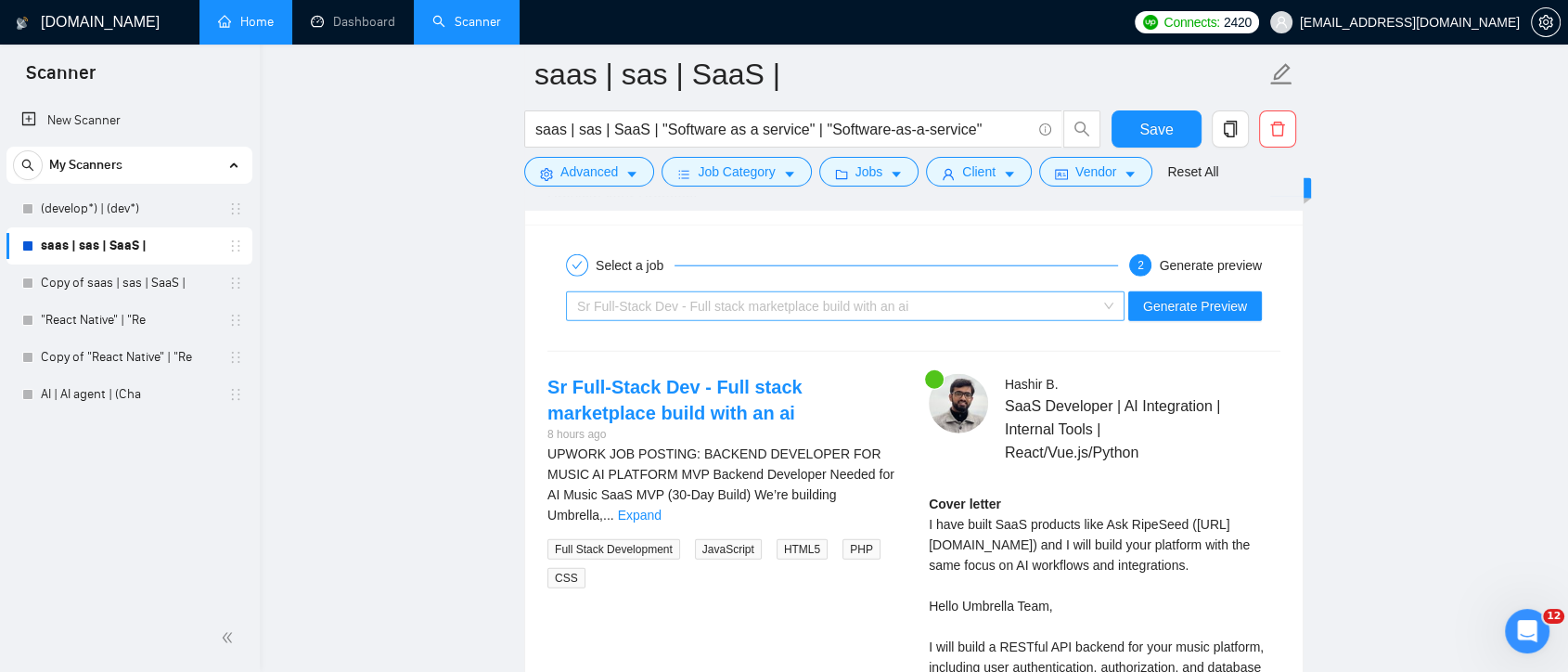
click at [1114, 304] on span "Sr Full-Stack Dev - Full stack marketplace build with an ai" at bounding box center [845, 306] width 537 height 28
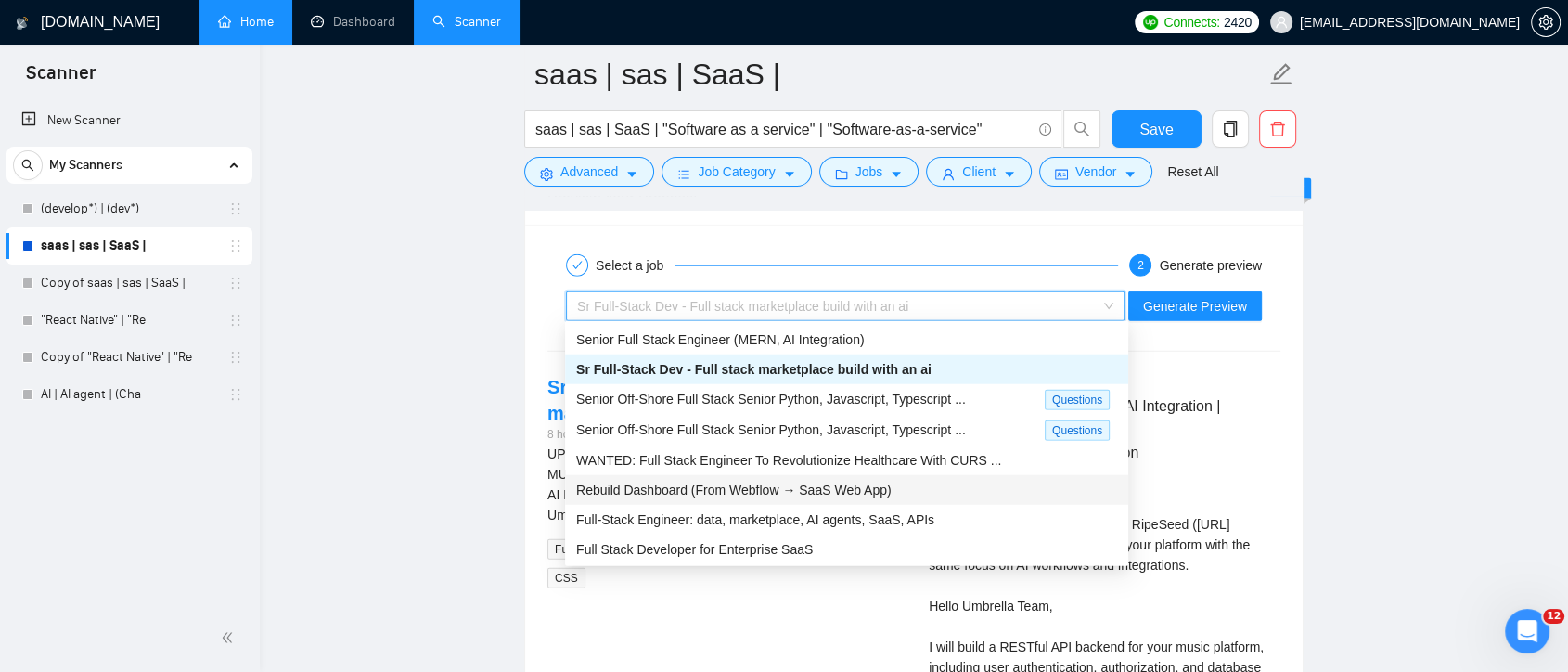
click at [795, 490] on span "Rebuild Dashboard (From Webflow → SaaS Web App)" at bounding box center [733, 489] width 315 height 14
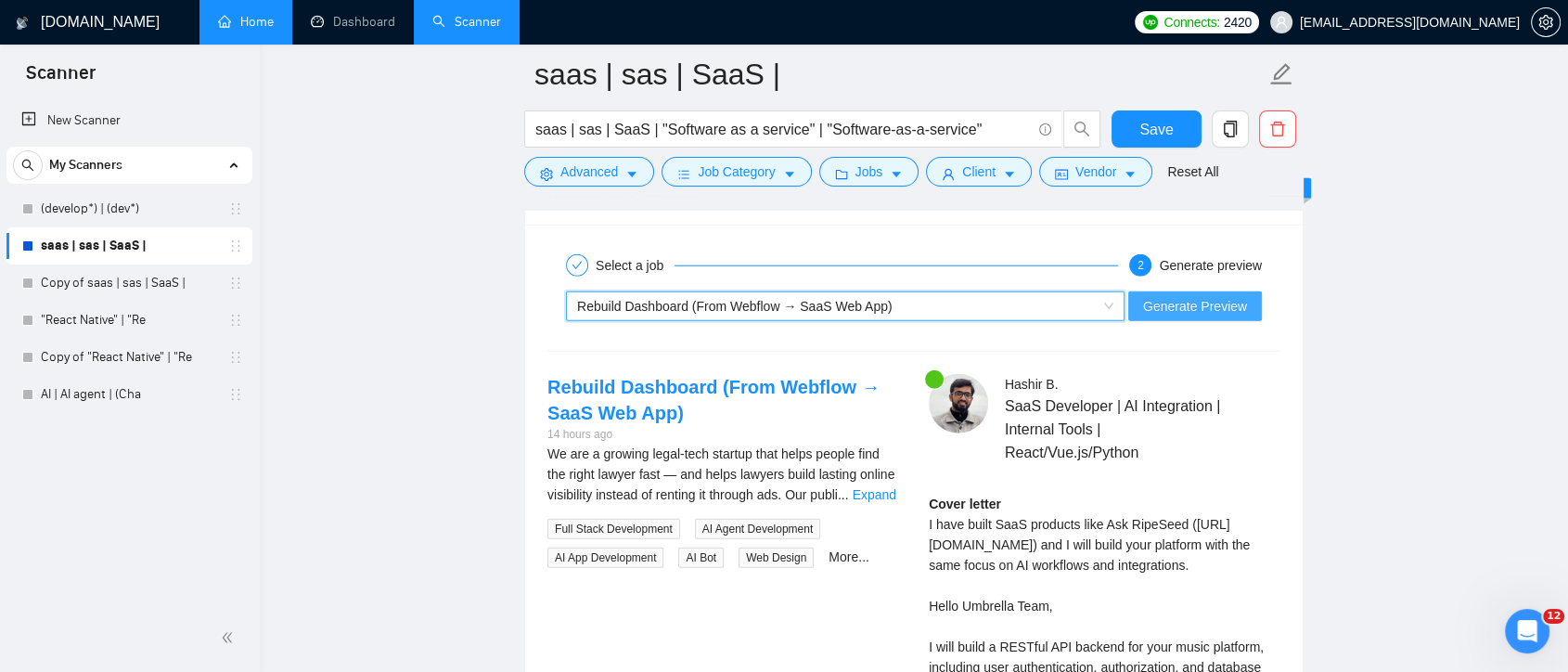
click at [1197, 303] on span "Generate Preview" at bounding box center [1195, 306] width 104 height 20
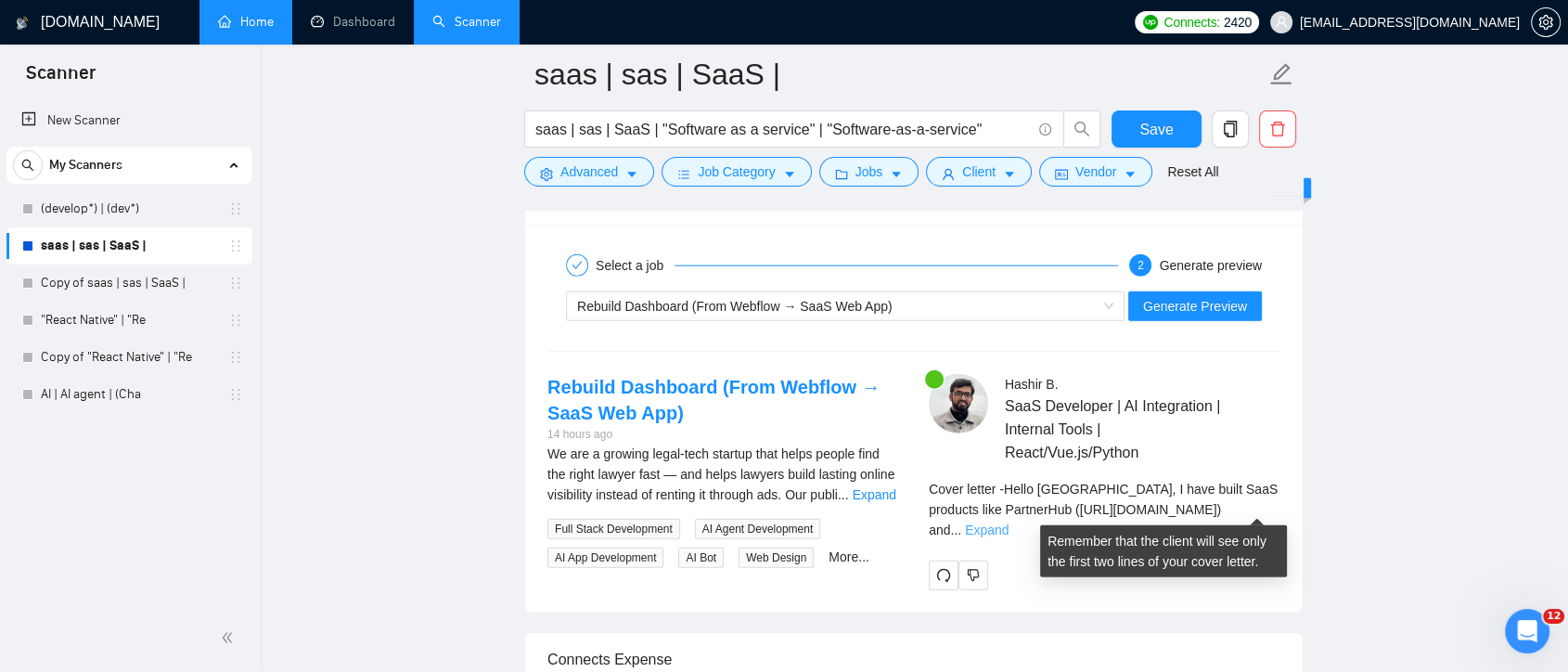
click at [1008, 522] on link "Expand" at bounding box center [987, 529] width 44 height 14
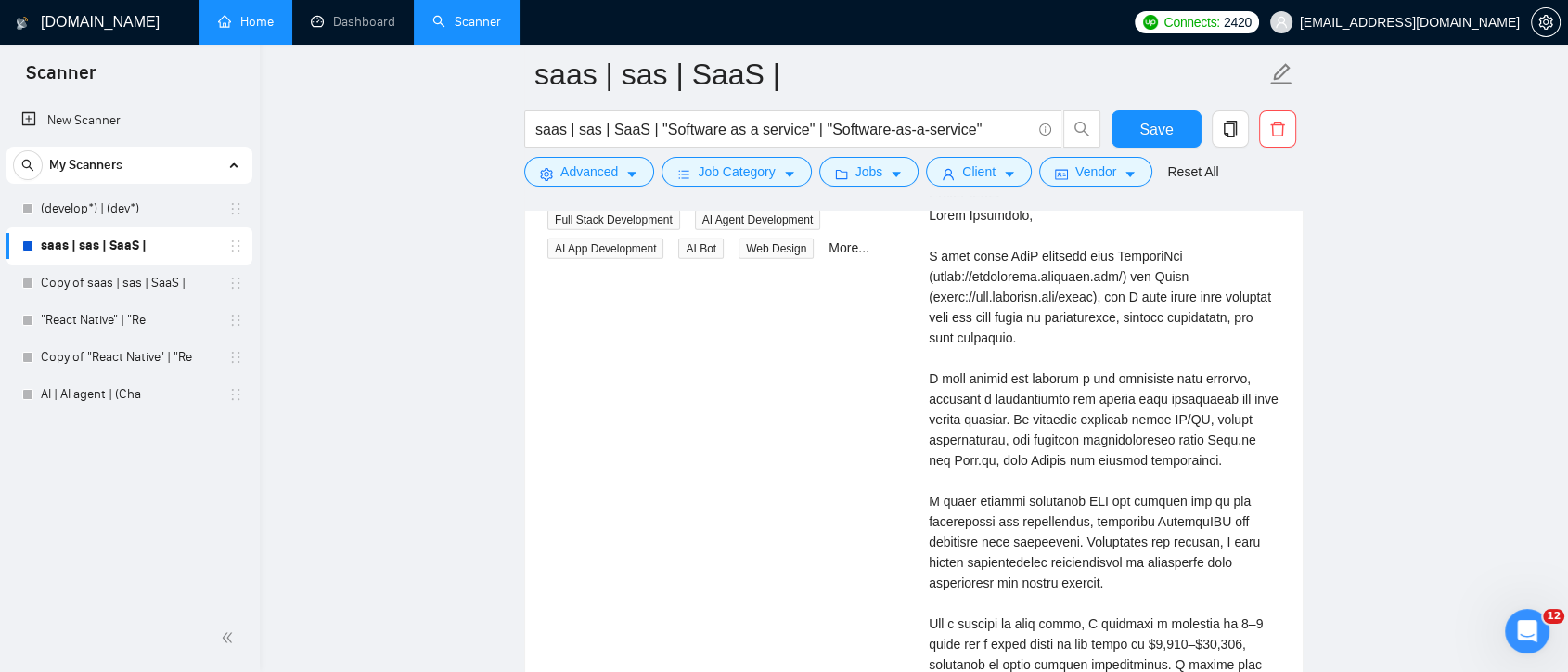
scroll to position [4846, 0]
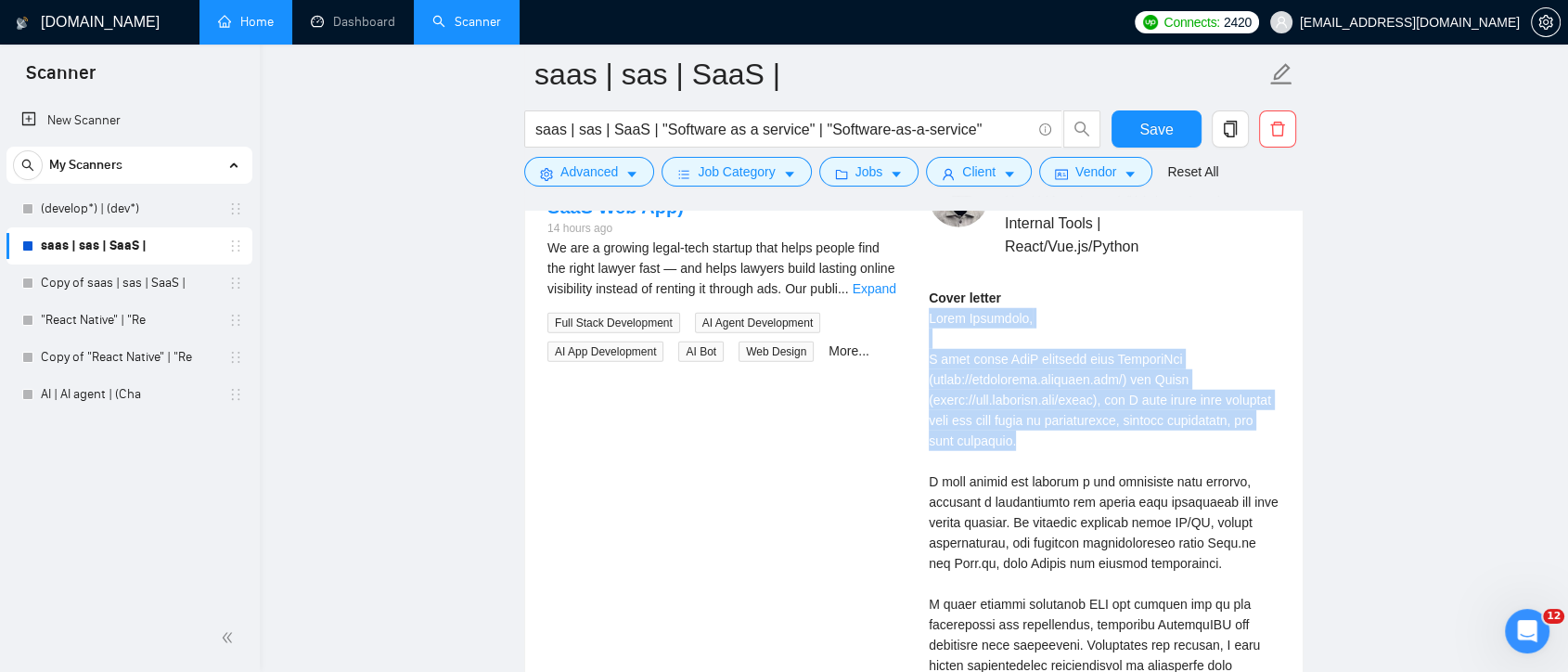
drag, startPoint x: 1136, startPoint y: 439, endPoint x: 919, endPoint y: 313, distance: 250.9
click at [919, 313] on div "[PERSON_NAME] SaaS Developer | AI Integration | Internal Tools | React/Vue.js/P…" at bounding box center [1105, 548] width 381 height 762
click at [872, 281] on link "Expand" at bounding box center [875, 288] width 44 height 14
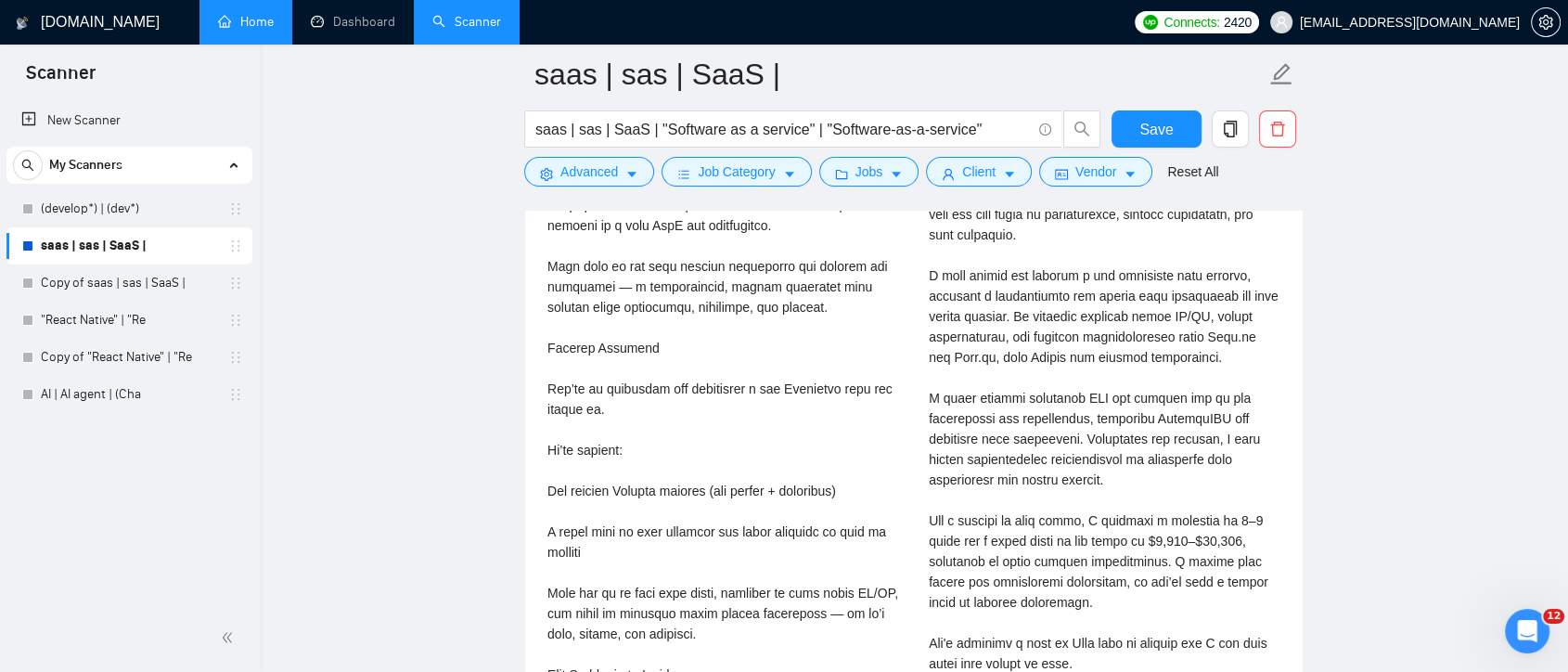
scroll to position [4434, 0]
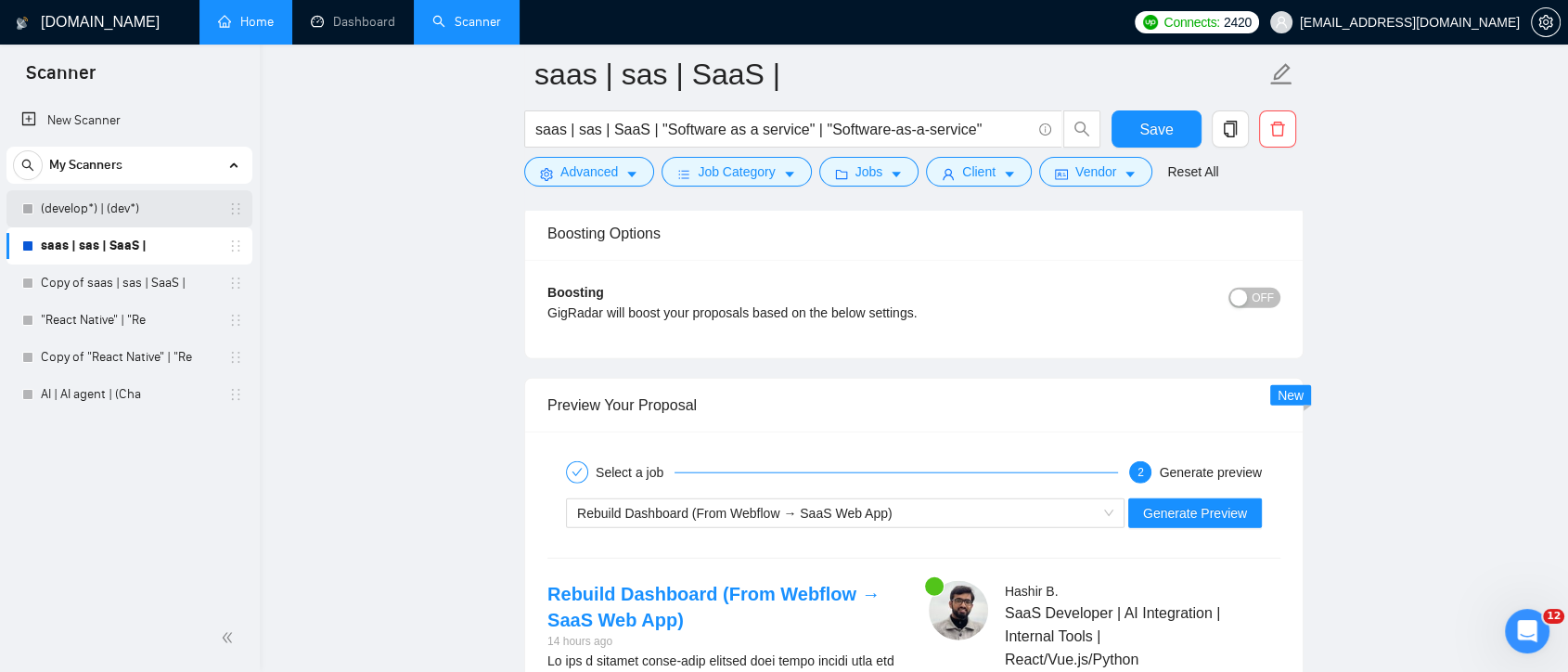
click at [127, 219] on link "(develop*) | (dev*)" at bounding box center [129, 208] width 176 height 37
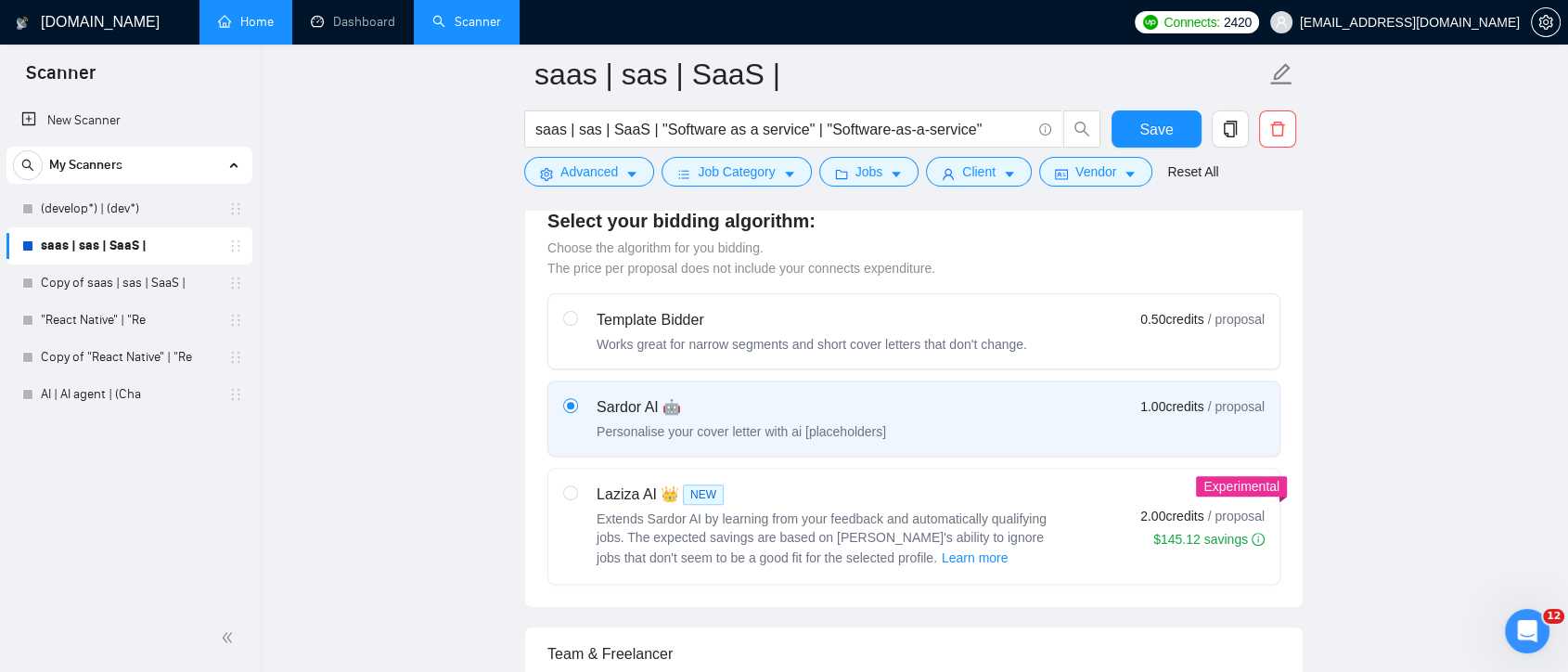
scroll to position [1134, 0]
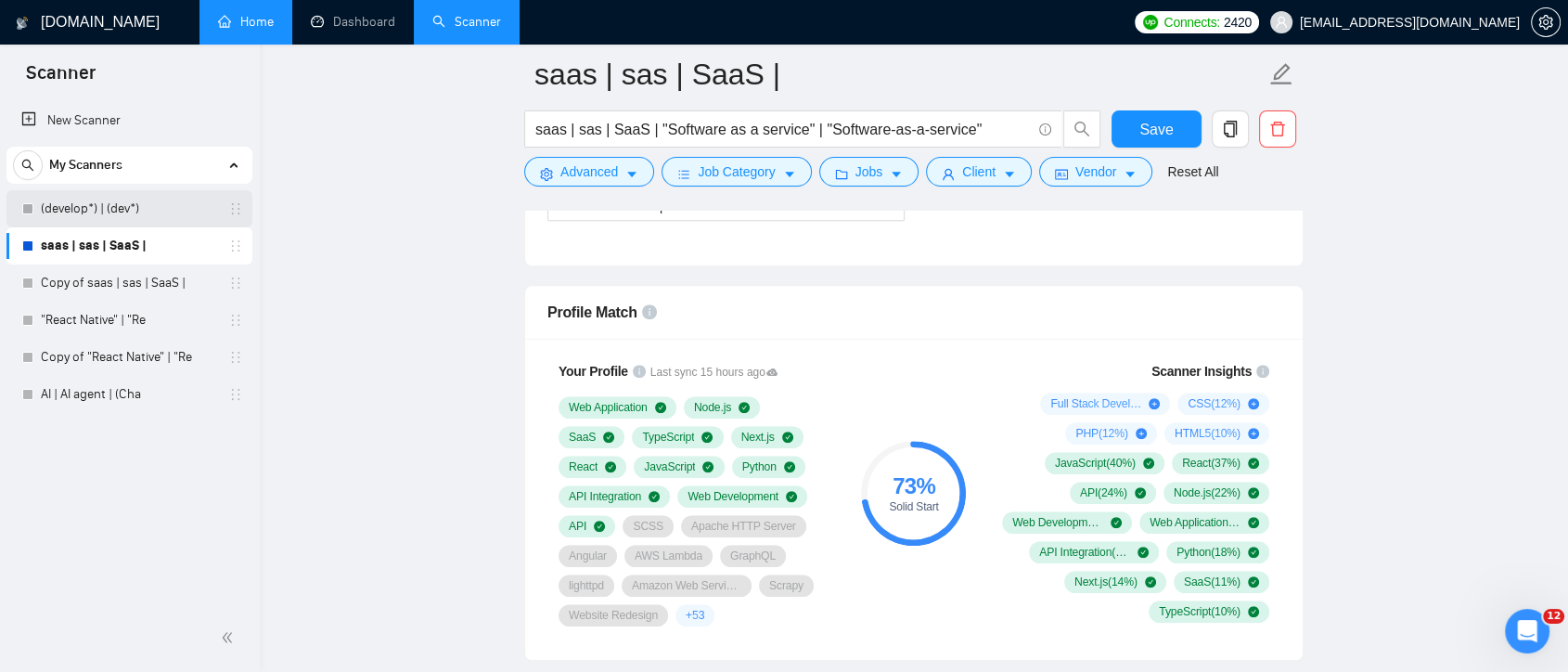
click at [73, 208] on link "(develop*) | (dev*)" at bounding box center [129, 208] width 176 height 37
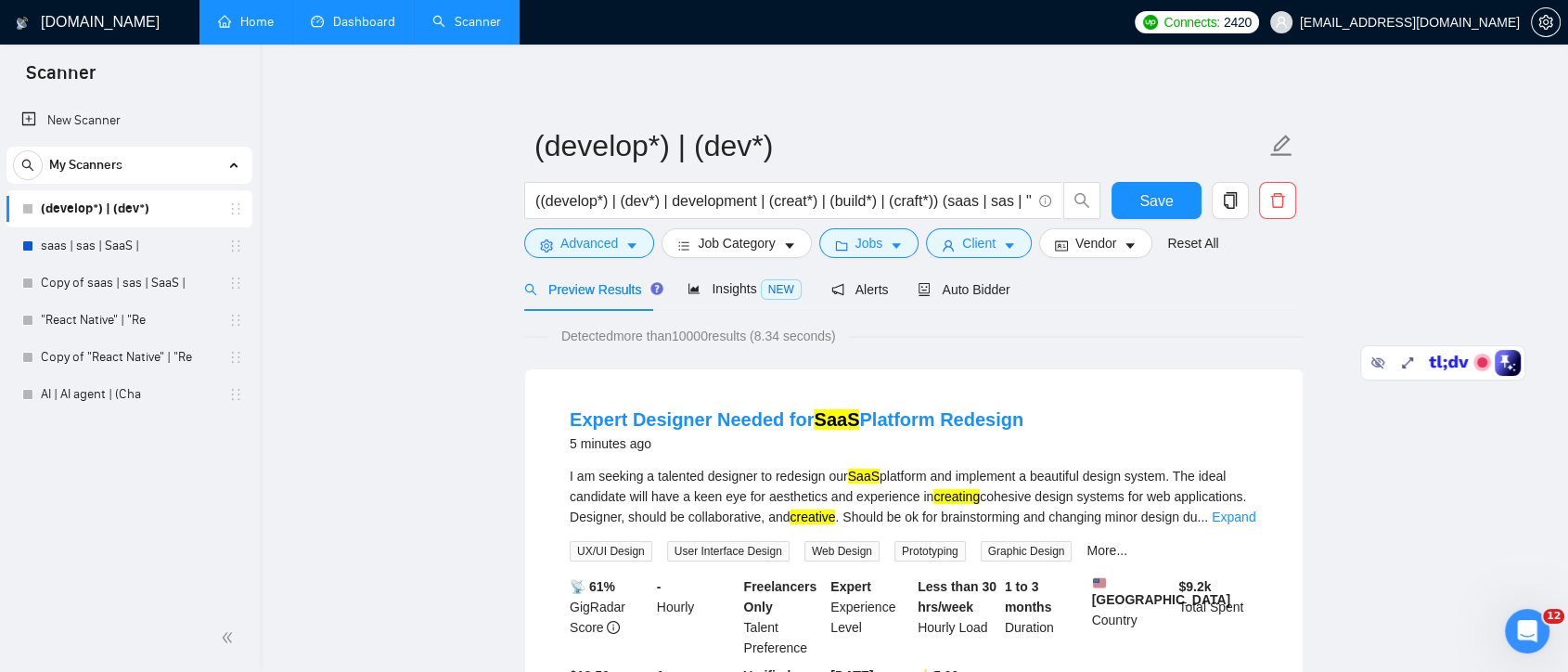
click at [359, 21] on link "Dashboard" at bounding box center [353, 22] width 84 height 15
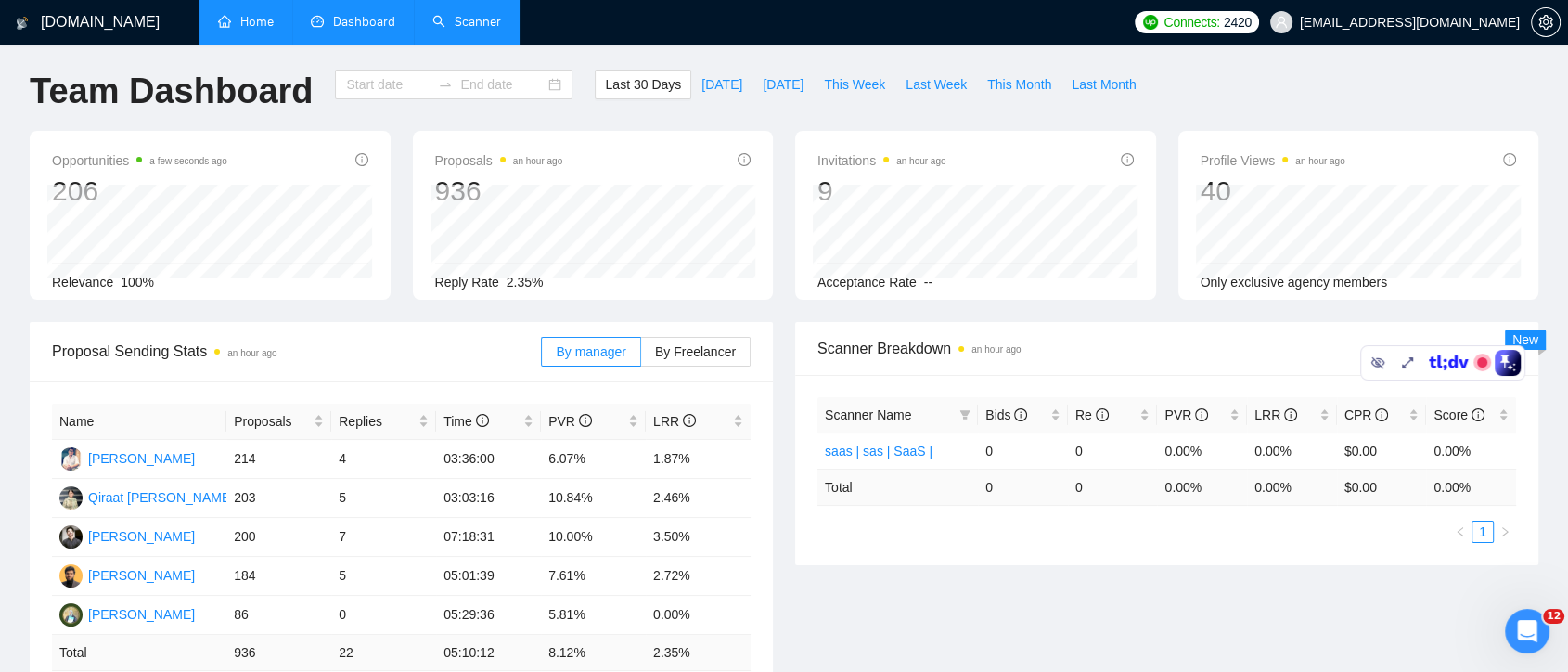
type input "[DATE]"
click at [264, 14] on link "Home" at bounding box center [246, 22] width 56 height 15
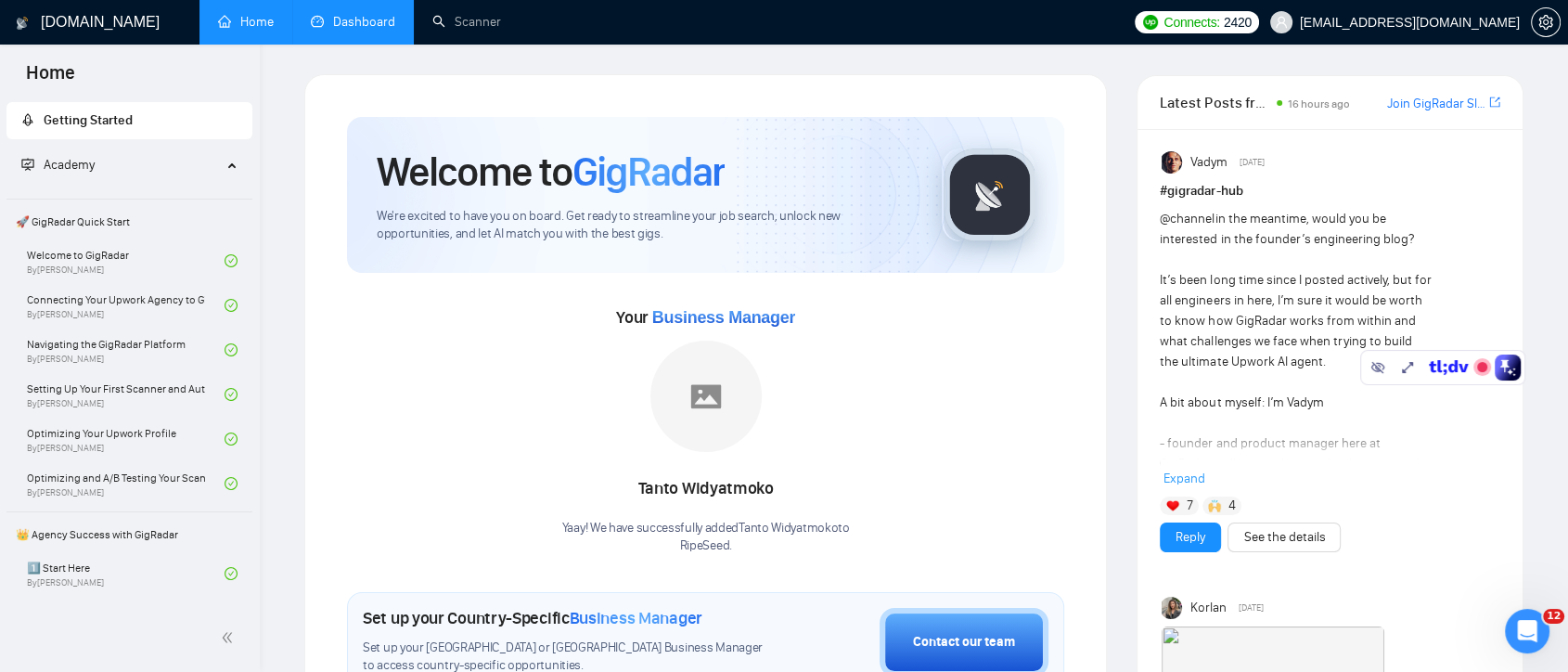
click at [364, 17] on link "Dashboard" at bounding box center [353, 22] width 84 height 15
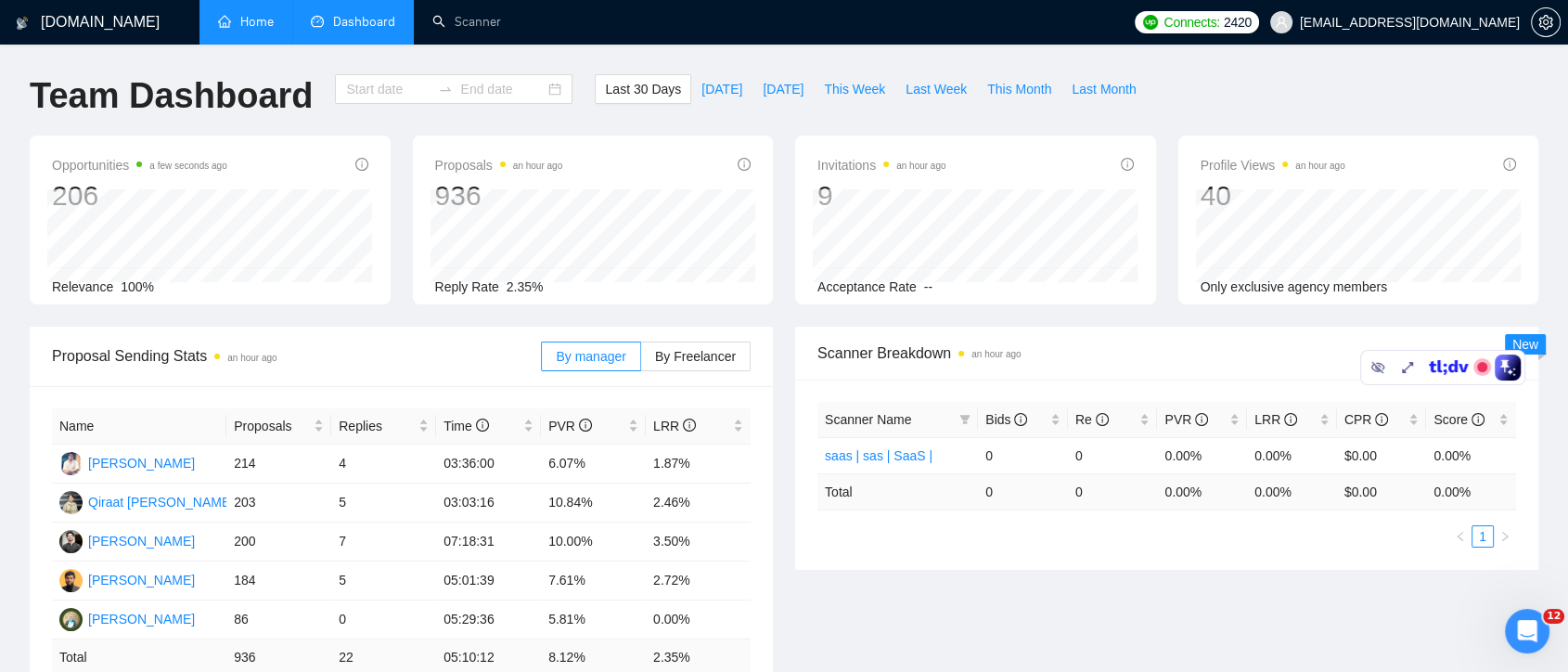
type input "[DATE]"
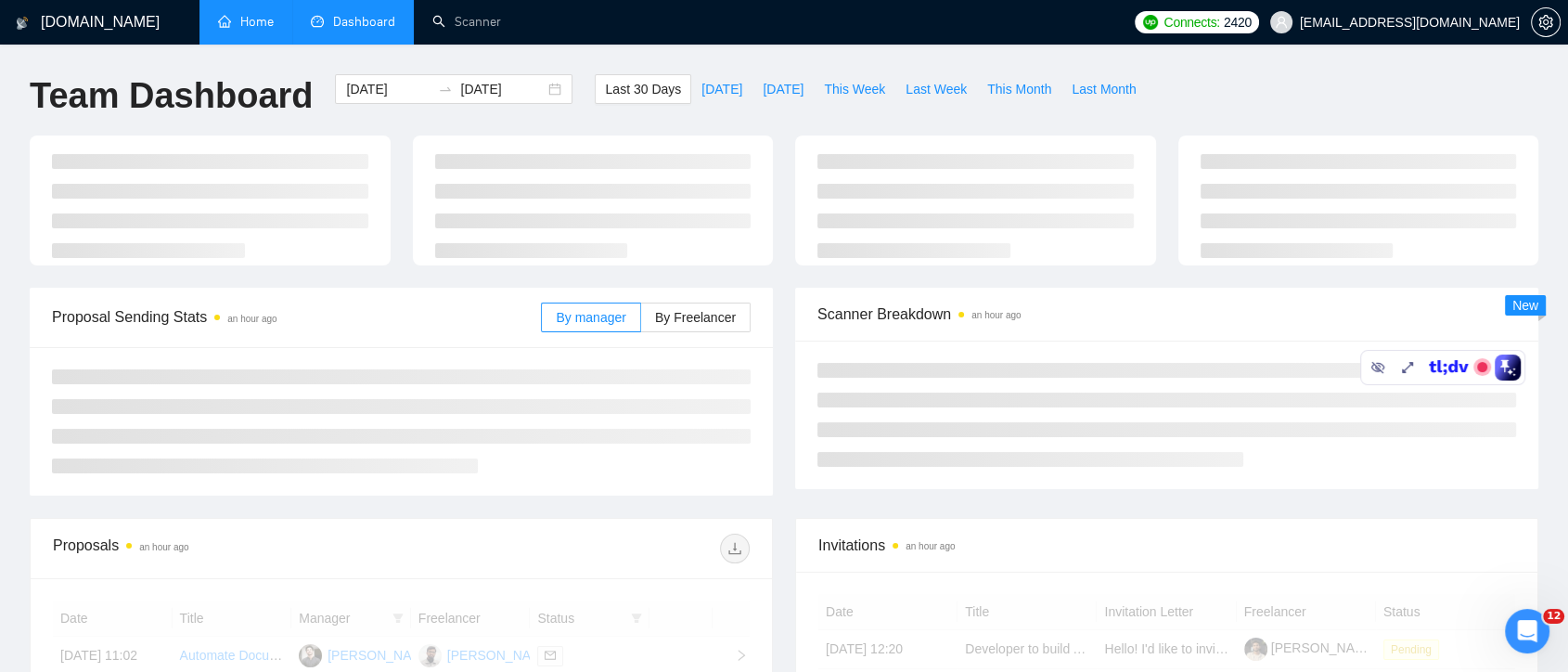
scroll to position [458, 0]
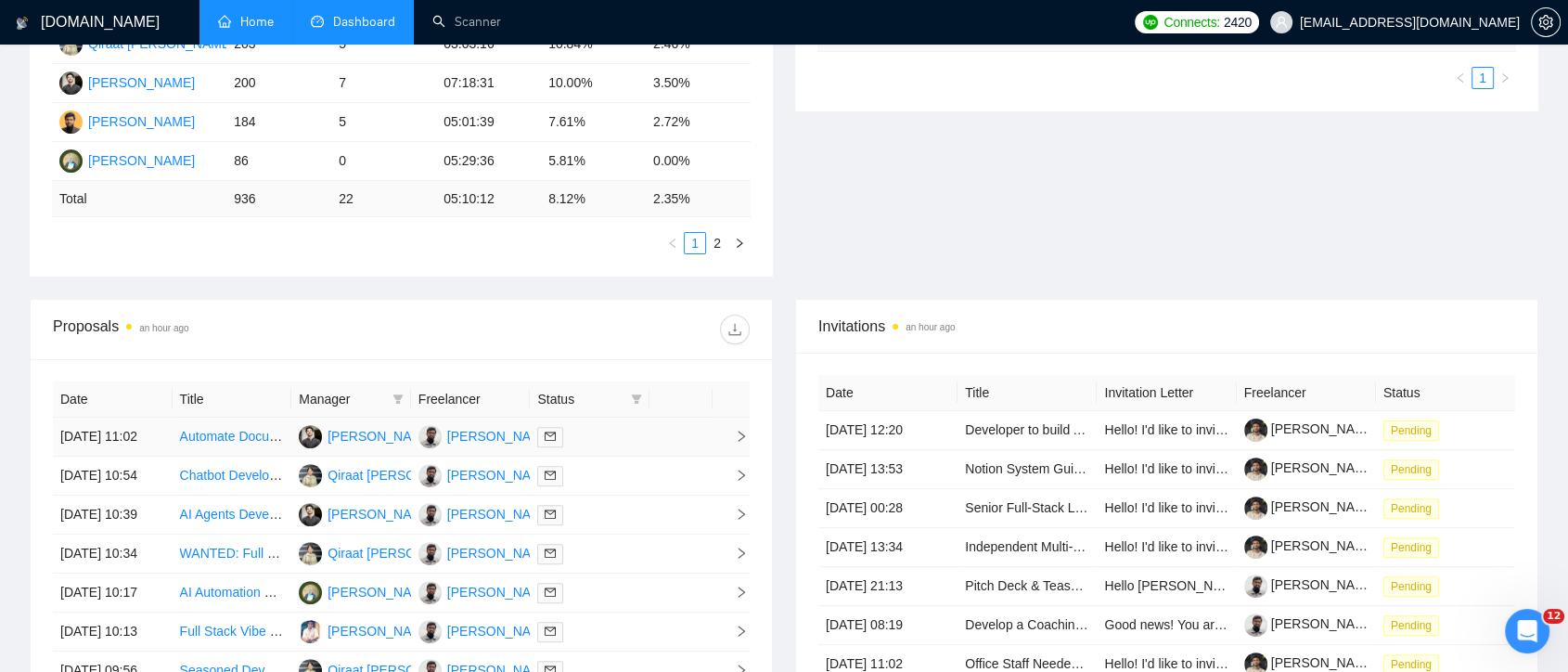
click at [480, 456] on td "[PERSON_NAME]" at bounding box center [471, 437] width 120 height 39
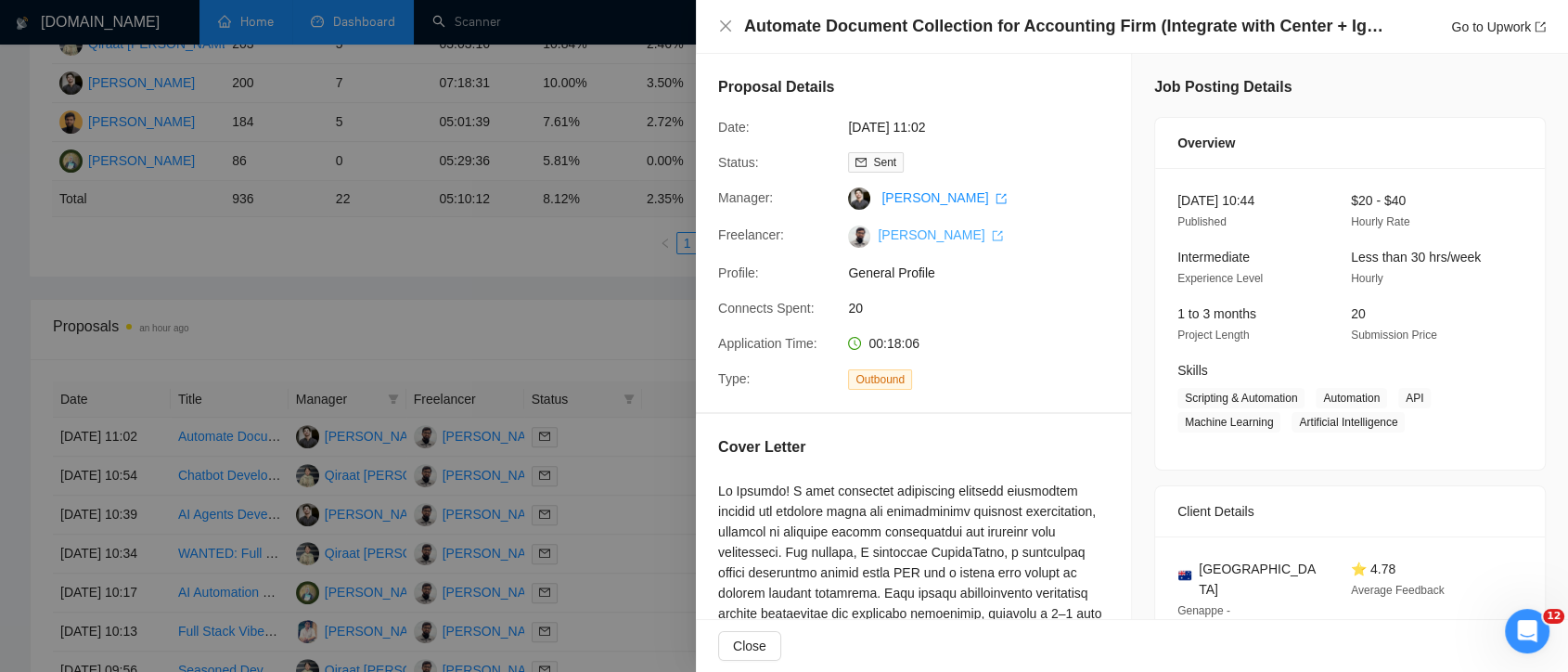
click at [906, 236] on link "[PERSON_NAME]" at bounding box center [940, 234] width 126 height 14
click at [906, 235] on link "[PERSON_NAME]" at bounding box center [940, 234] width 126 height 14
click at [624, 322] on div at bounding box center [784, 336] width 1568 height 672
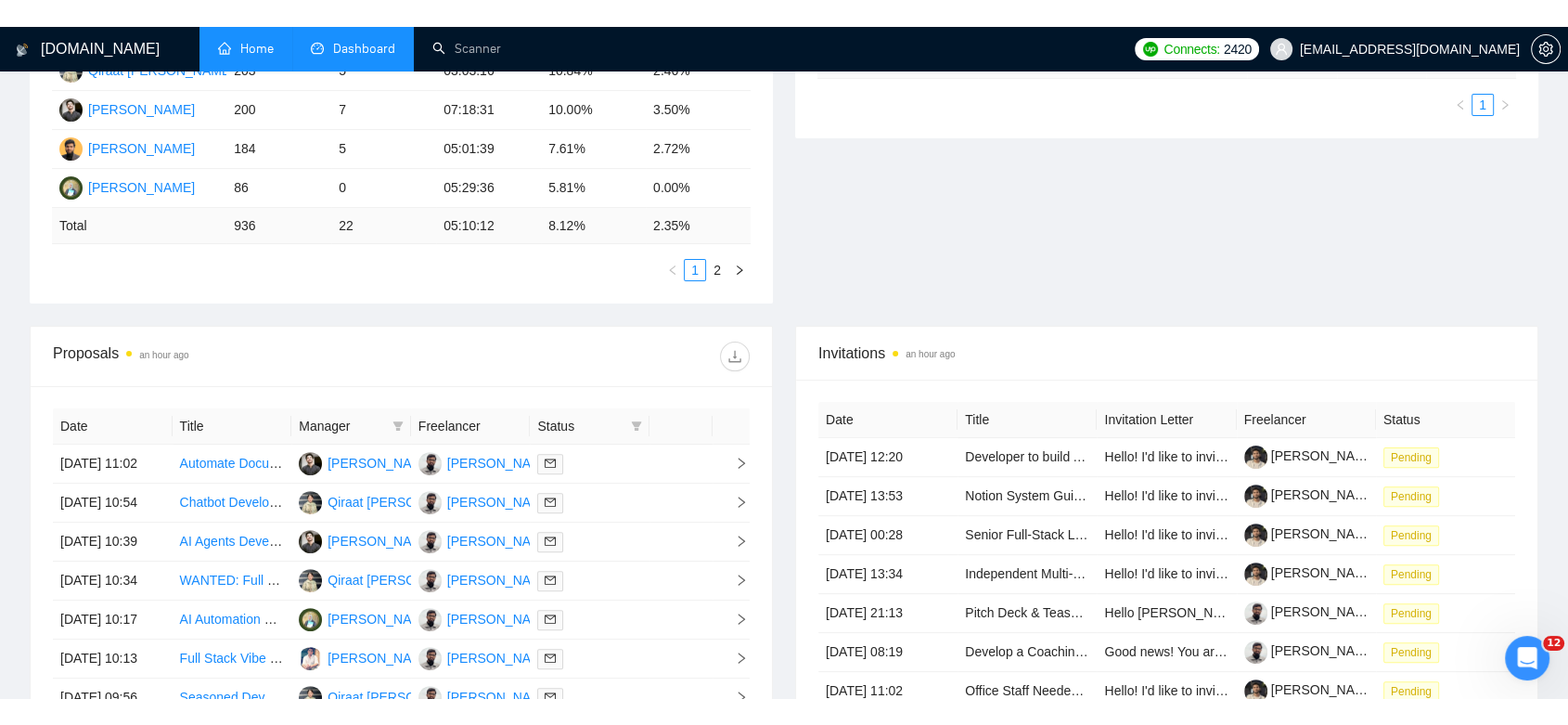
scroll to position [0, 0]
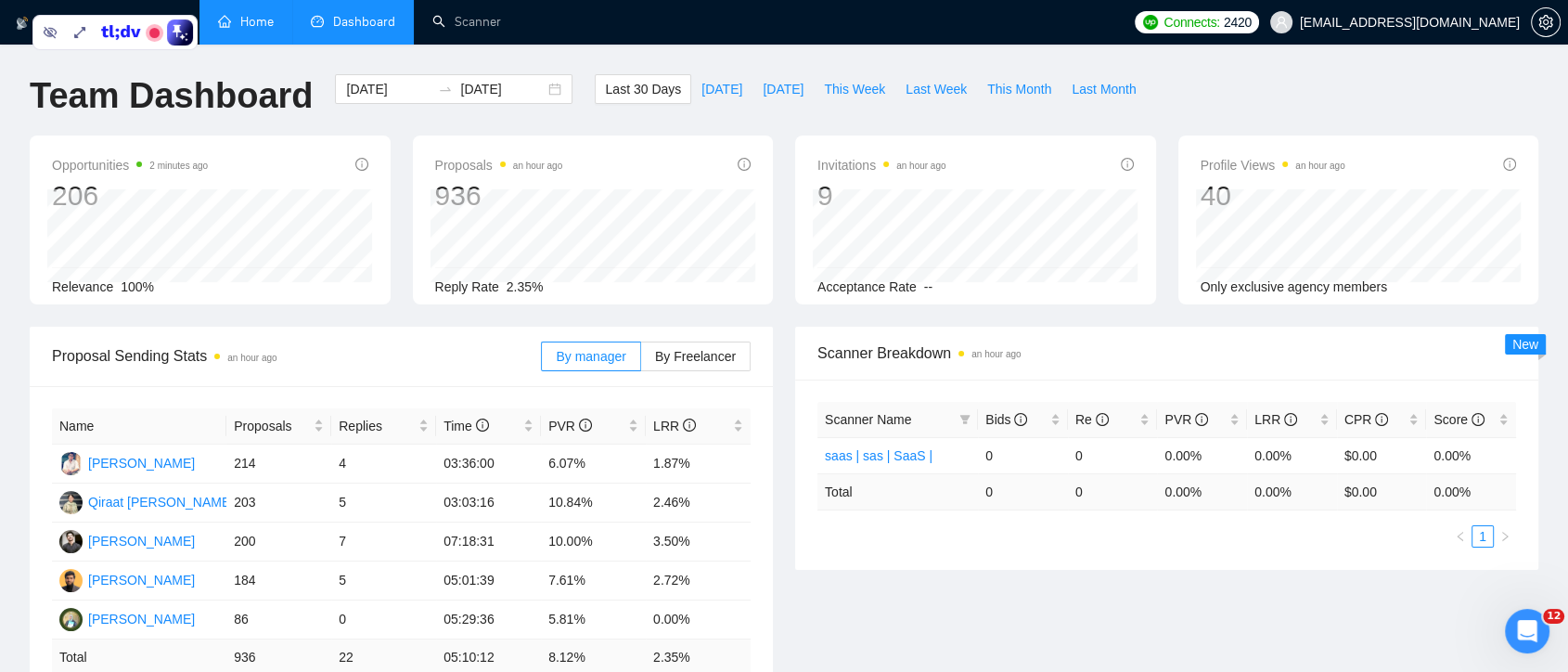
click at [269, 23] on link "Home" at bounding box center [246, 22] width 56 height 15
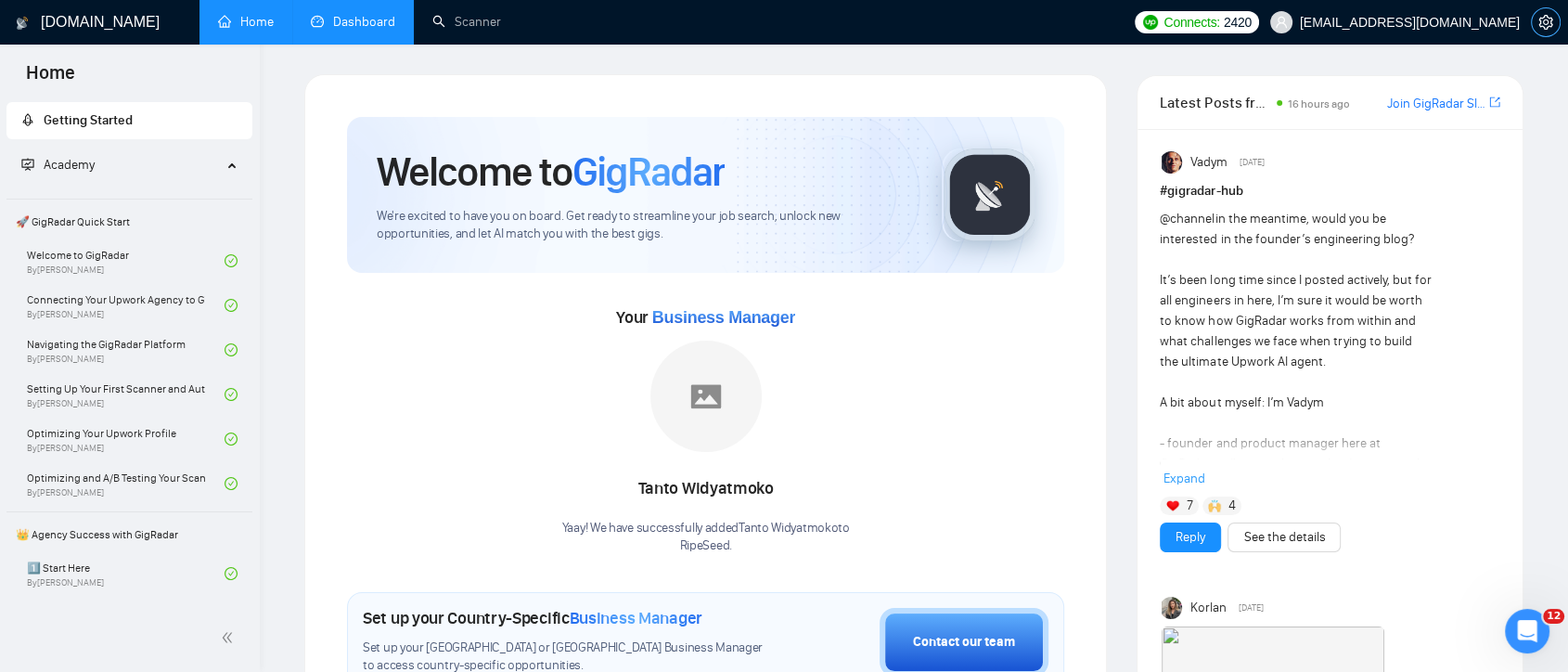
click at [1536, 25] on span "setting" at bounding box center [1545, 21] width 28 height 14
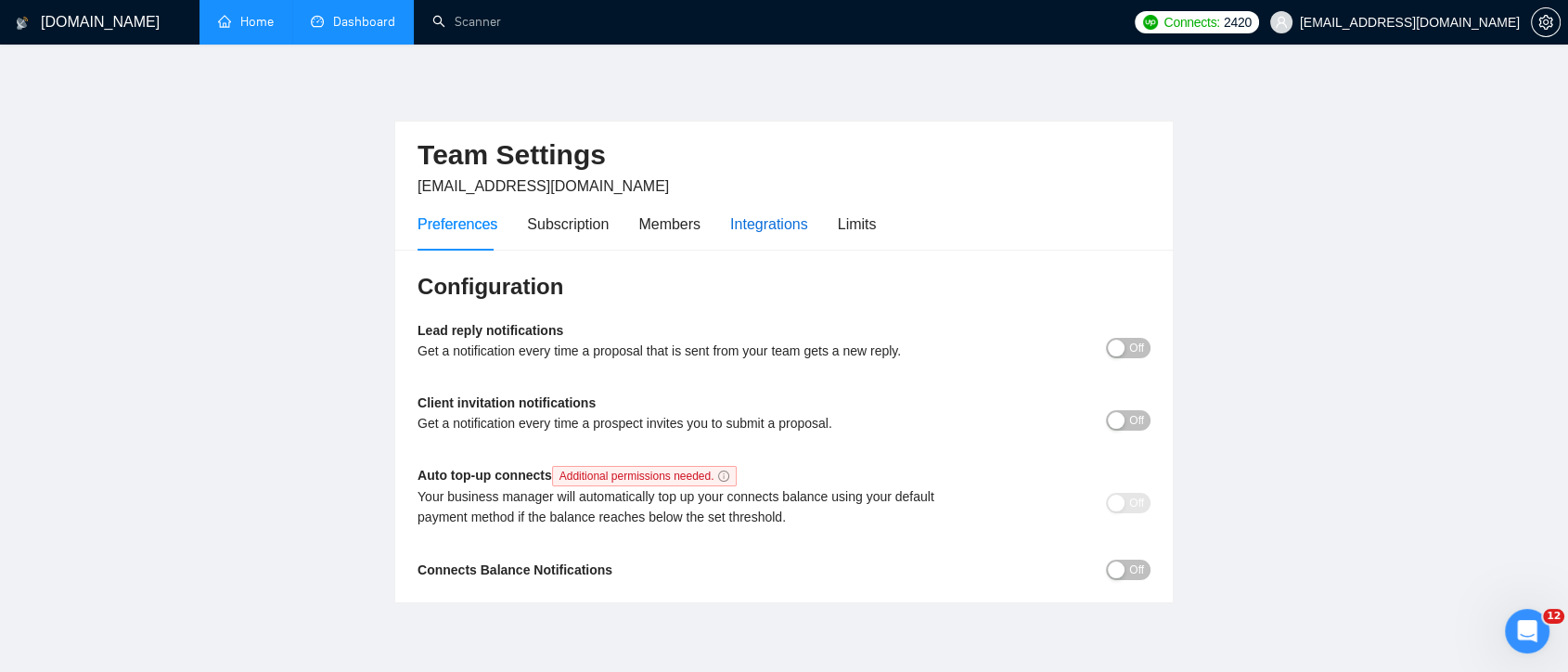
click at [760, 219] on div "Integrations" at bounding box center [769, 224] width 78 height 23
